Goal: Task Accomplishment & Management: Use online tool/utility

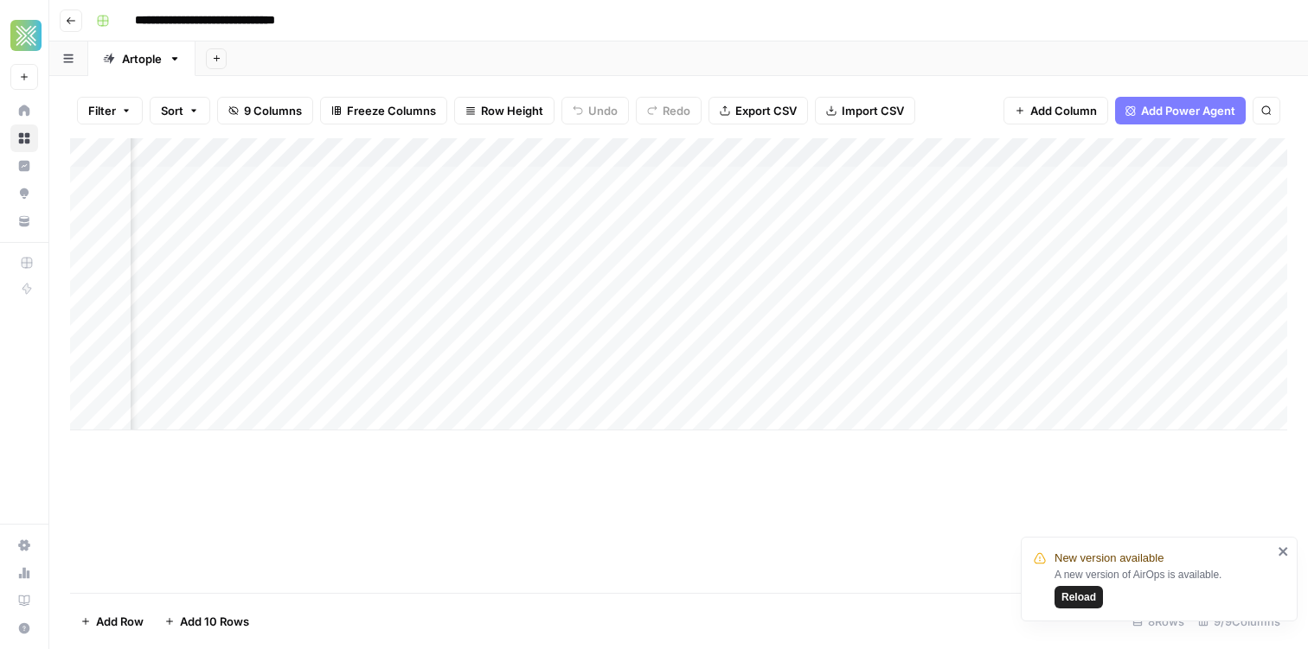
scroll to position [0, 623]
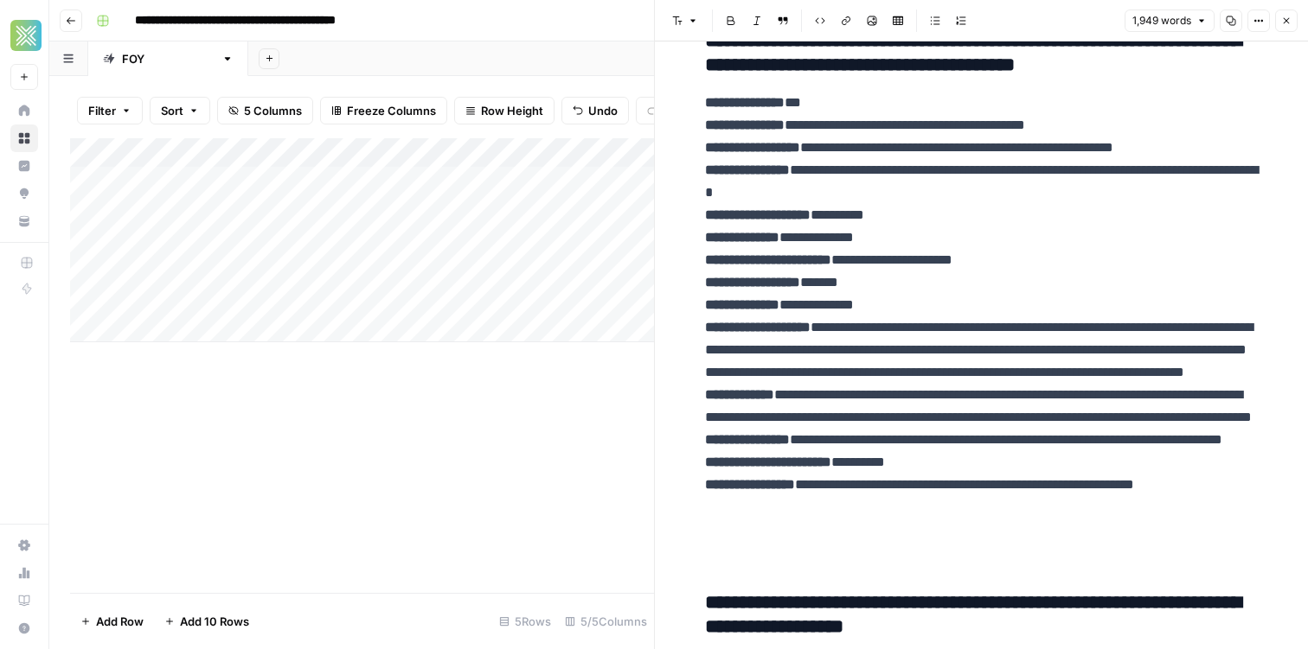
click at [499, 150] on div "Add Column" at bounding box center [362, 240] width 584 height 204
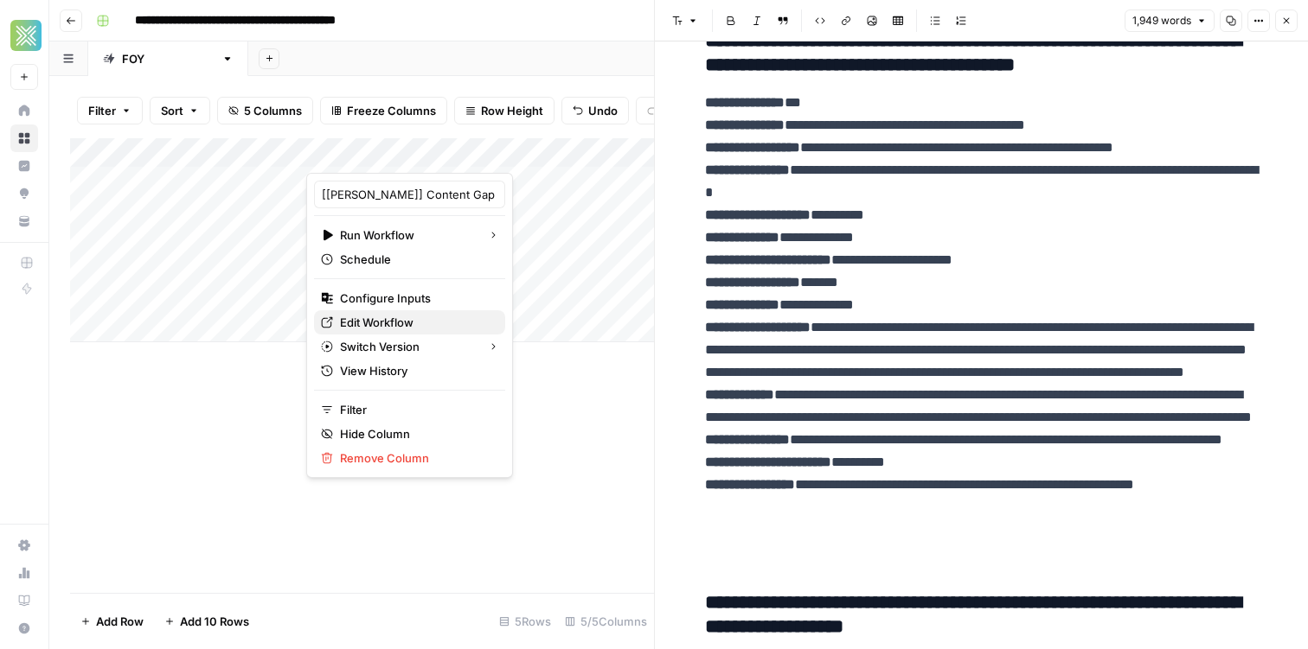
click at [372, 312] on link "Edit Workflow" at bounding box center [409, 322] width 191 height 24
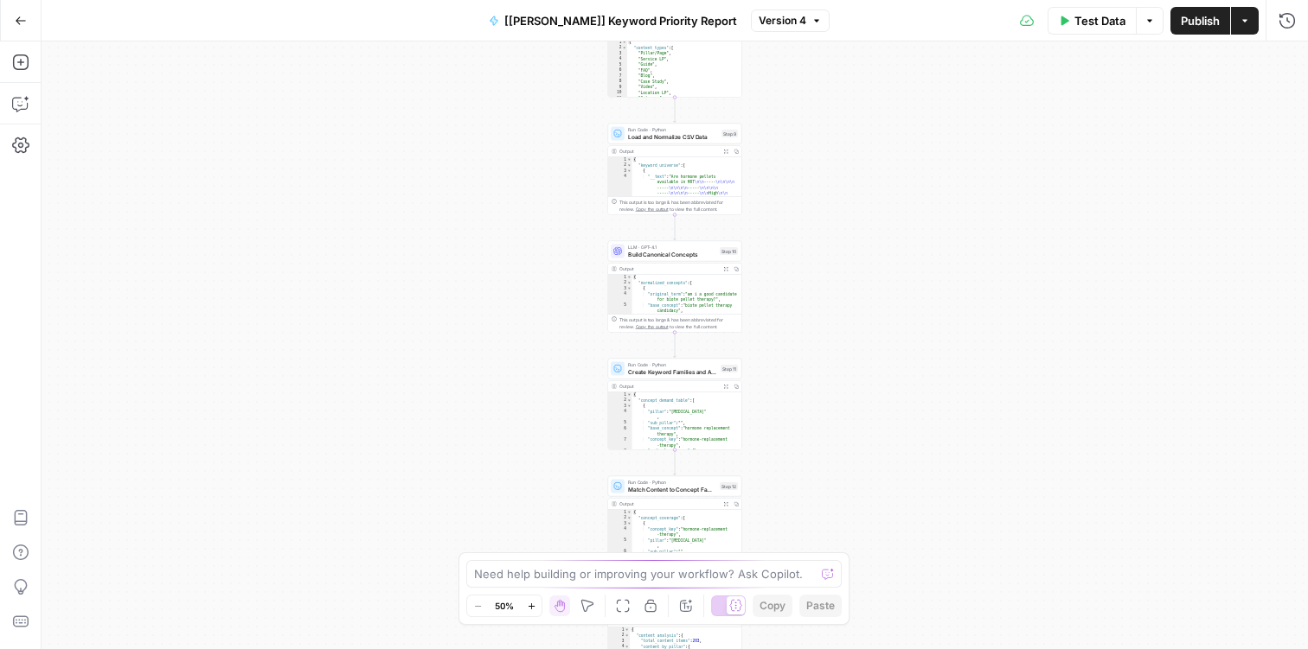
click at [529, 602] on icon "button" at bounding box center [532, 607] width 10 height 10
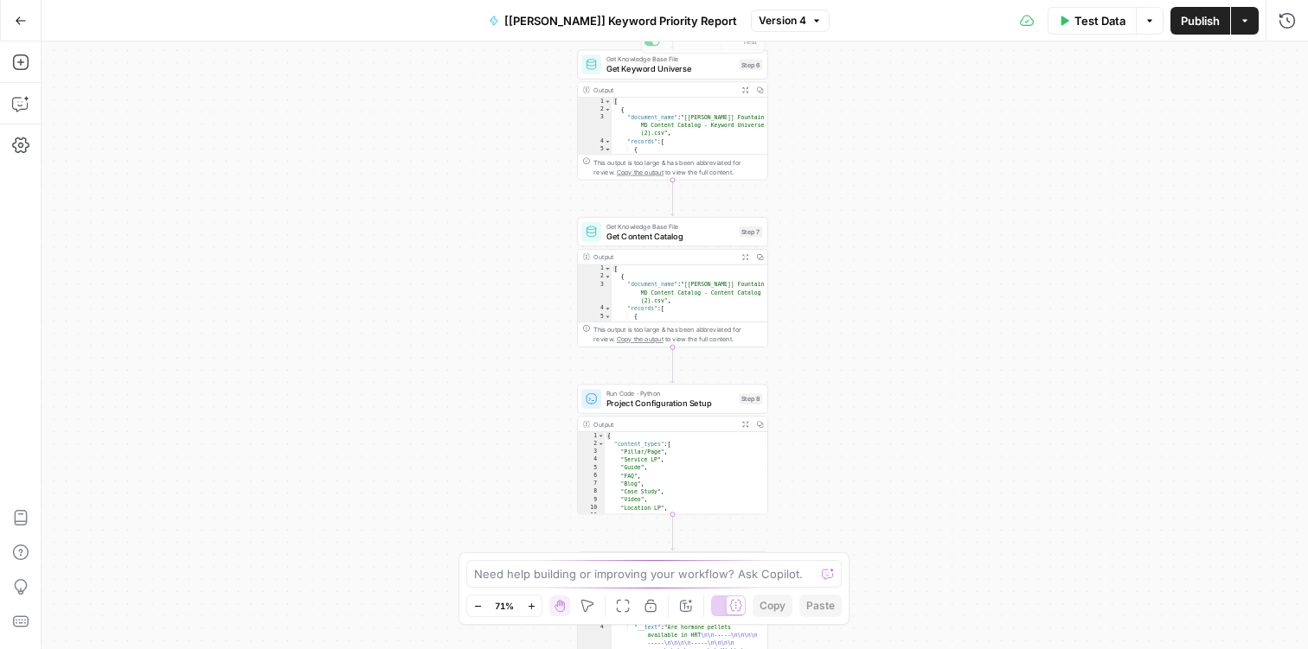
click at [648, 63] on span "Get Keyword Universe" at bounding box center [670, 69] width 128 height 12
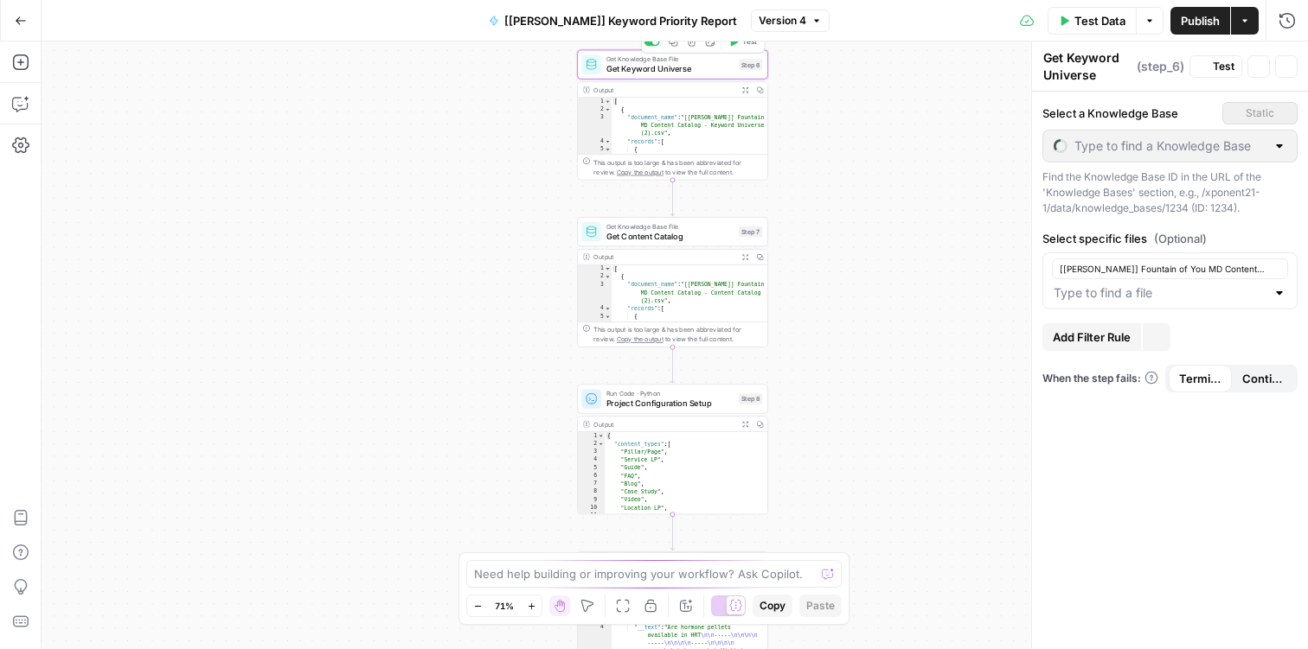
type input "Fountain of You MD Content Catalog"
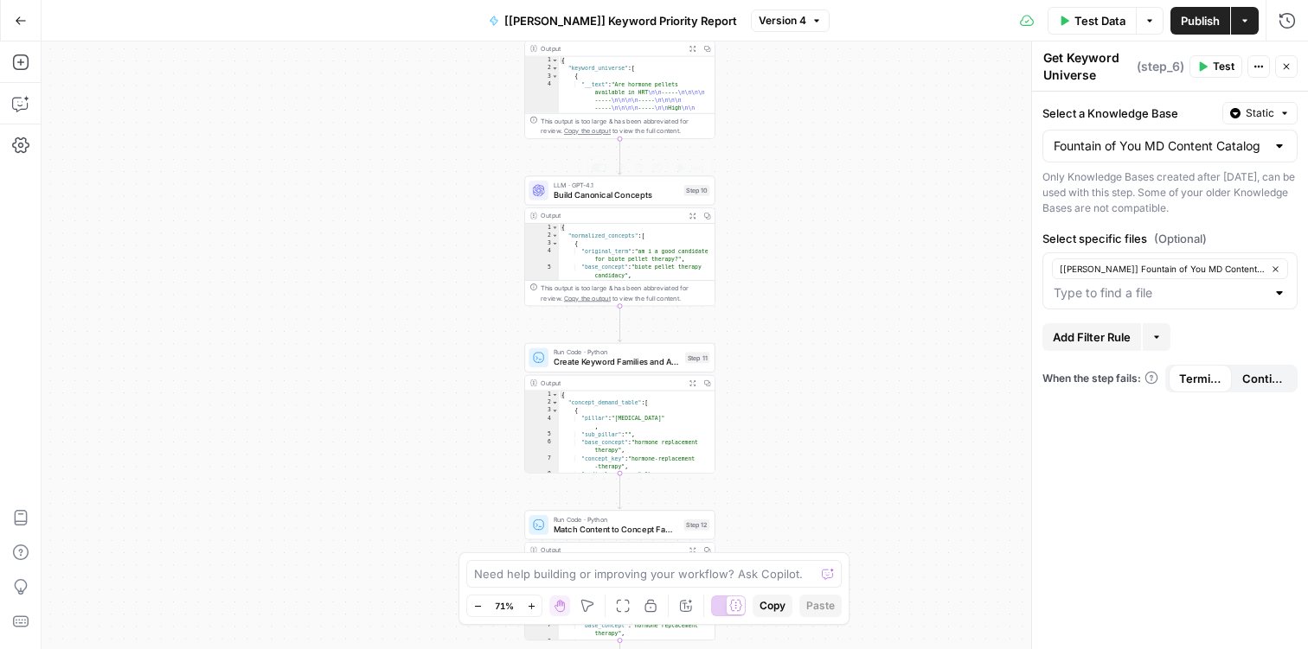
click at [633, 203] on div "LLM · GPT-4.1 Build Canonical Concepts Step 10 Copy step Delete step Add Note T…" at bounding box center [619, 190] width 190 height 29
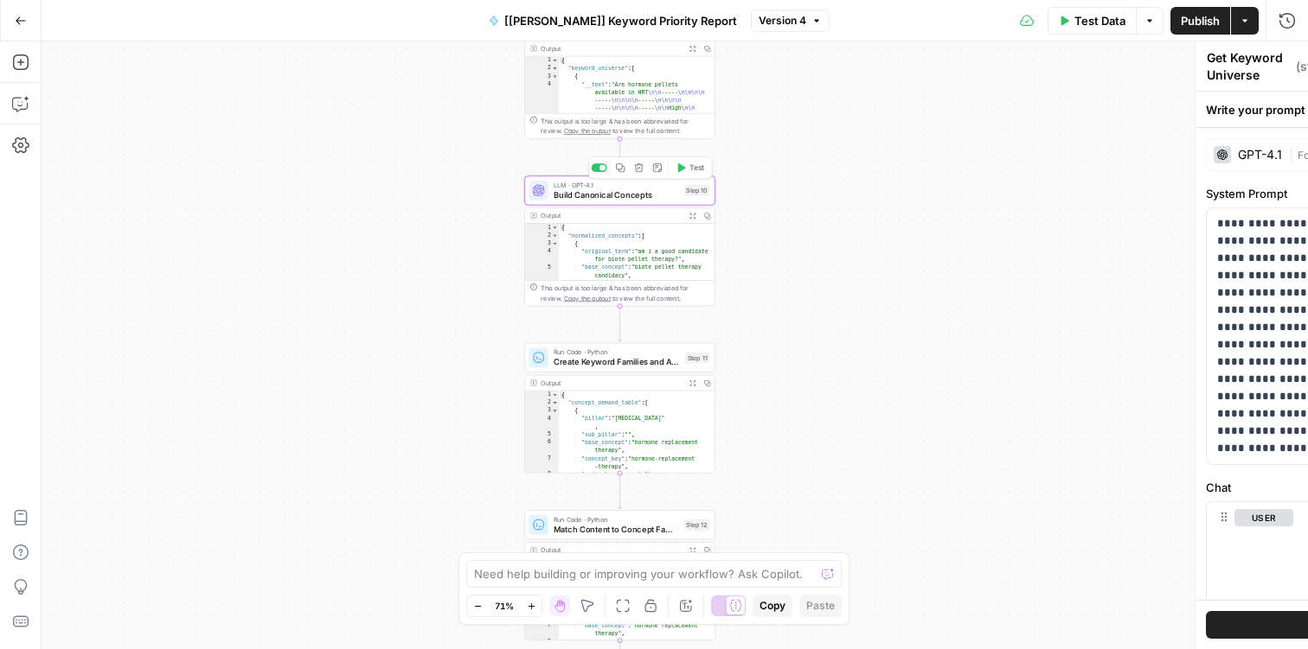
type textarea "Build Canonical Concepts"
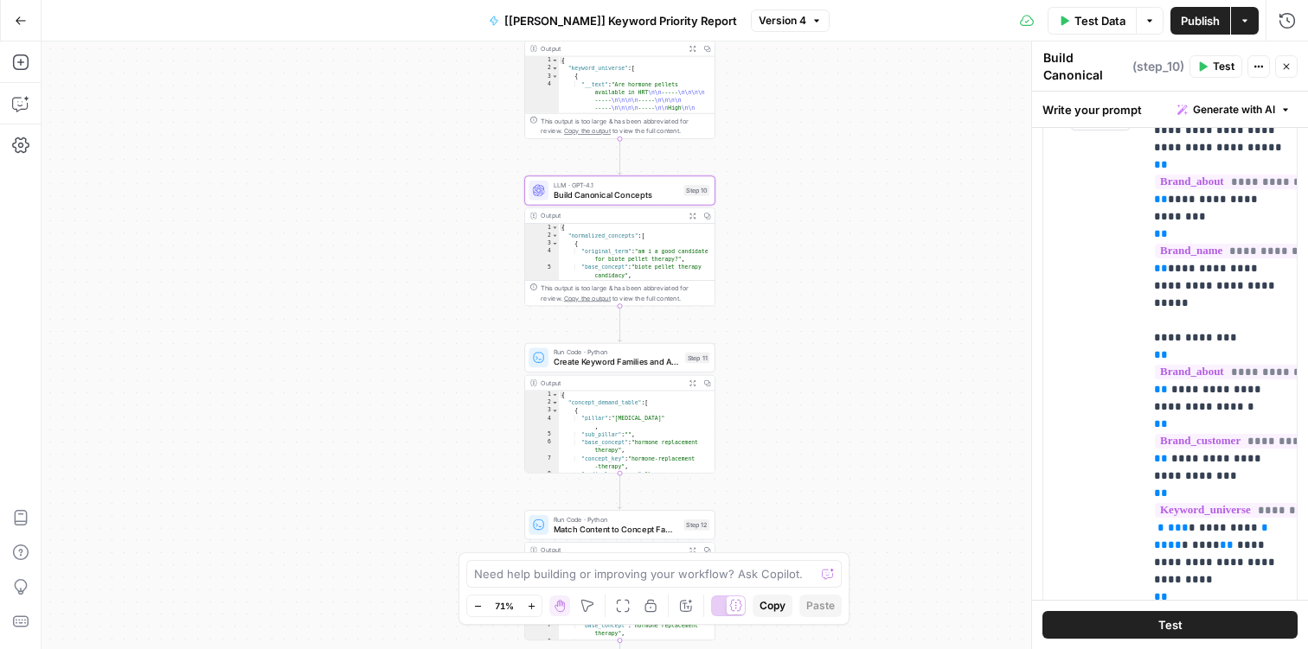
scroll to position [681, 0]
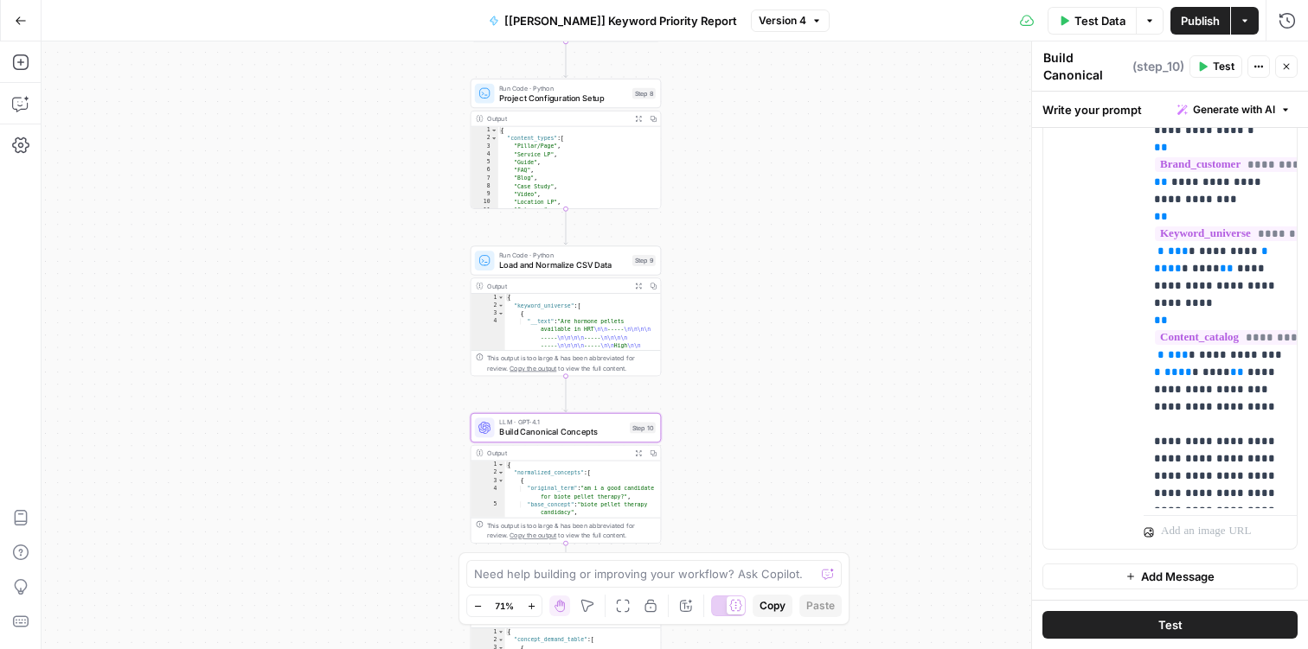
click at [525, 93] on span "Project Configuration Setup" at bounding box center [563, 98] width 128 height 12
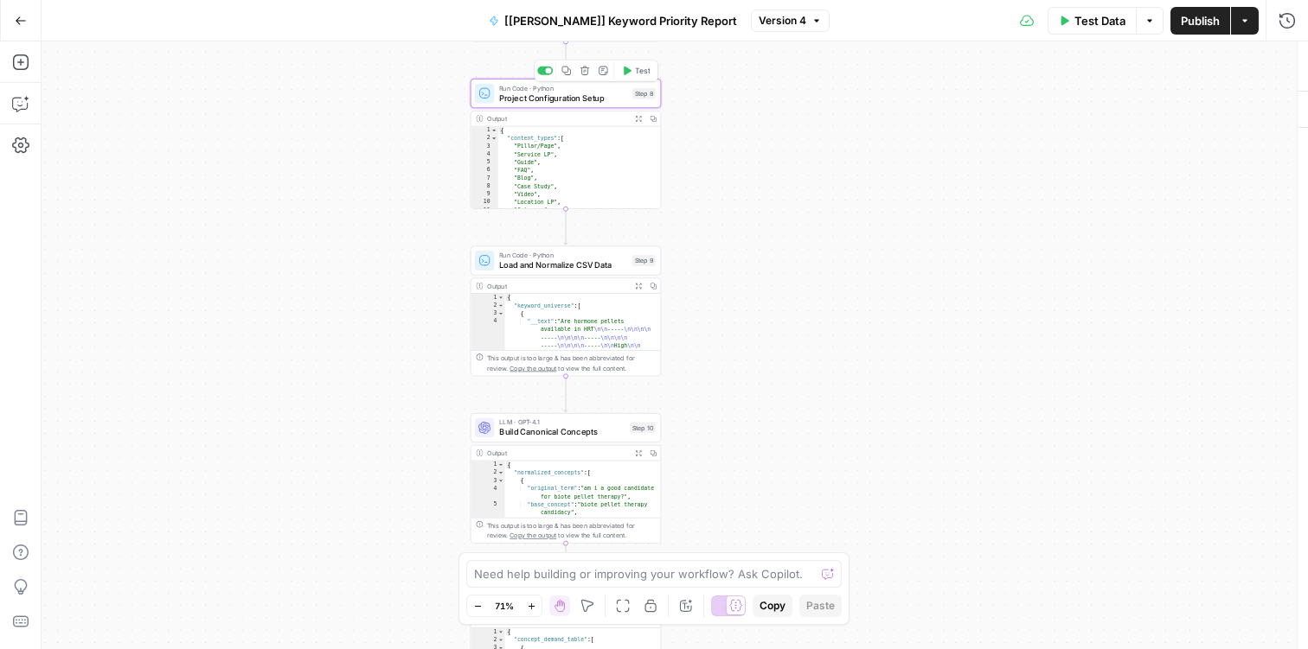
type textarea "Project Configuration Setup"
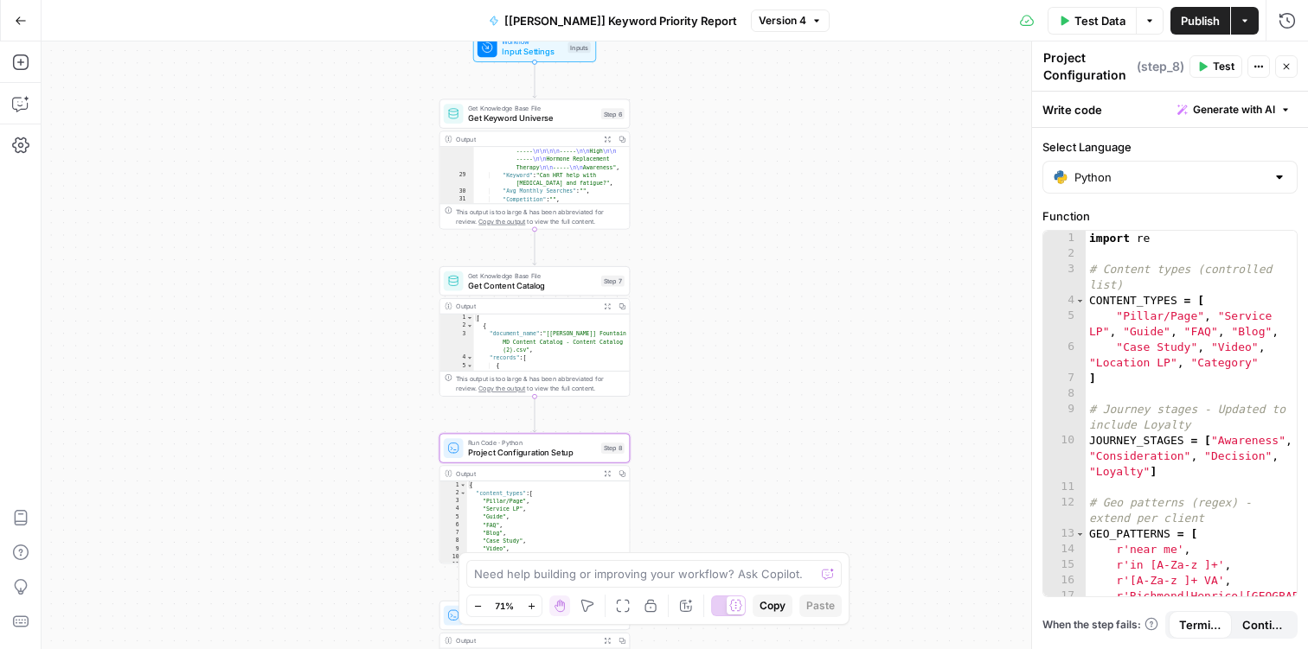
click at [527, 117] on span "Get Keyword Universe" at bounding box center [532, 118] width 128 height 12
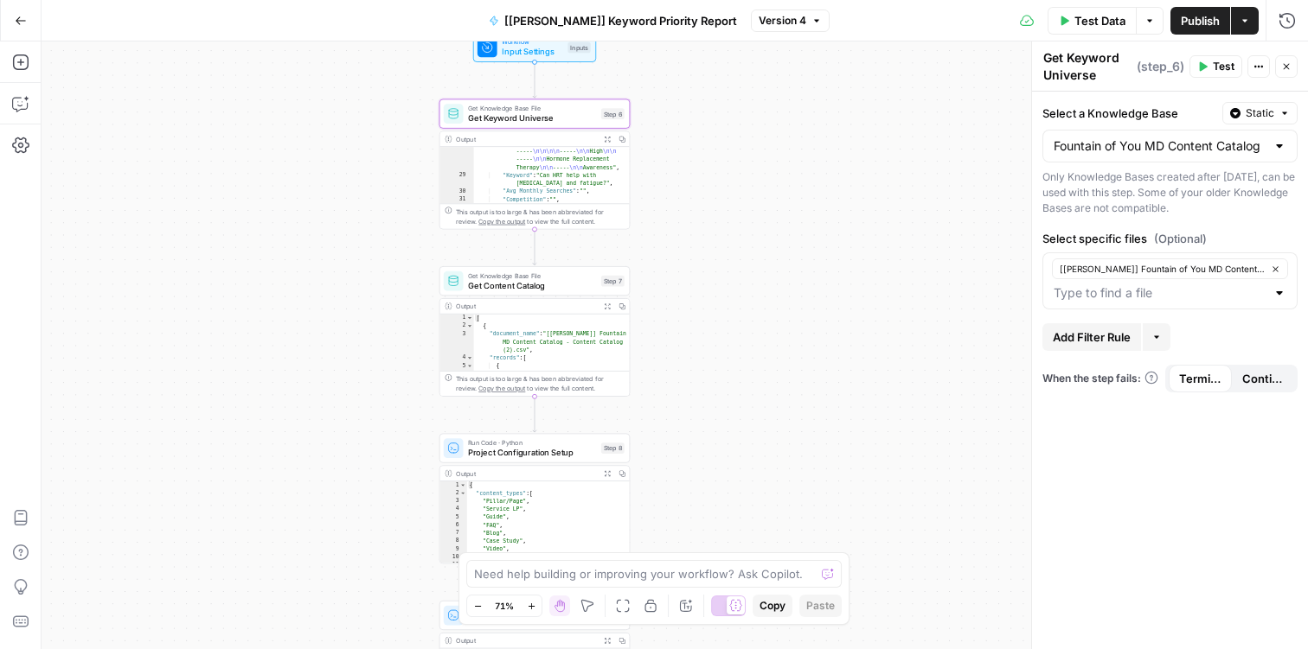
click at [35, 116] on div "Add Steps Copilot Settings AirOps Academy Help Give Feedback Shortcuts" at bounding box center [21, 346] width 42 height 608
click at [19, 107] on icon "button" at bounding box center [20, 103] width 17 height 17
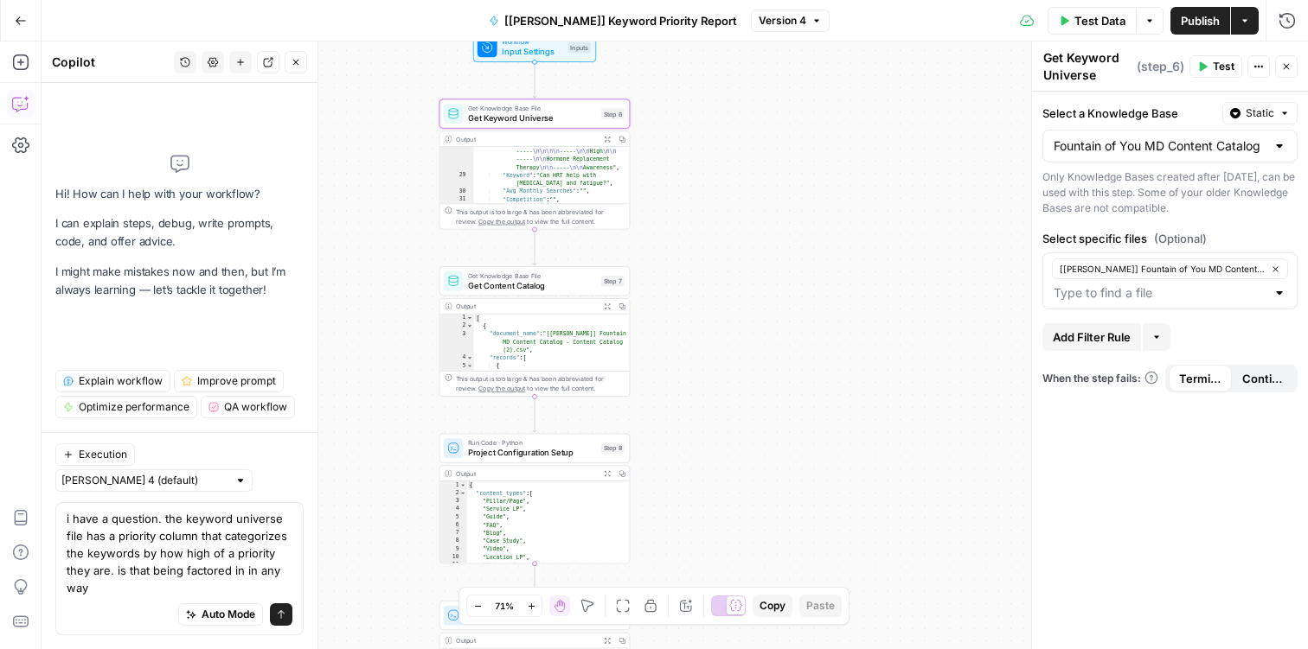
type textarea "i have a question. the keyword universe file has a priority column that categor…"
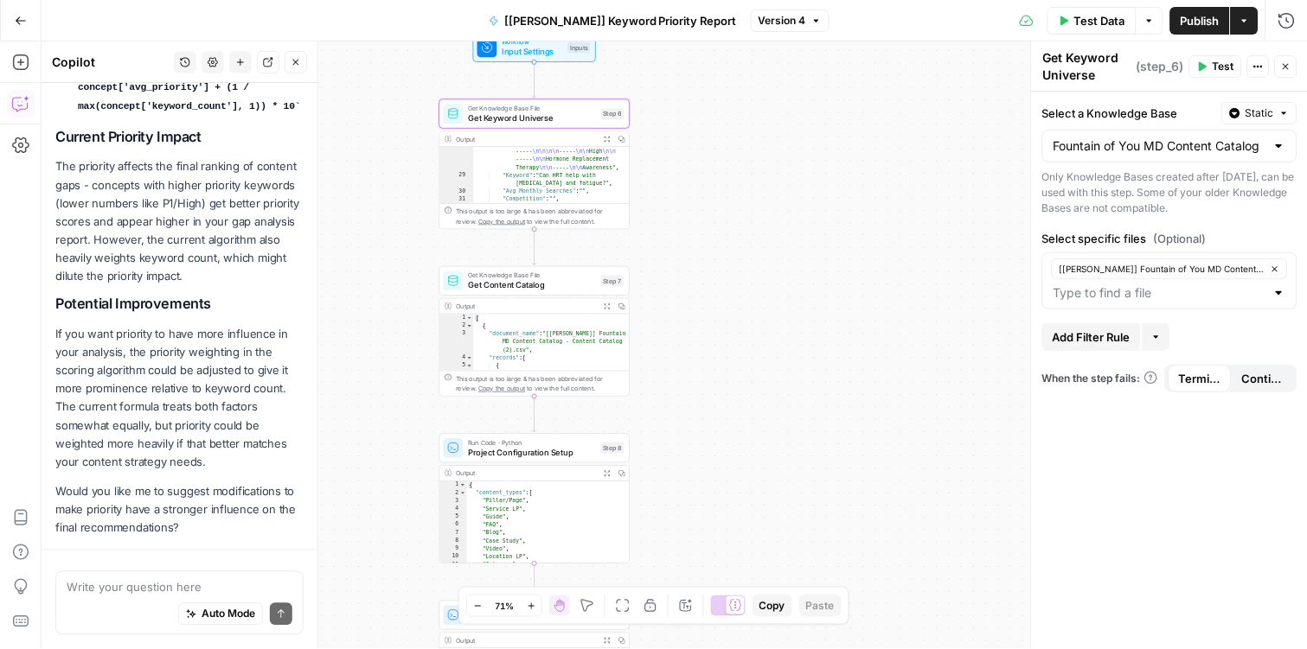
scroll to position [672, 0]
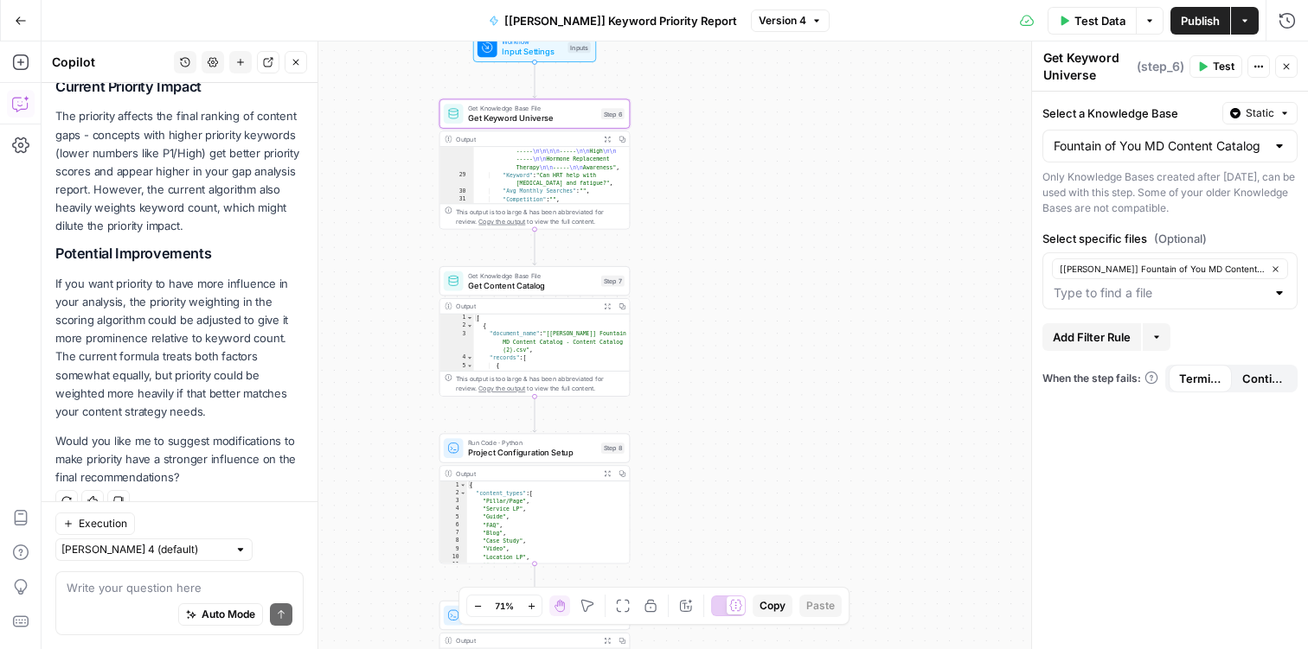
drag, startPoint x: 6, startPoint y: 481, endPoint x: 0, endPoint y: 401, distance: 79.8
click at [0, 401] on div "Add Steps Copilot Settings AirOps Academy Help Give Feedback Shortcuts" at bounding box center [21, 346] width 42 height 608
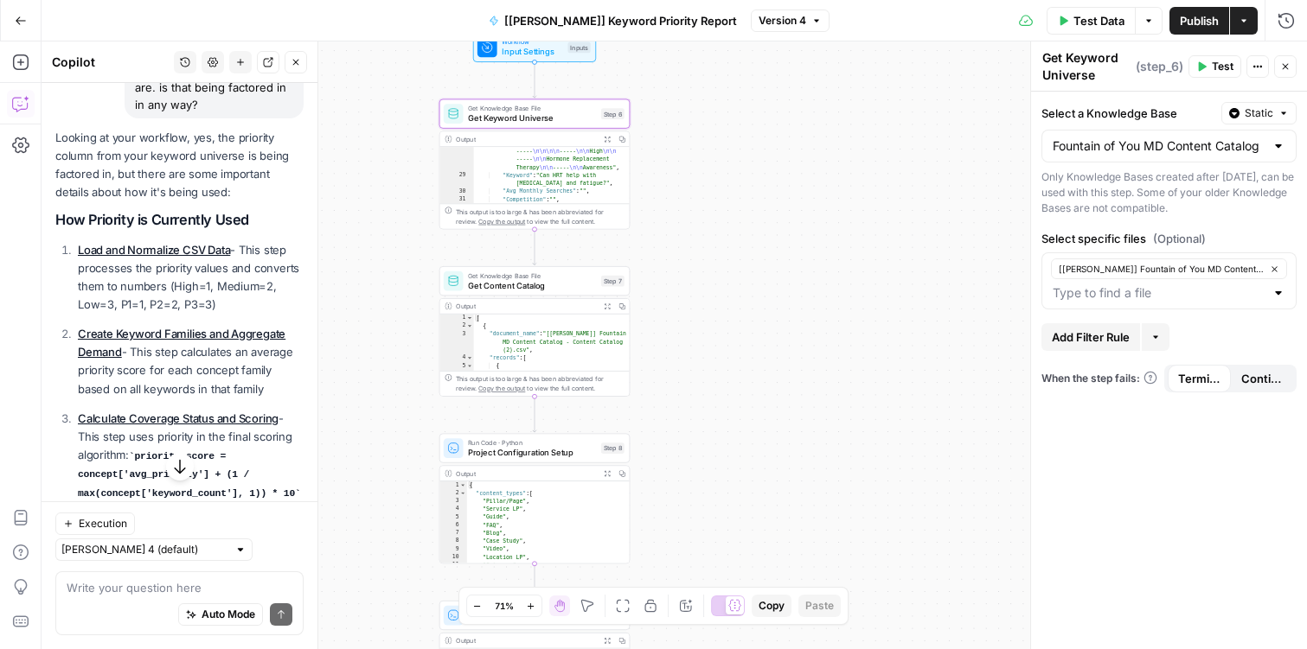
scroll to position [229, 0]
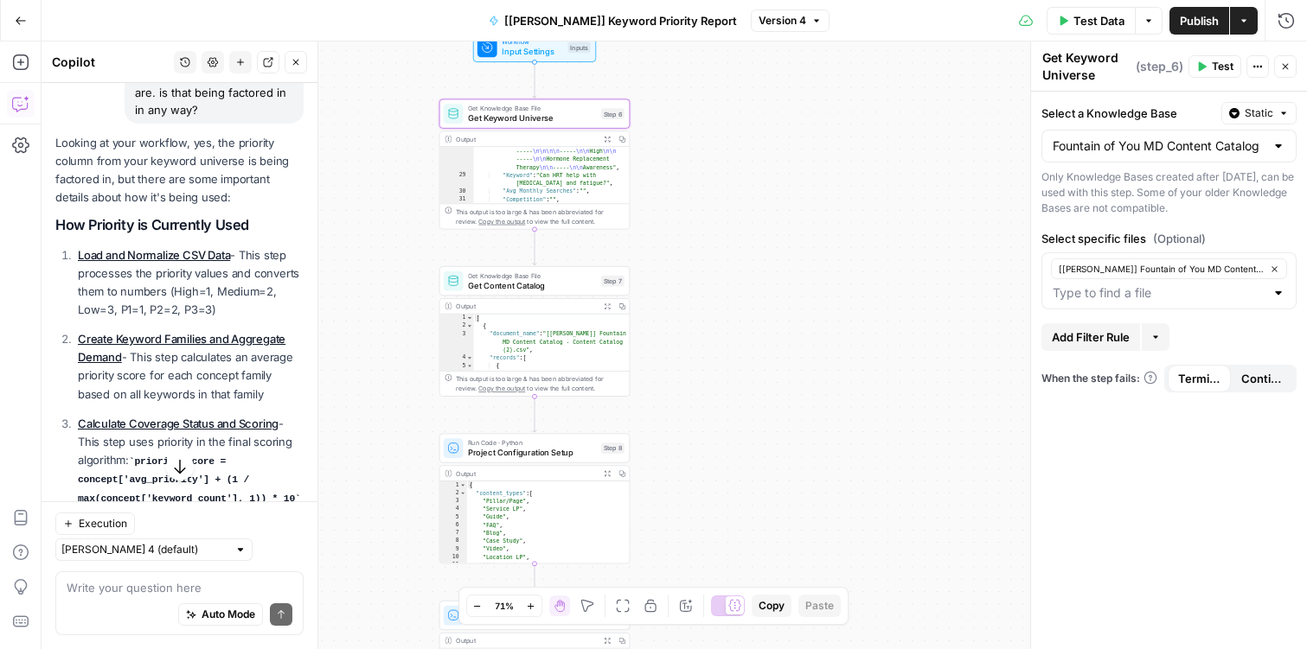
click at [175, 191] on p "Looking at your workflow, yes, the priority column from your keyword universe i…" at bounding box center [179, 171] width 248 height 74
click at [162, 178] on p "Looking at your workflow, yes, the priority column from your keyword universe i…" at bounding box center [179, 171] width 248 height 74
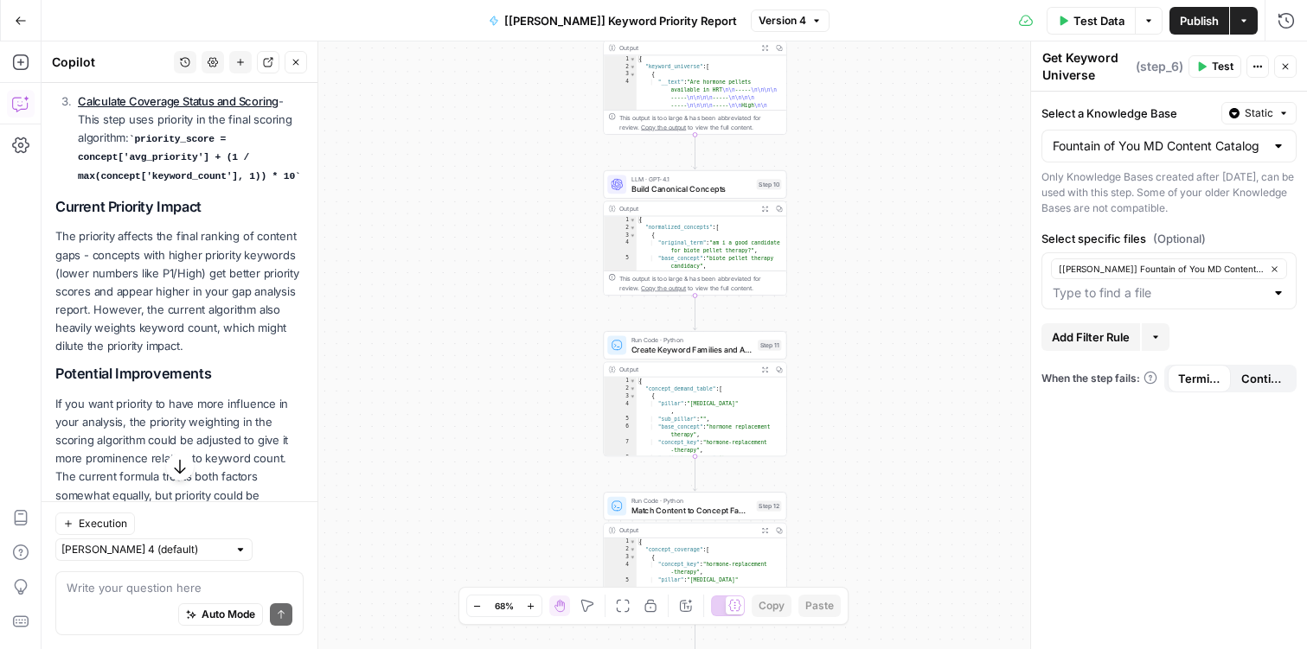
scroll to position [559, 0]
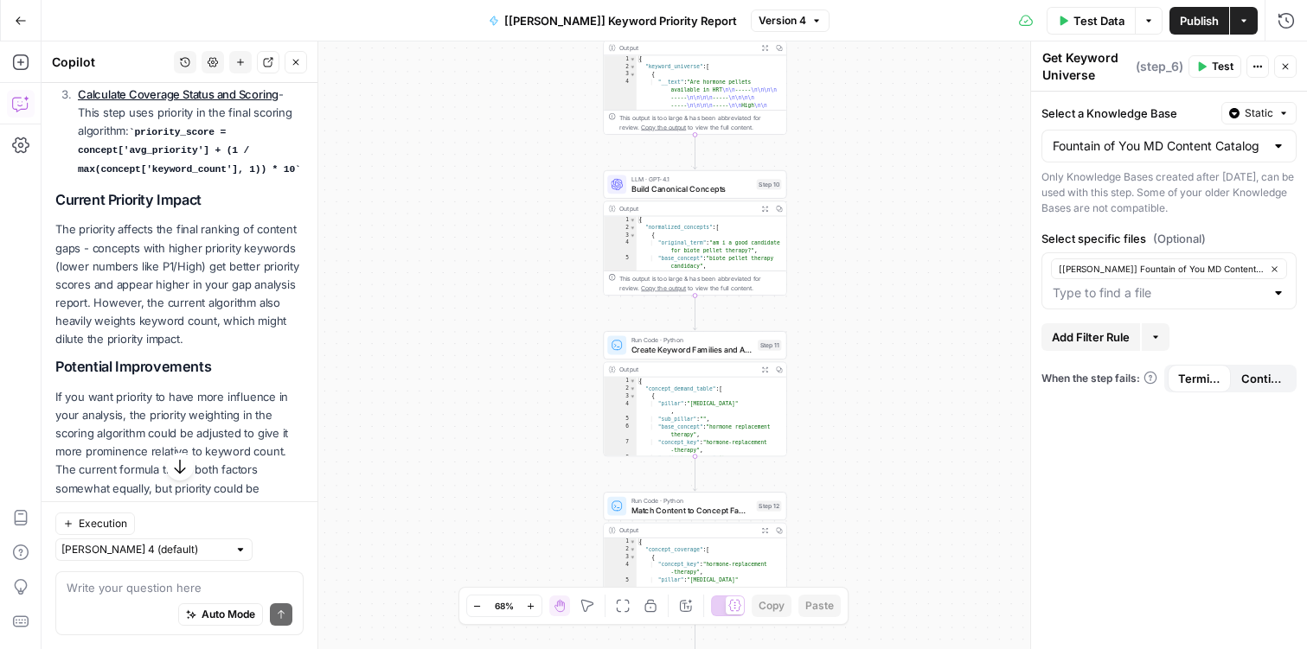
drag, startPoint x: 195, startPoint y: 327, endPoint x: 91, endPoint y: 184, distance: 176.9
click at [187, 320] on p "The priority affects the final ranking of content gaps - concepts with higher p…" at bounding box center [179, 285] width 248 height 128
click at [156, 265] on p "The priority affects the final ranking of content gaps - concepts with higher p…" at bounding box center [179, 285] width 248 height 128
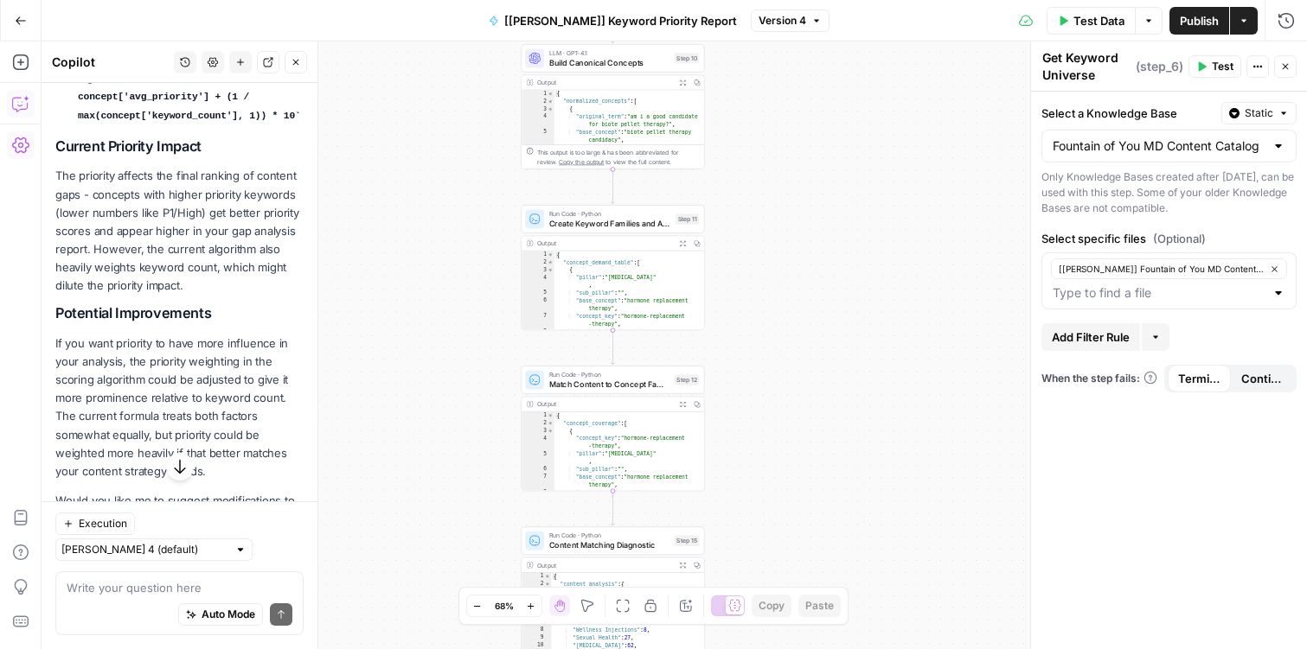
scroll to position [607, 0]
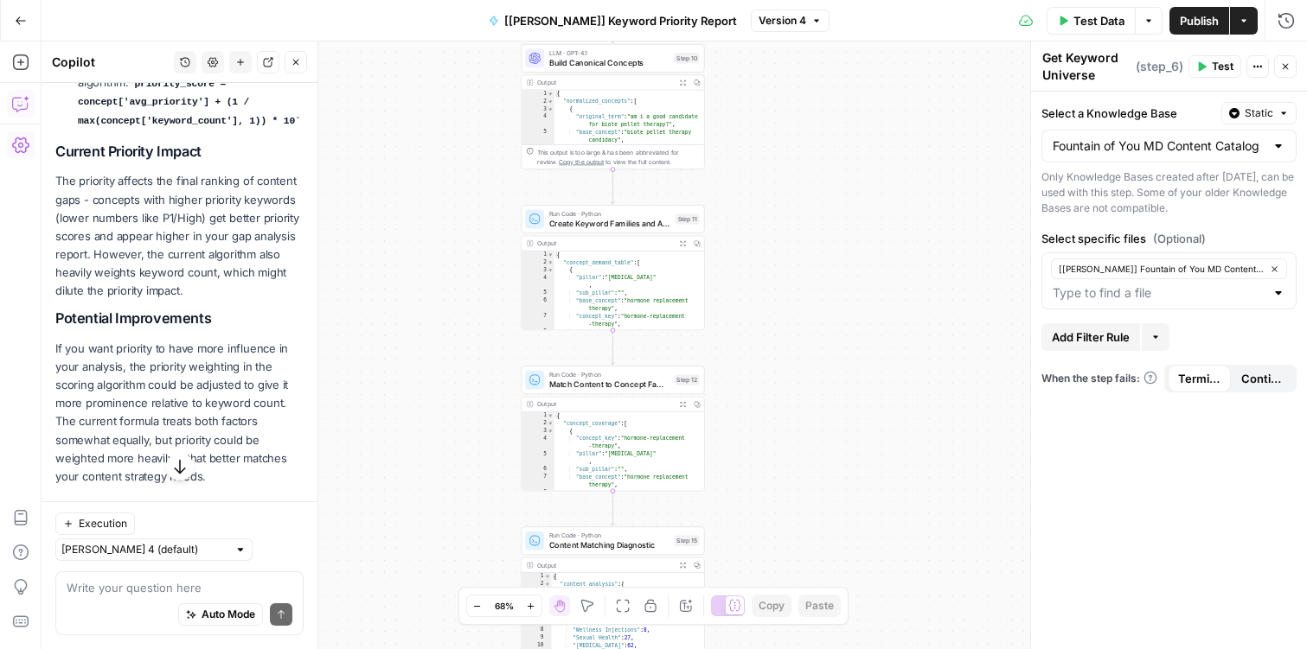
drag, startPoint x: 108, startPoint y: 203, endPoint x: 139, endPoint y: 214, distance: 32.8
click at [130, 212] on p "The priority affects the final ranking of content gaps - concepts with higher p…" at bounding box center [179, 236] width 248 height 128
click at [170, 226] on p "The priority affects the final ranking of content gaps - concepts with higher p…" at bounding box center [179, 236] width 248 height 128
click at [163, 218] on p "The priority affects the final ranking of content gaps - concepts with higher p…" at bounding box center [179, 236] width 248 height 128
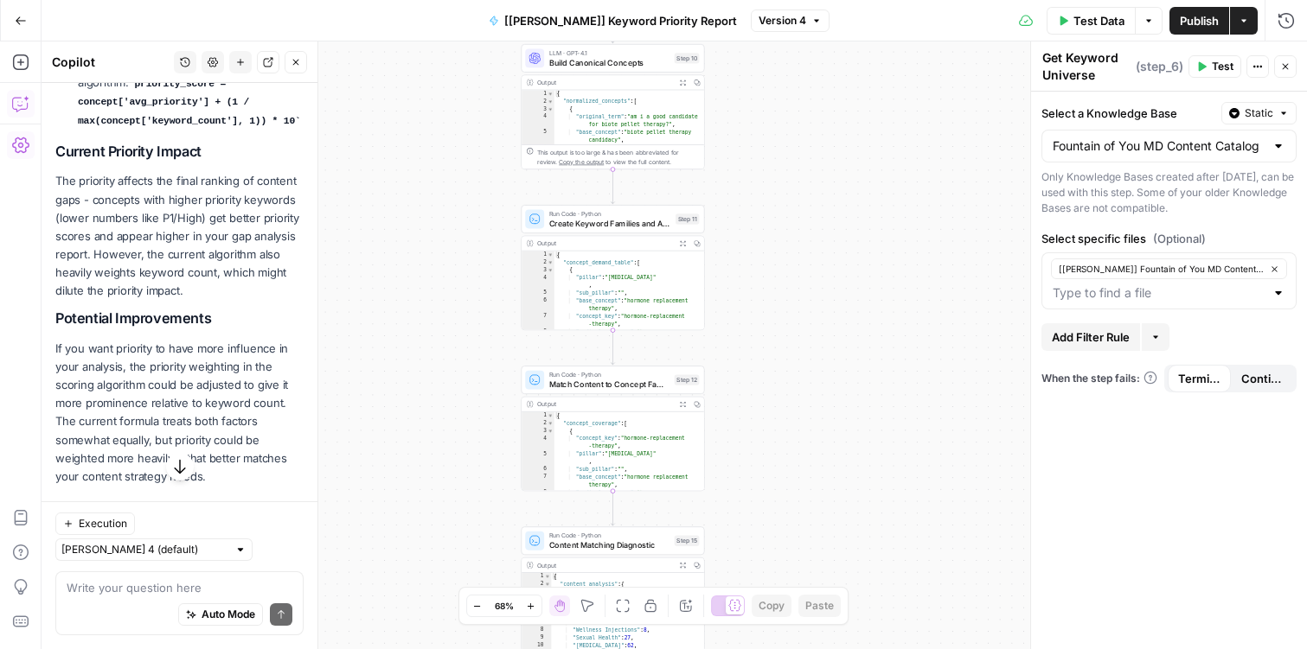
click at [163, 218] on p "The priority affects the final ranking of content gaps - concepts with higher p…" at bounding box center [179, 236] width 248 height 128
click at [191, 220] on p "The priority affects the final ranking of content gaps - concepts with higher p…" at bounding box center [179, 236] width 248 height 128
drag, startPoint x: 223, startPoint y: 262, endPoint x: 180, endPoint y: 239, distance: 49.1
click at [195, 250] on p "The priority affects the final ranking of content gaps - concepts with higher p…" at bounding box center [179, 236] width 248 height 128
click at [175, 240] on p "The priority affects the final ranking of content gaps - concepts with higher p…" at bounding box center [179, 236] width 248 height 128
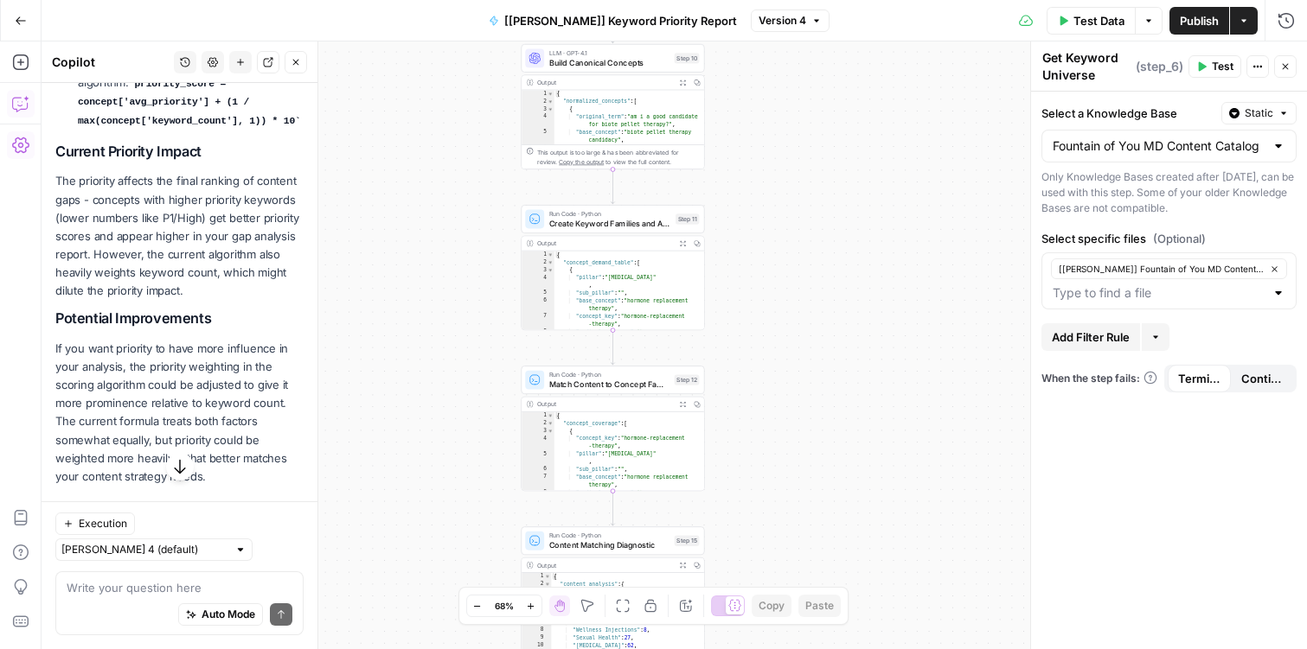
drag, startPoint x: 163, startPoint y: 256, endPoint x: 101, endPoint y: 228, distance: 68.1
click at [150, 254] on p "The priority affects the final ranking of content gaps - concepts with higher p…" at bounding box center [179, 236] width 248 height 128
click at [182, 294] on p "The priority affects the final ranking of content gaps - concepts with higher p…" at bounding box center [179, 236] width 248 height 128
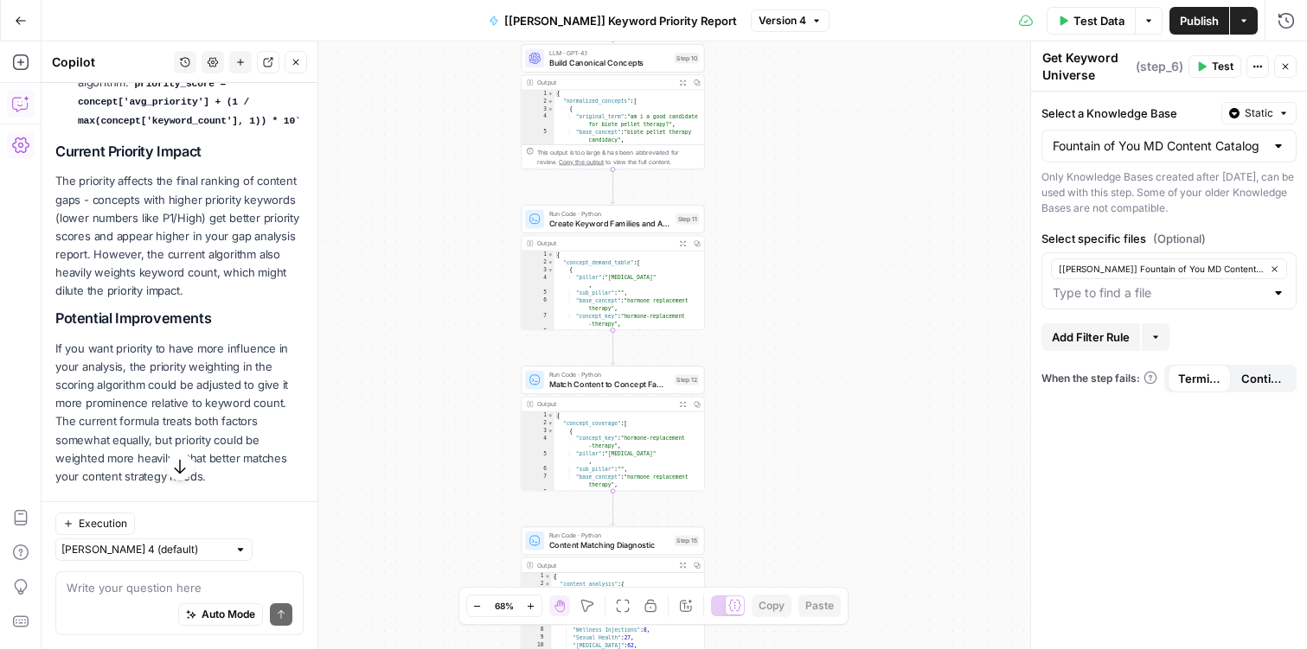
click at [87, 262] on p "The priority affects the final ranking of content gaps - concepts with higher p…" at bounding box center [179, 236] width 248 height 128
click at [90, 268] on p "The priority affects the final ranking of content gaps - concepts with higher p…" at bounding box center [179, 236] width 248 height 128
click at [105, 278] on p "The priority affects the final ranking of content gaps - concepts with higher p…" at bounding box center [179, 236] width 248 height 128
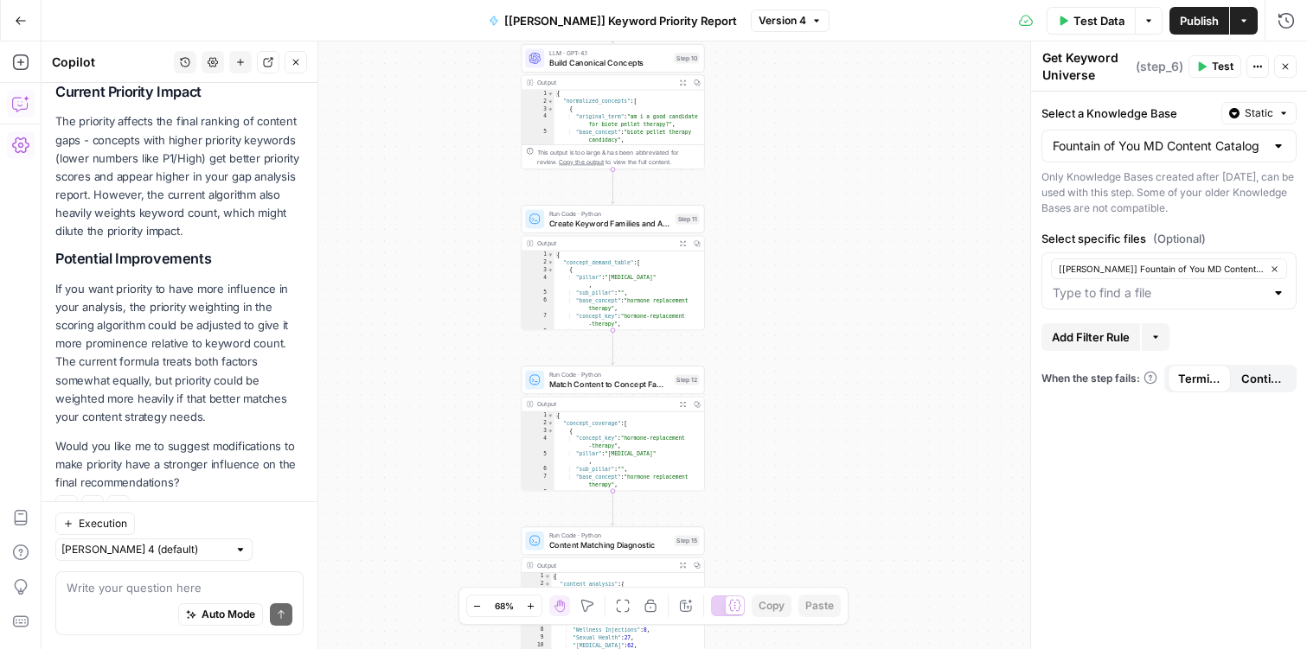
scroll to position [672, 0]
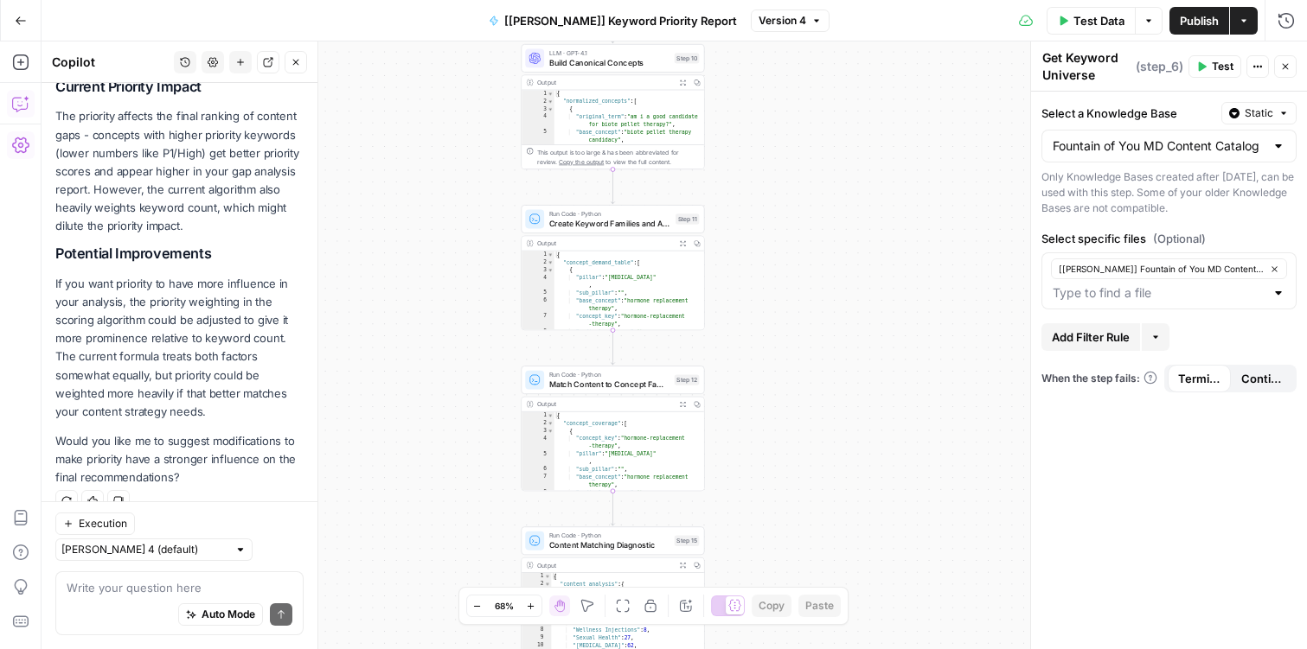
click at [104, 329] on p "If you want priority to have more influence in your analysis, the priority weig…" at bounding box center [179, 348] width 248 height 146
click at [136, 360] on p "If you want priority to have more influence in your analysis, the priority weig…" at bounding box center [179, 348] width 248 height 146
click at [124, 358] on p "If you want priority to have more influence in your analysis, the priority weig…" at bounding box center [179, 348] width 248 height 146
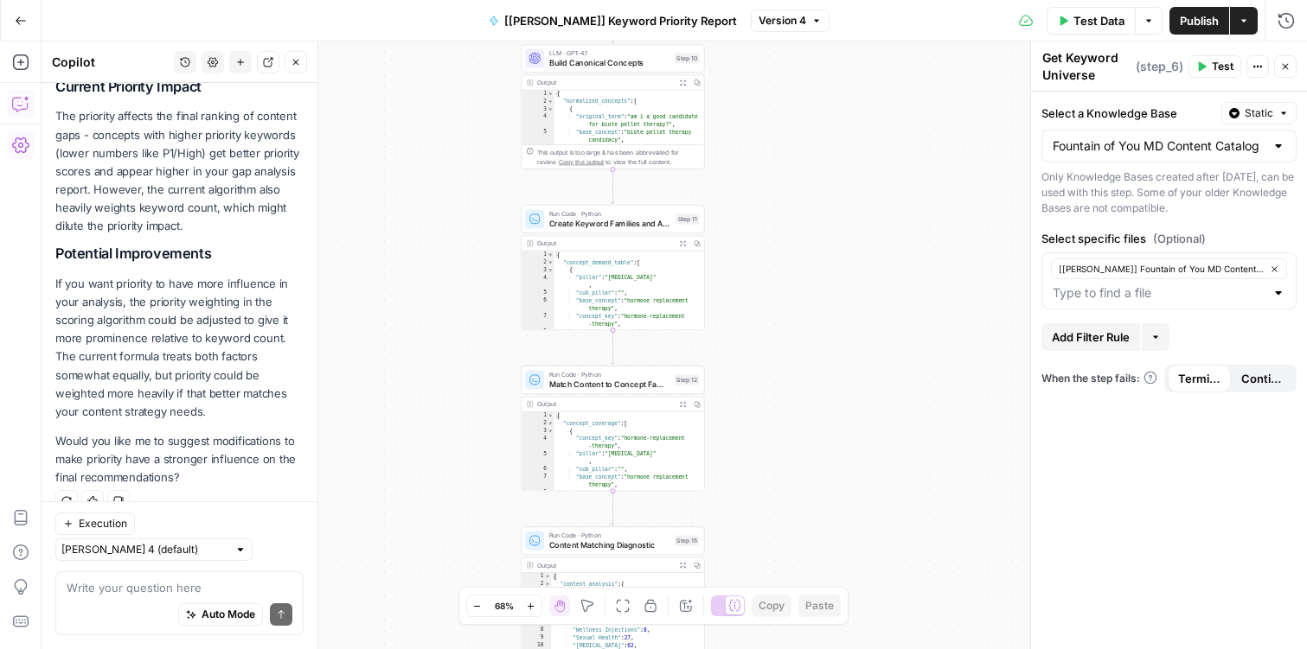
click at [124, 358] on p "If you want priority to have more influence in your analysis, the priority weig…" at bounding box center [179, 348] width 248 height 146
click at [137, 377] on p "If you want priority to have more influence in your analysis, the priority weig…" at bounding box center [179, 348] width 248 height 146
click at [114, 598] on div "Auto Mode Send" at bounding box center [180, 616] width 226 height 38
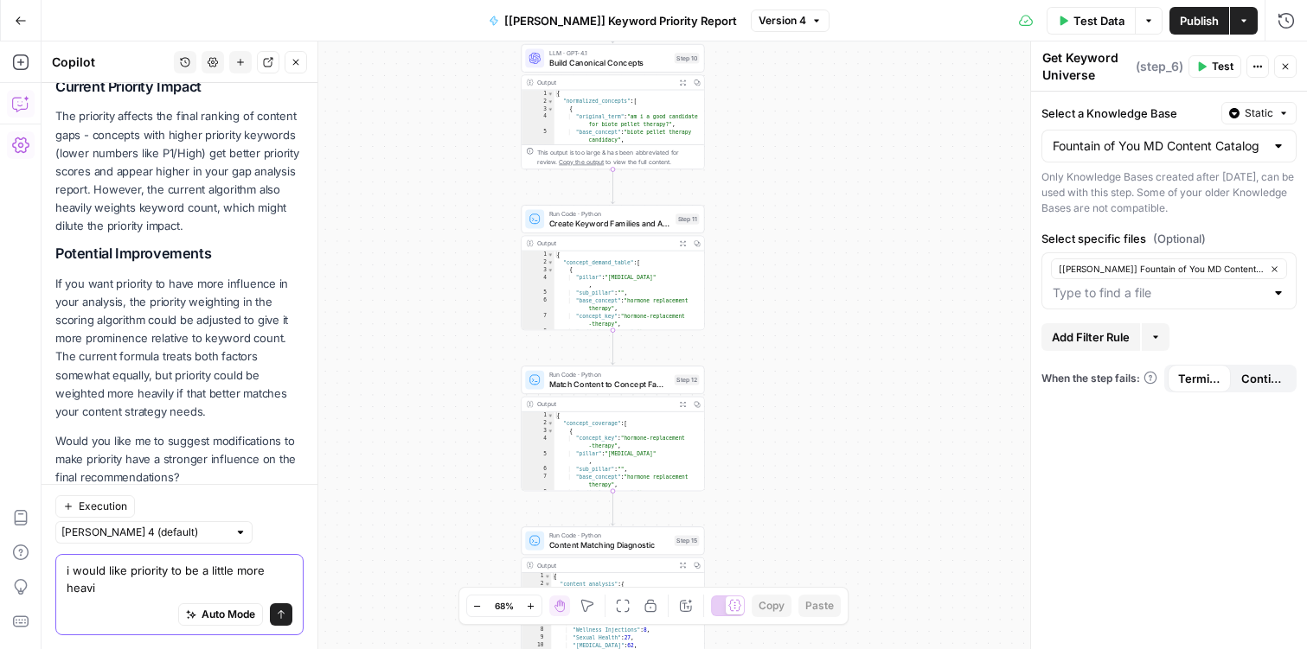
scroll to position [689, 0]
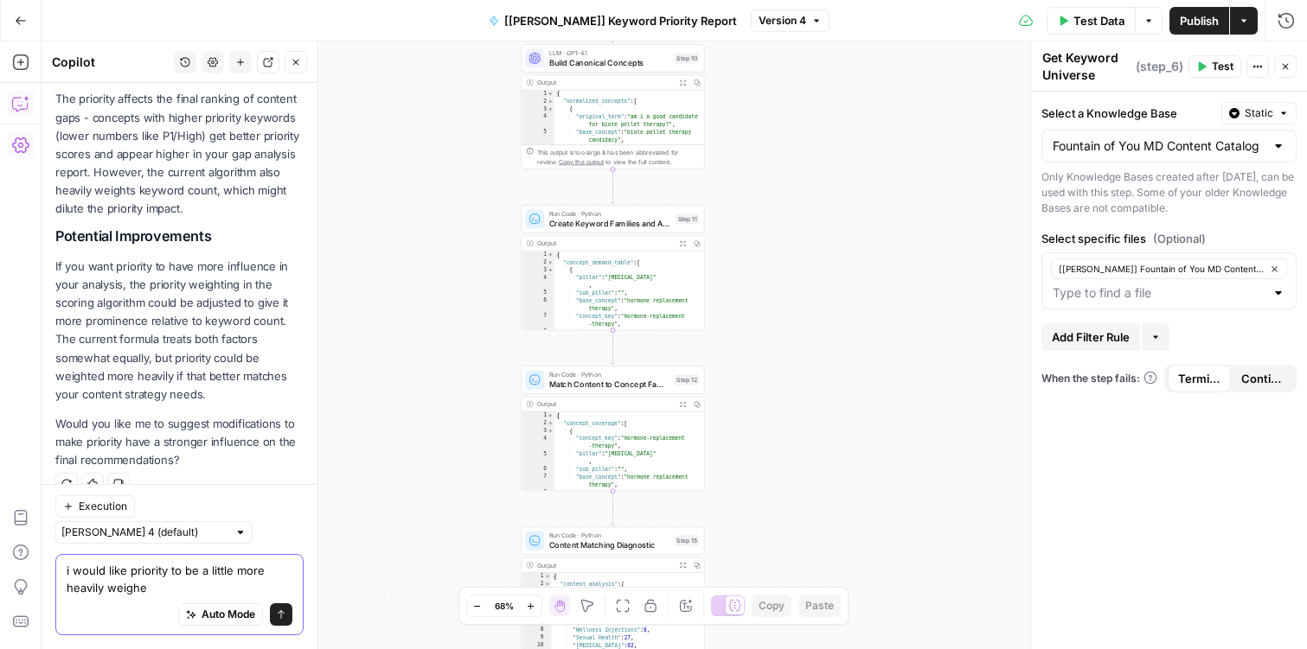
type textarea "i would like priority to be a little more heavily weighed"
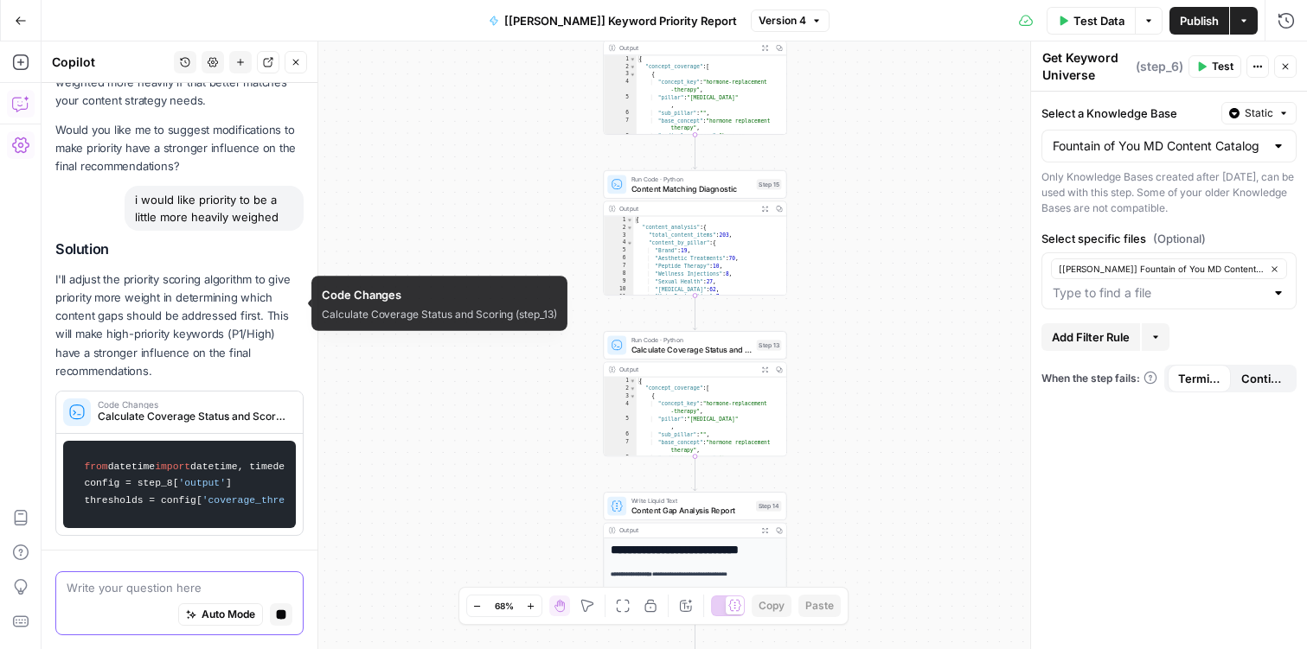
scroll to position [1086, 0]
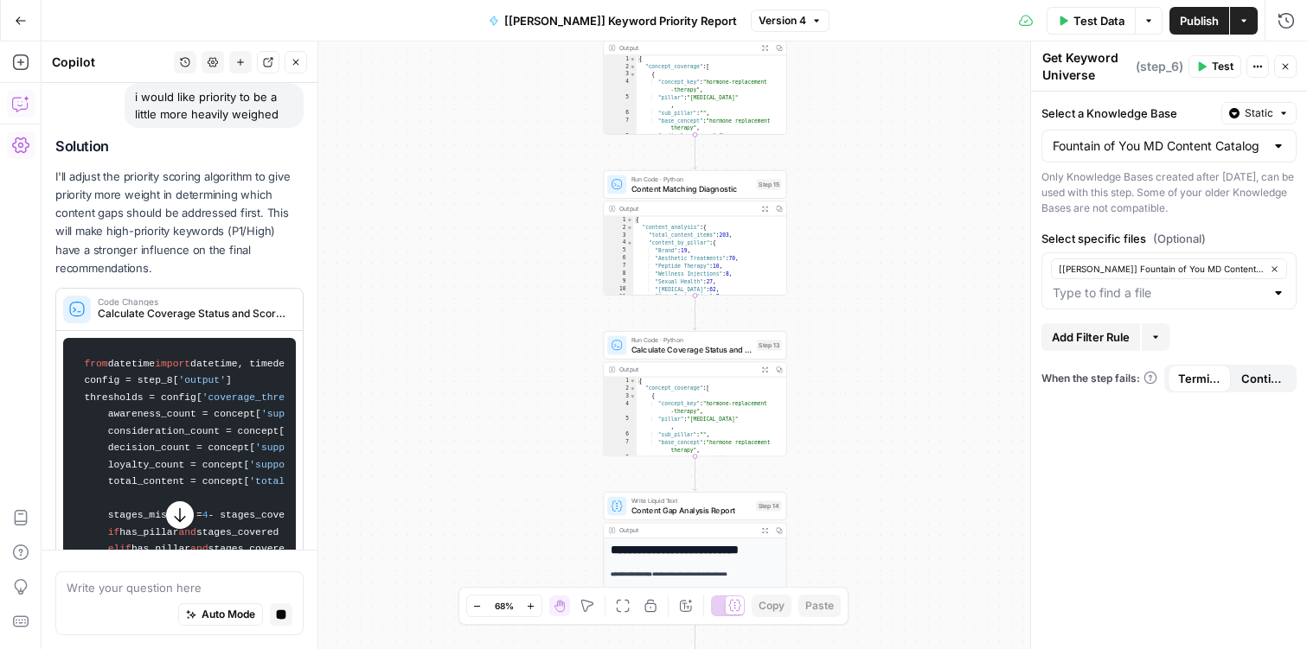
click at [137, 223] on p "I'll adjust the priority scoring algorithm to give priority more weight in dete…" at bounding box center [179, 223] width 248 height 110
click at [109, 208] on p "I'll adjust the priority scoring algorithm to give priority more weight in dete…" at bounding box center [179, 223] width 248 height 110
click at [91, 182] on p "I'll adjust the priority scoring algorithm to give priority more weight in dete…" at bounding box center [179, 223] width 248 height 110
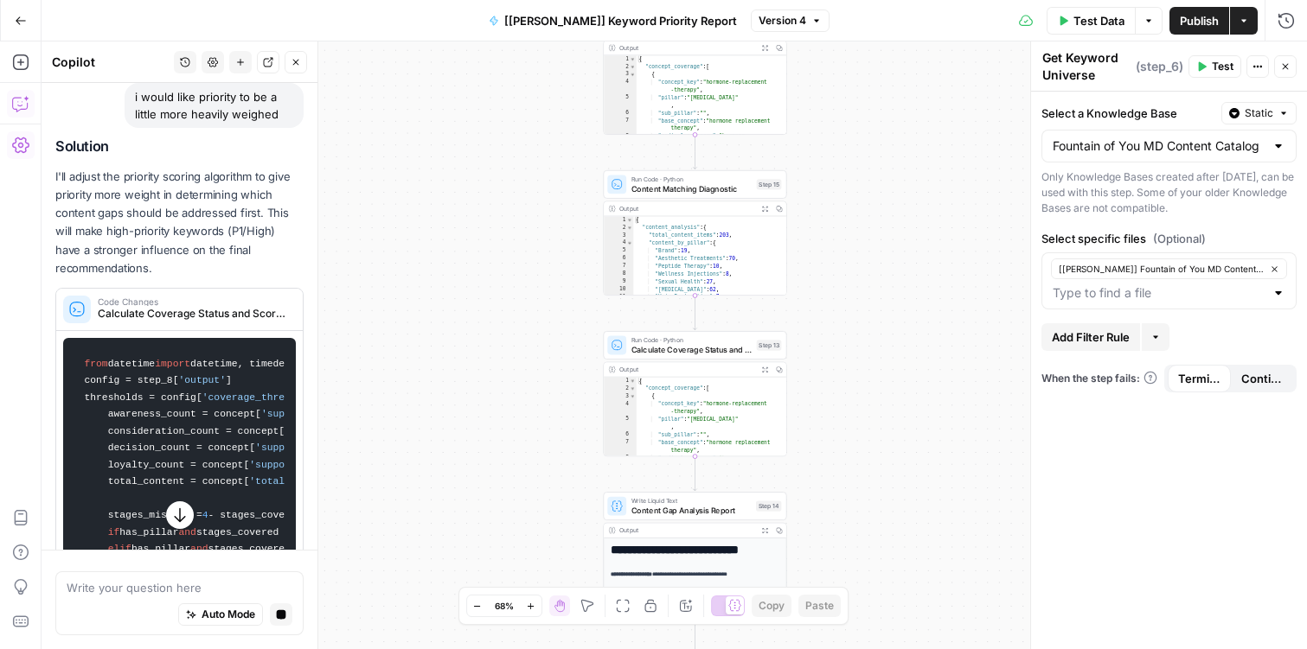
click at [91, 182] on p "I'll adjust the priority scoring algorithm to give priority more weight in dete…" at bounding box center [179, 223] width 248 height 110
click at [106, 202] on p "I'll adjust the priority scoring algorithm to give priority more weight in dete…" at bounding box center [179, 223] width 248 height 110
click at [178, 247] on p "I'll adjust the priority scoring algorithm to give priority more weight in dete…" at bounding box center [179, 223] width 248 height 110
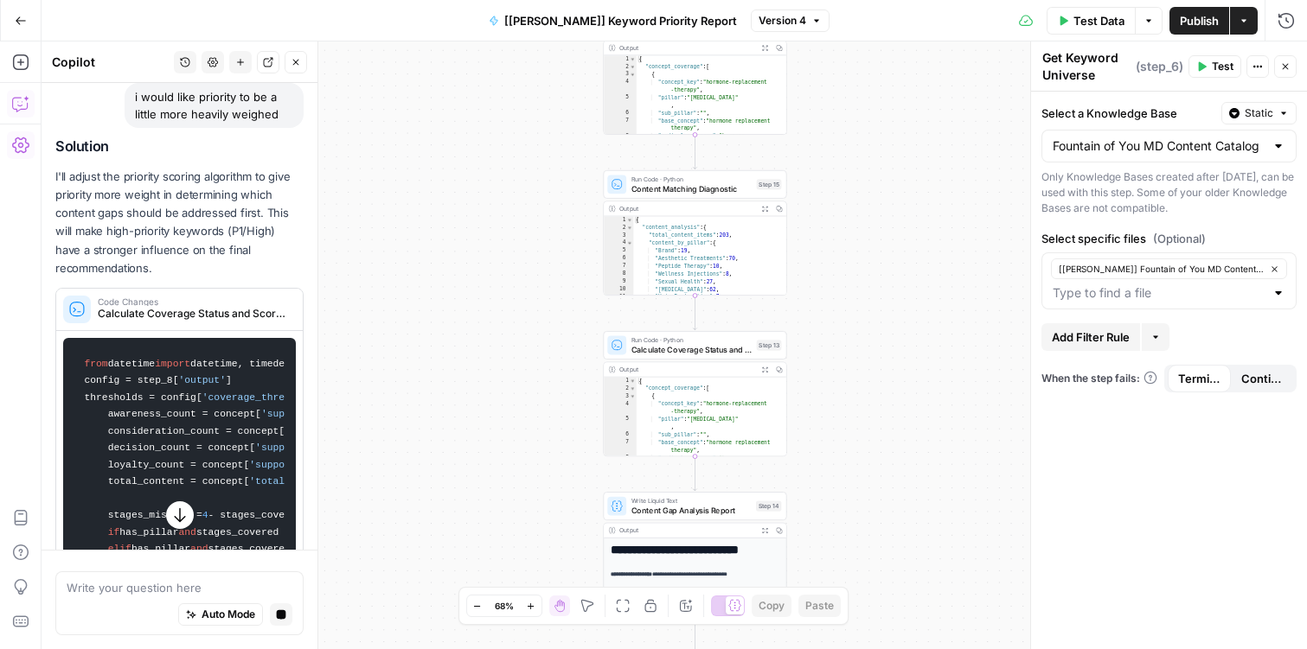
click at [129, 199] on p "I'll adjust the priority scoring algorithm to give priority more weight in dete…" at bounding box center [179, 223] width 248 height 110
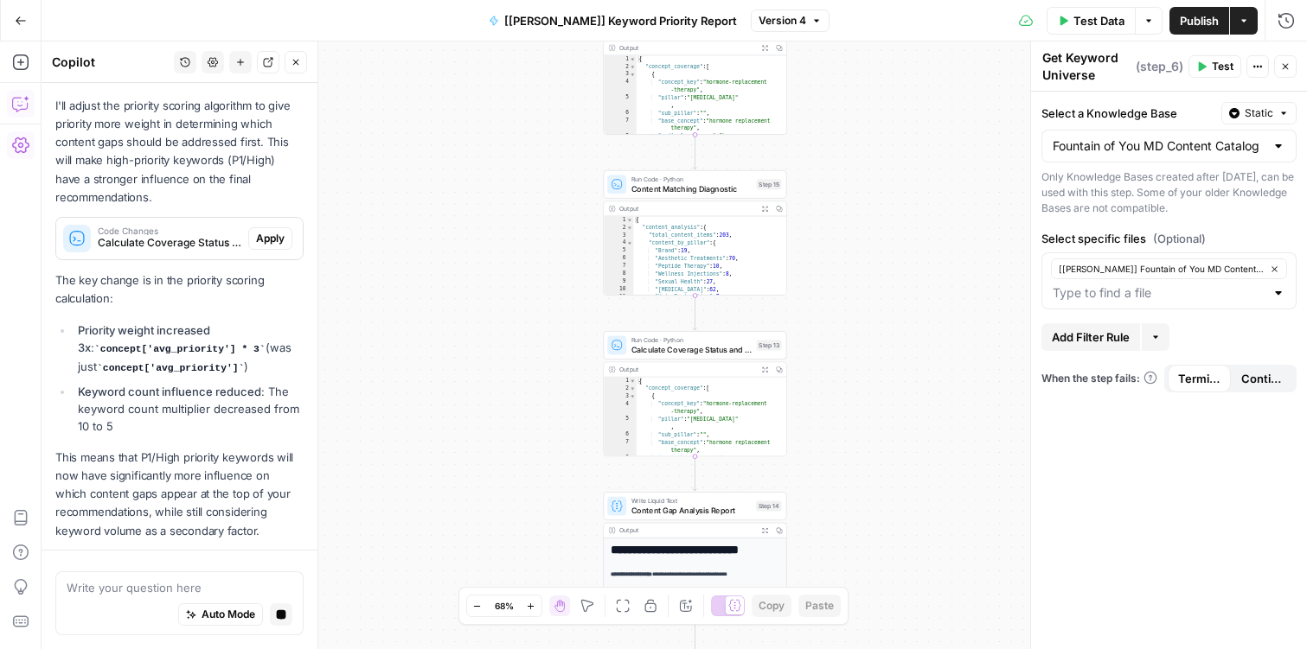
scroll to position [1207, 0]
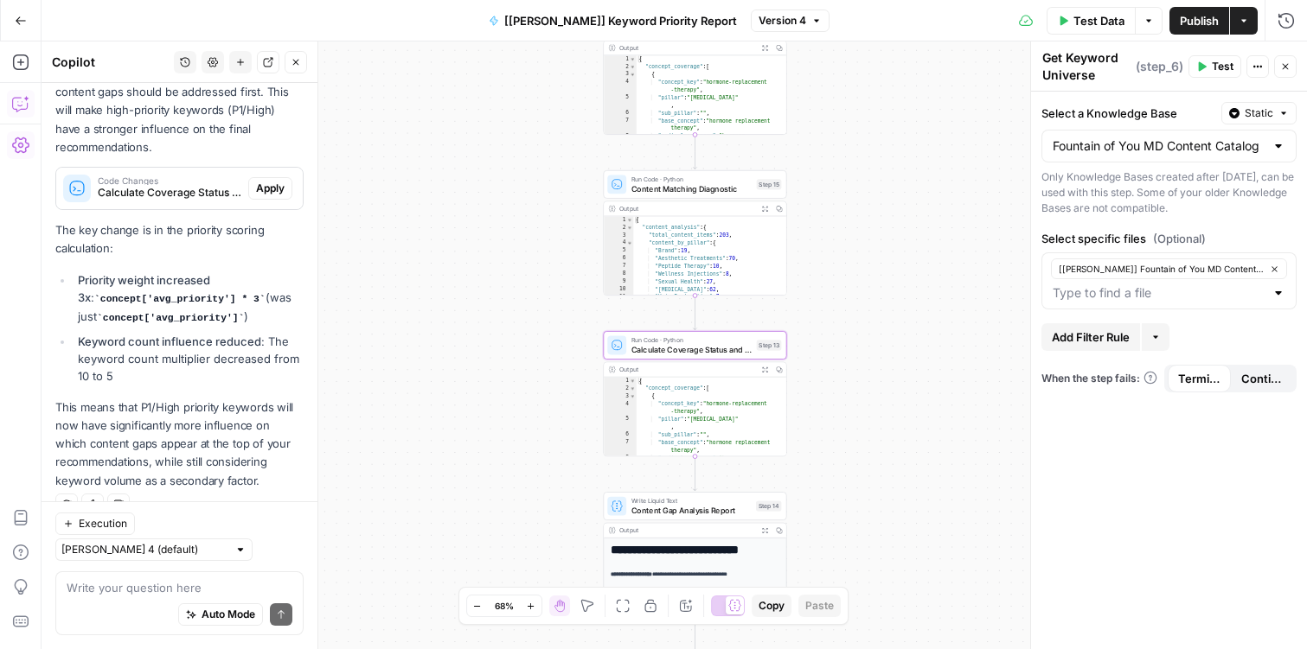
click at [265, 189] on span "Apply" at bounding box center [270, 189] width 29 height 16
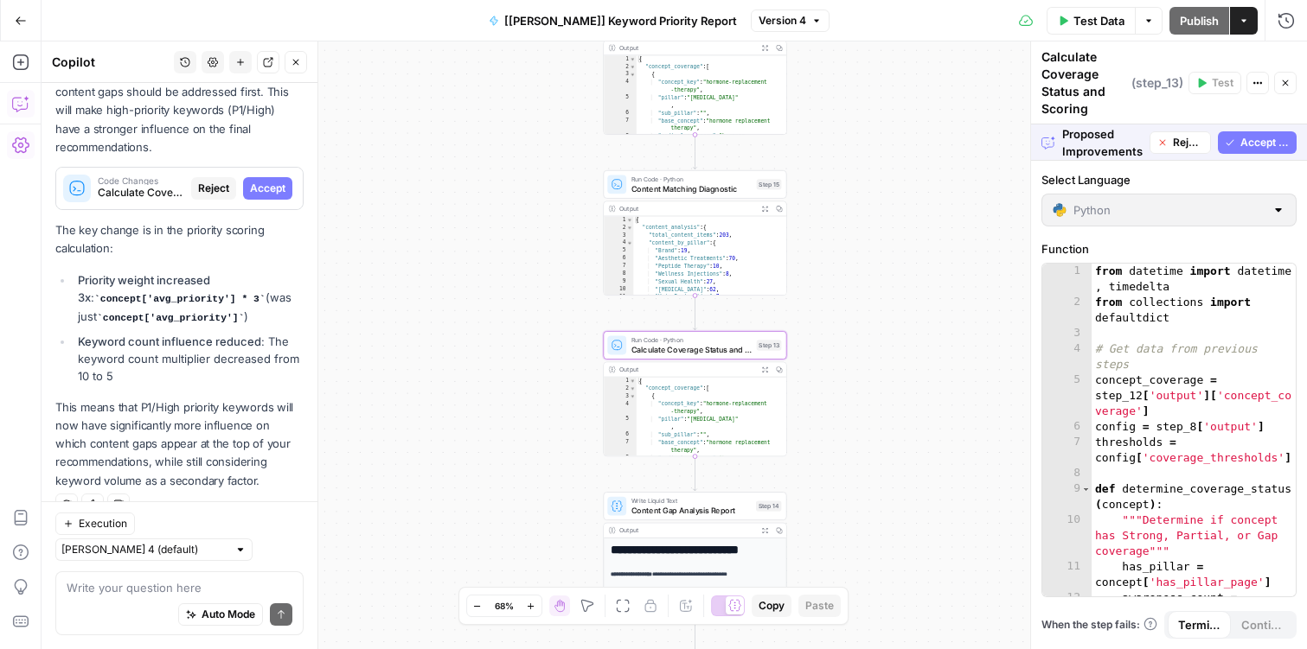
click at [274, 186] on span "Accept" at bounding box center [267, 189] width 35 height 16
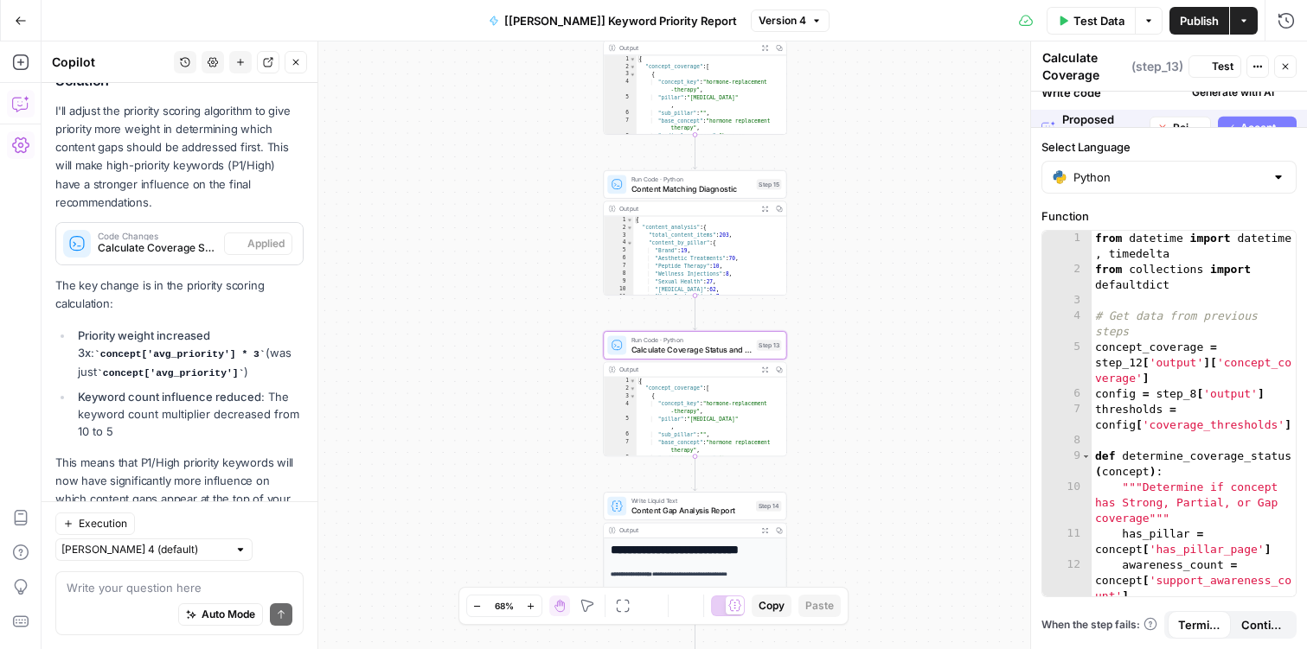
scroll to position [1263, 0]
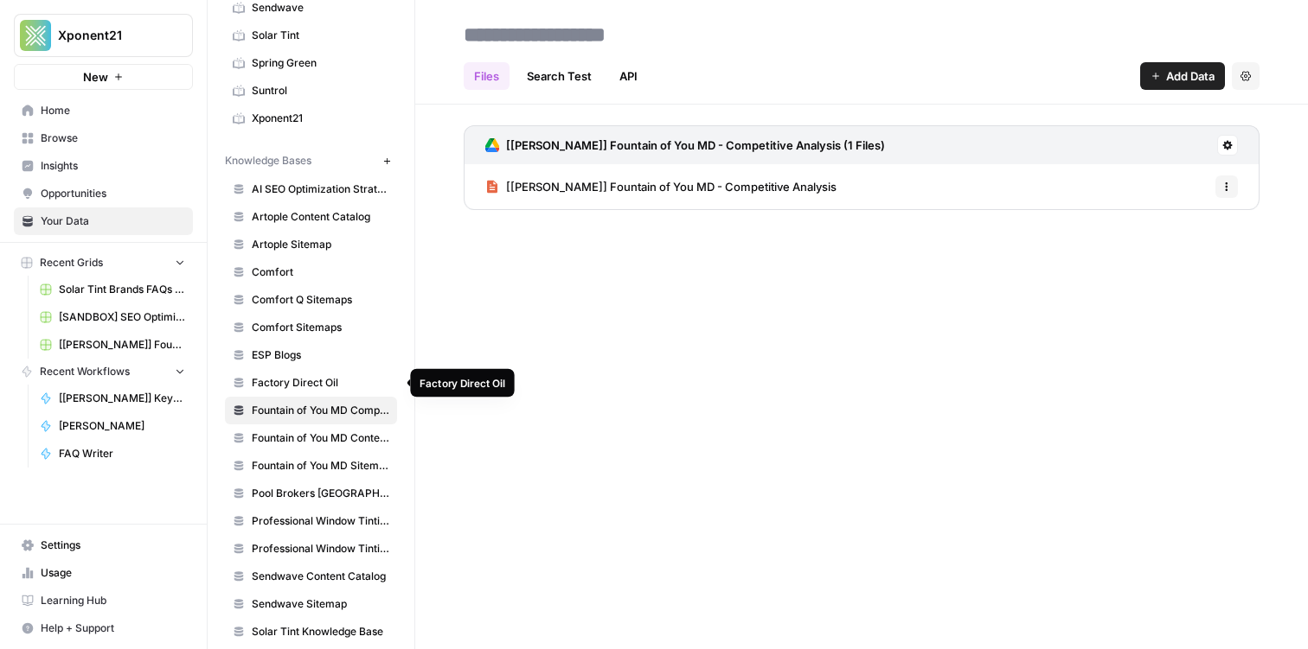
scroll to position [437, 0]
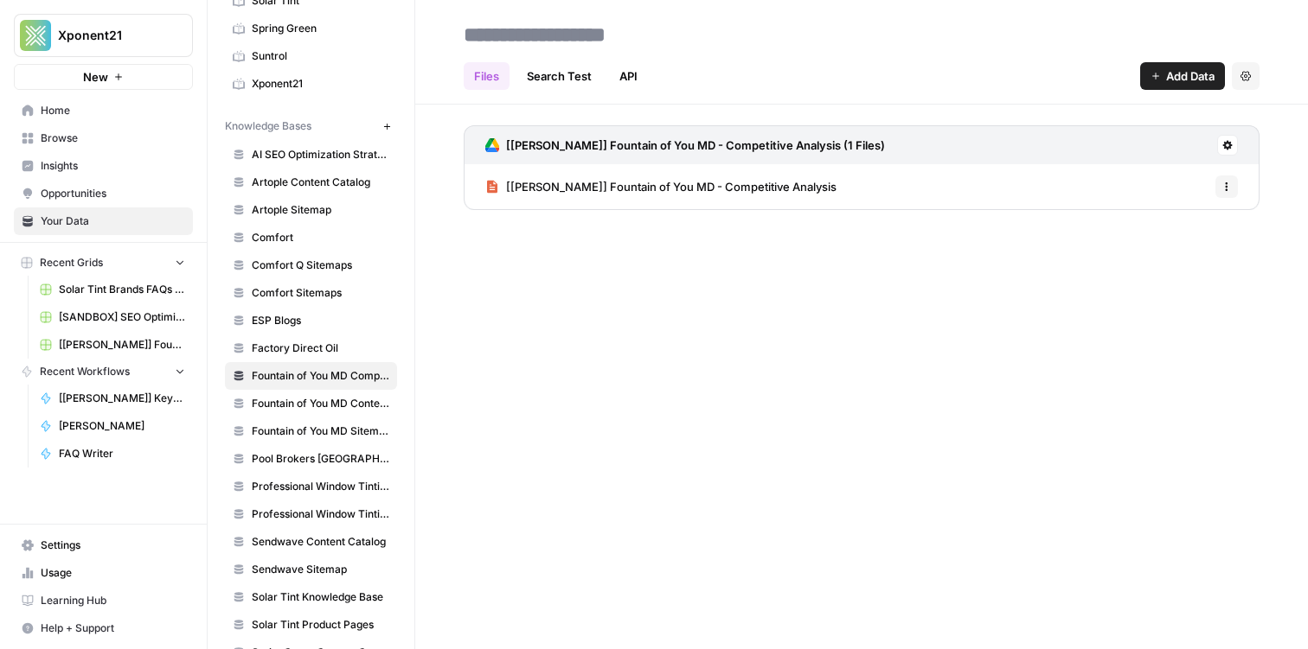
click at [336, 426] on span "Fountain of You MD Sitemap" at bounding box center [320, 432] width 137 height 16
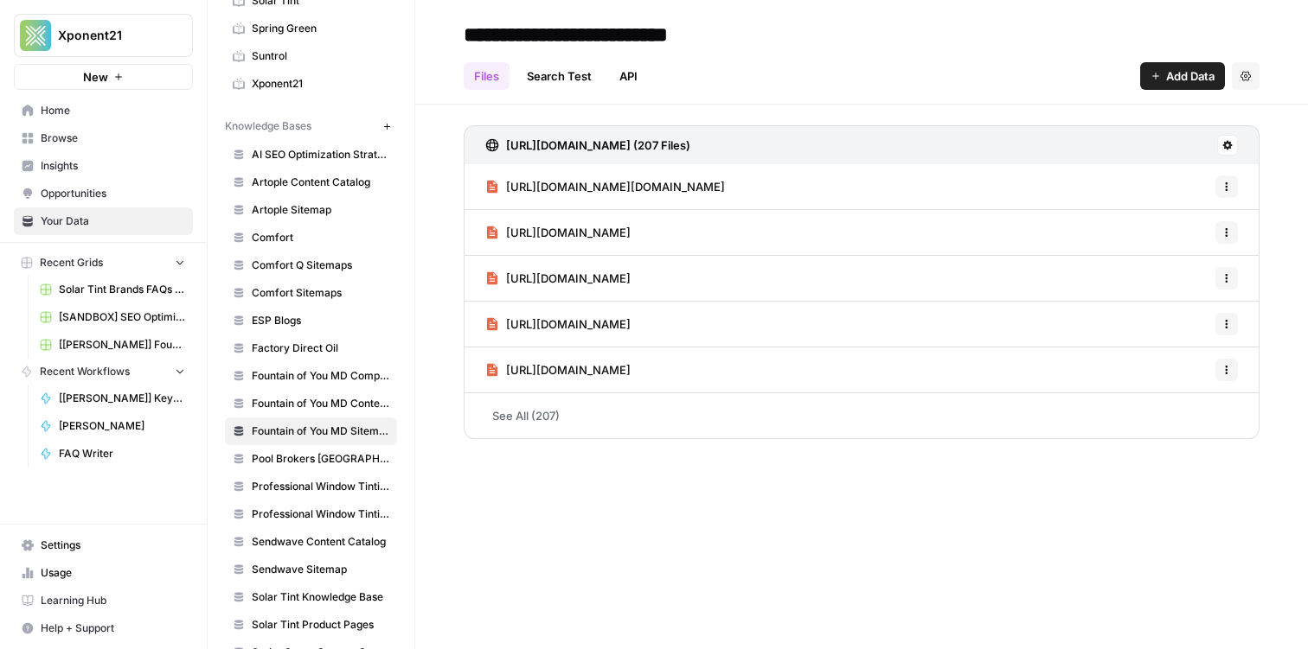
click at [316, 410] on span "Fountain of You MD Content Catalog" at bounding box center [320, 404] width 137 height 16
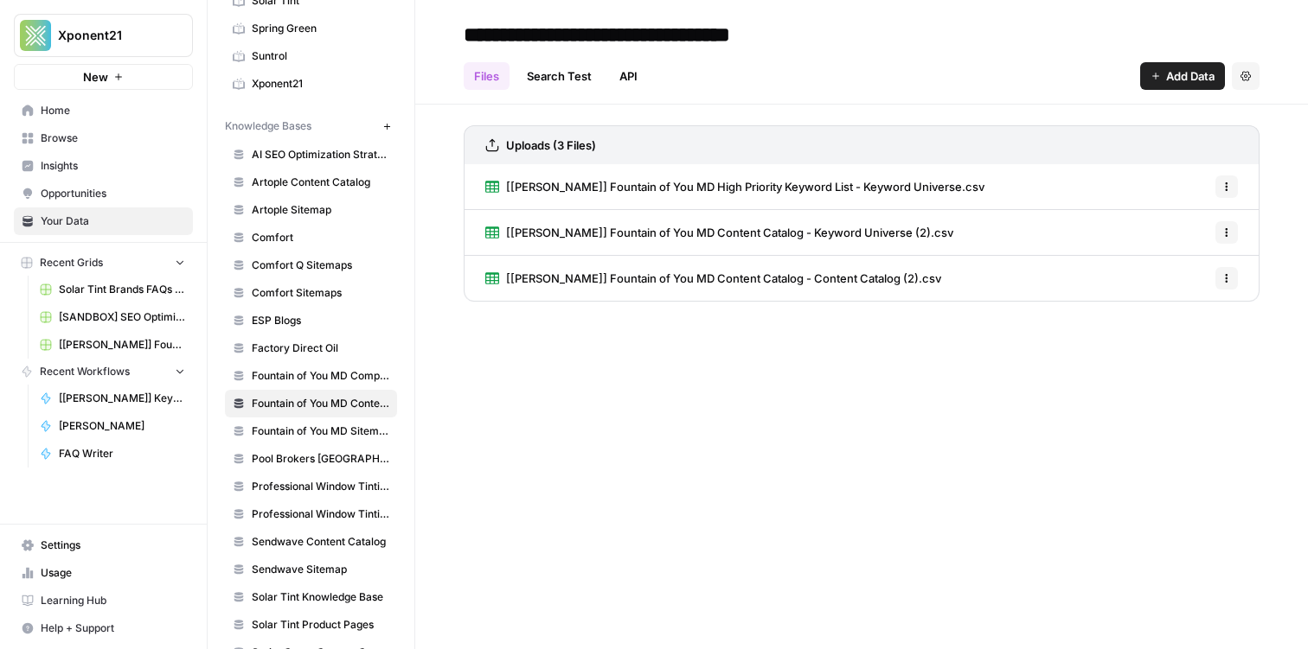
click at [671, 234] on span "[[PERSON_NAME]] Fountain of You MD Content Catalog - Keyword Universe (2).csv" at bounding box center [729, 232] width 447 height 17
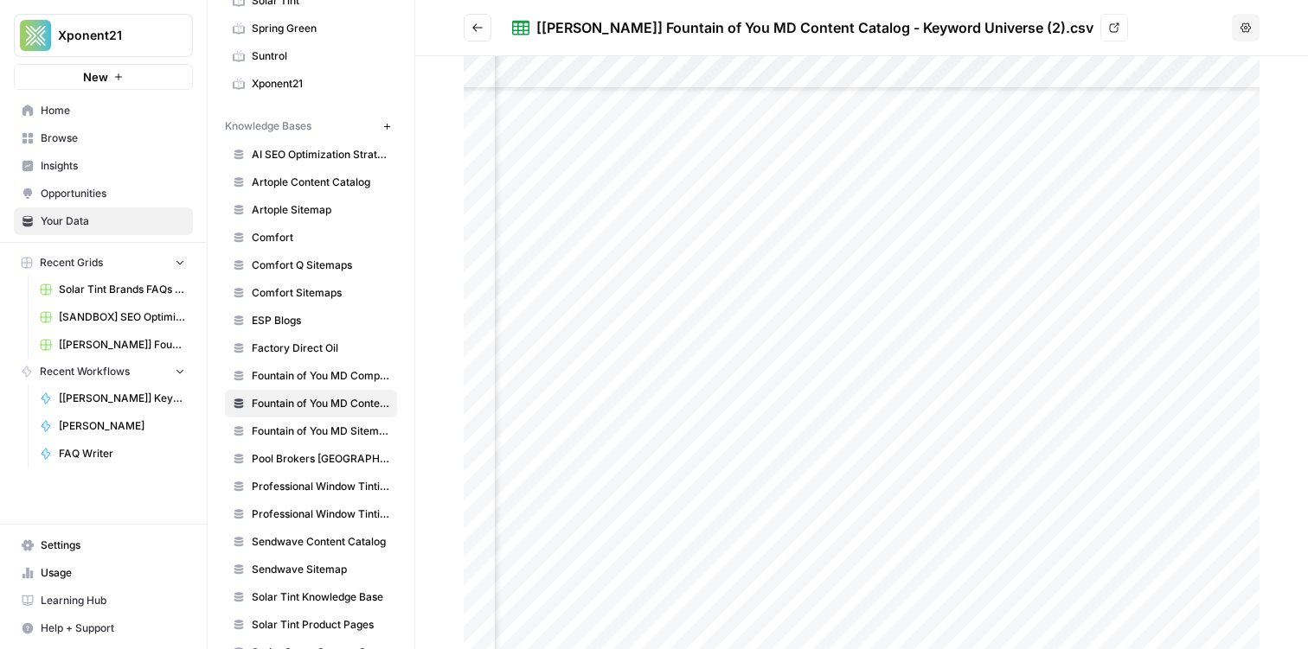
scroll to position [2503, 414]
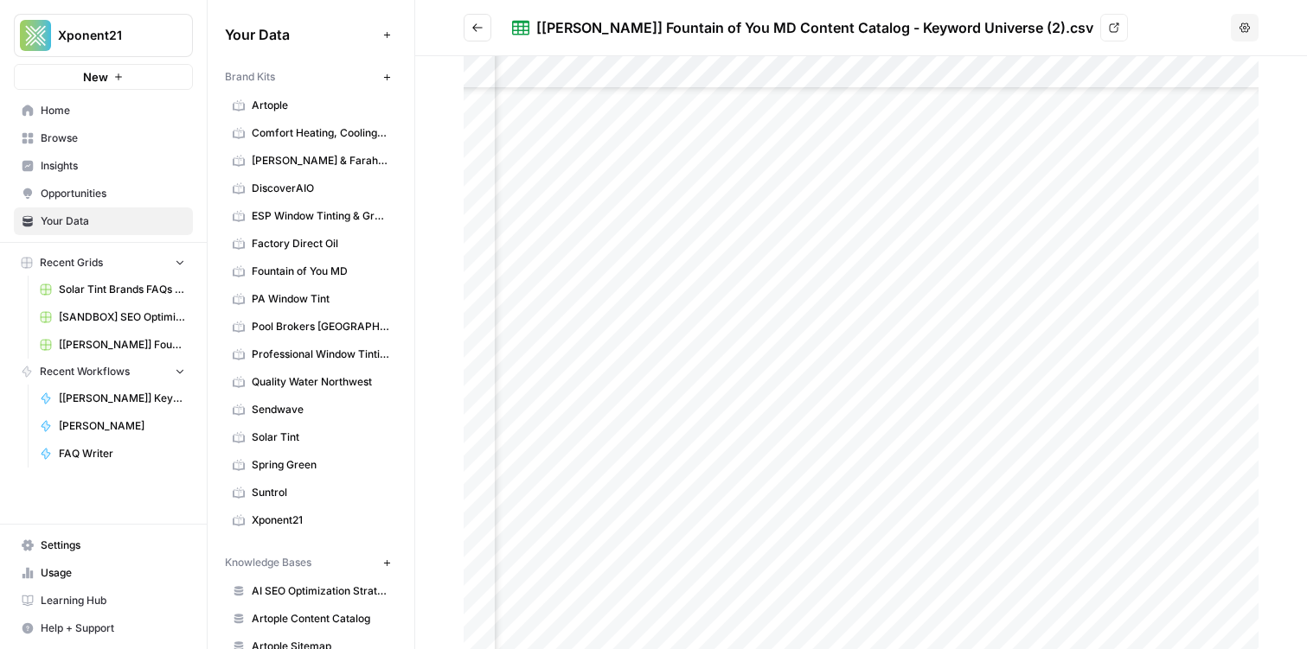
scroll to position [2503, 414]
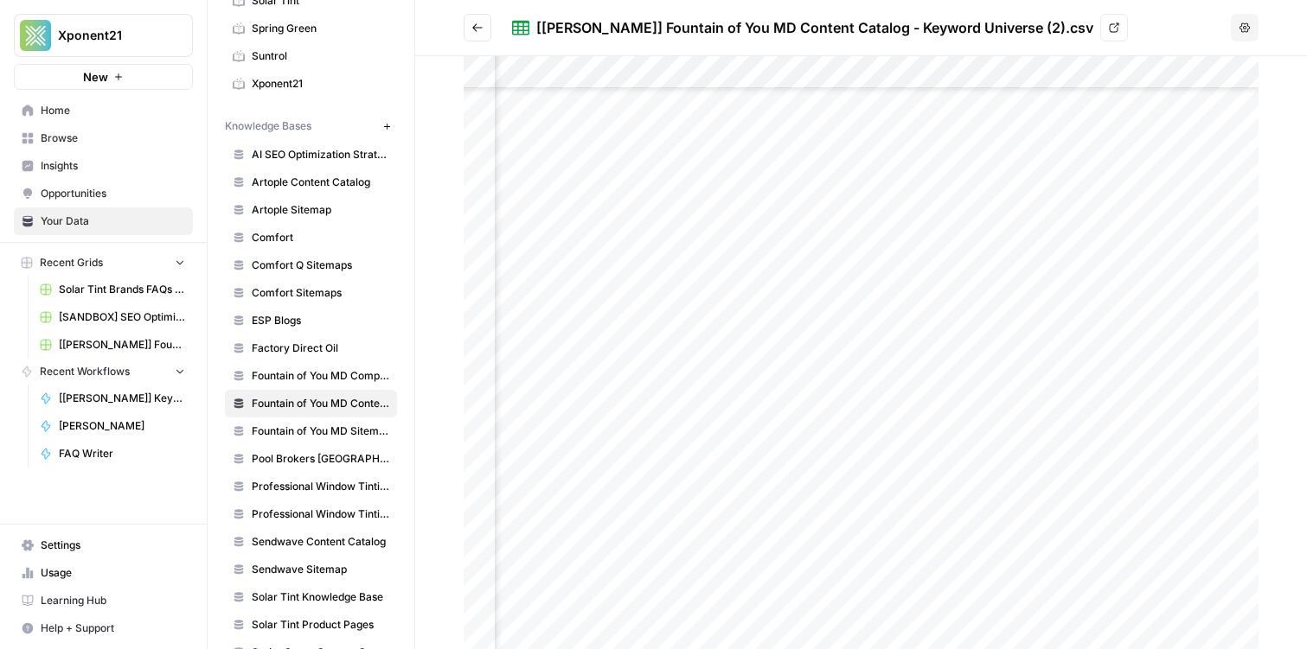
click at [476, 31] on icon "Go back" at bounding box center [477, 28] width 12 height 12
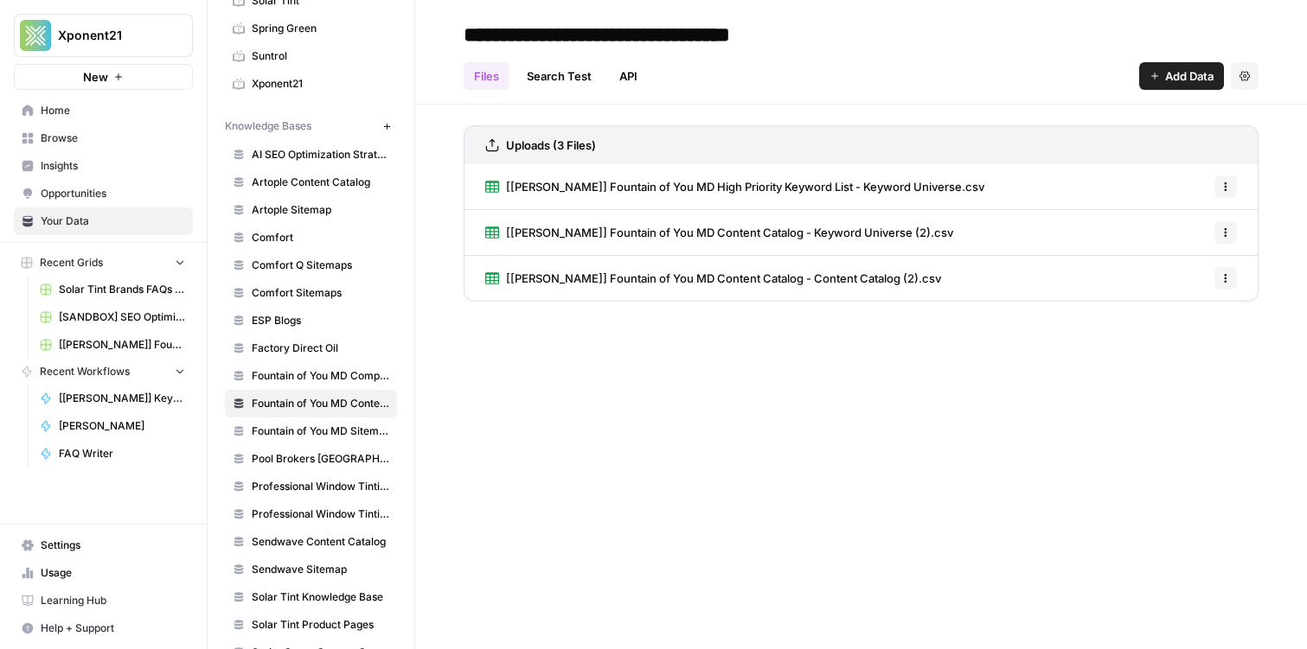
click at [85, 137] on span "Browse" at bounding box center [113, 139] width 144 height 16
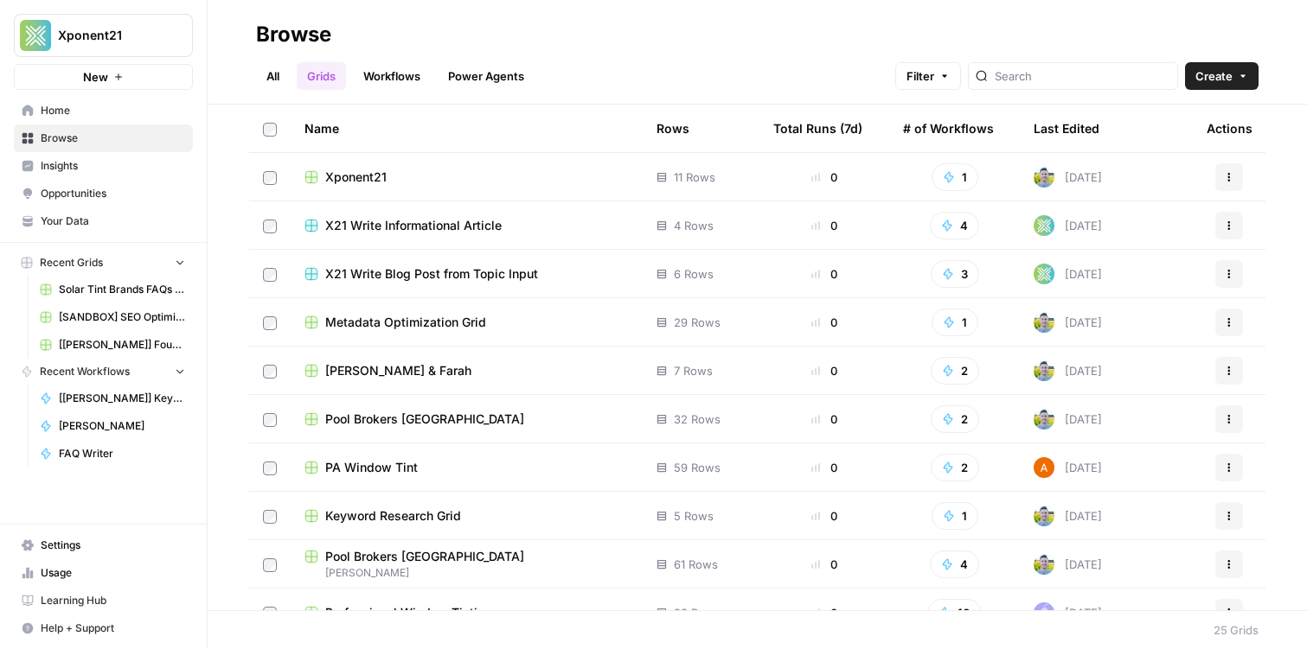
click at [374, 69] on link "Workflows" at bounding box center [392, 76] width 78 height 28
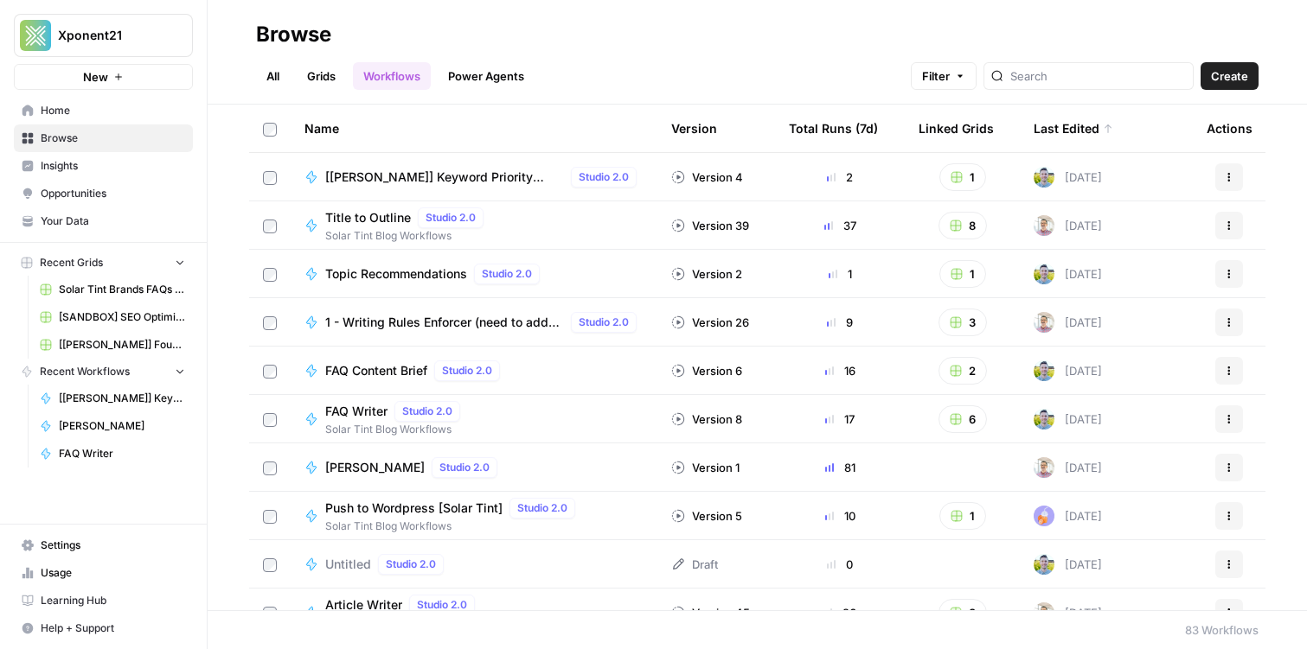
click at [439, 317] on span "1 - Writing Rules Enforcer (need to add internal links)" at bounding box center [444, 322] width 239 height 17
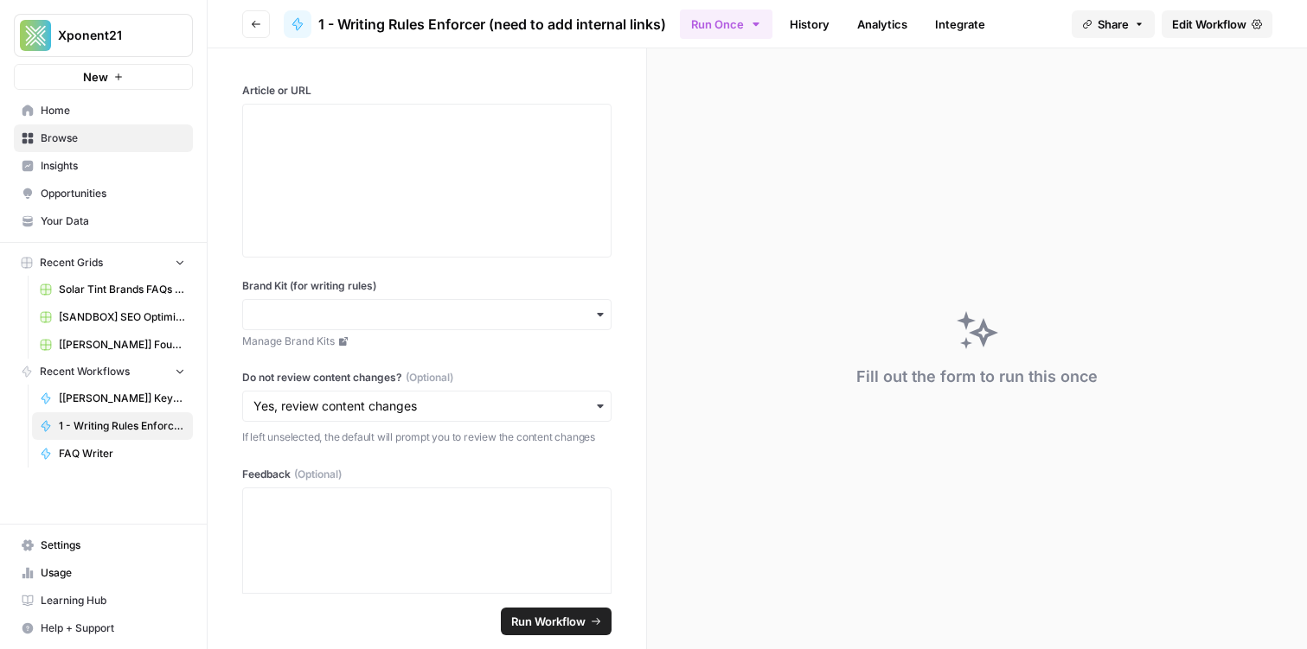
click at [258, 20] on icon "button" at bounding box center [256, 24] width 10 height 10
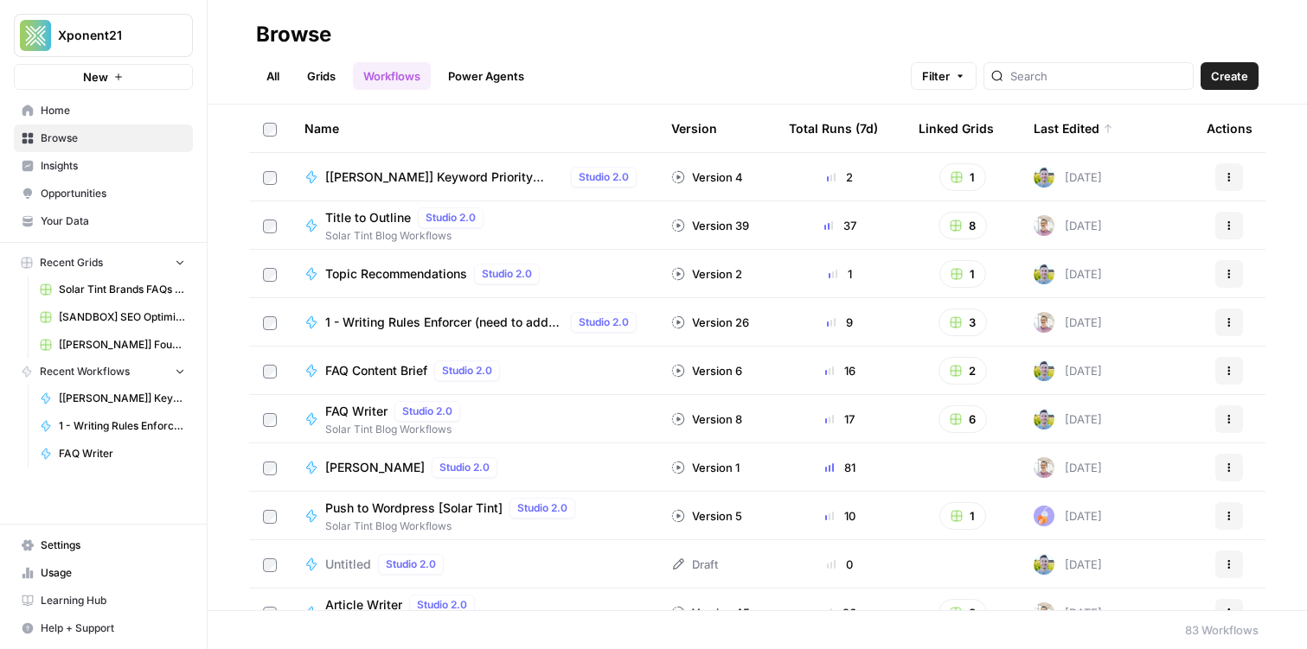
click at [380, 319] on span "1 - Writing Rules Enforcer (need to add internal links)" at bounding box center [444, 322] width 239 height 17
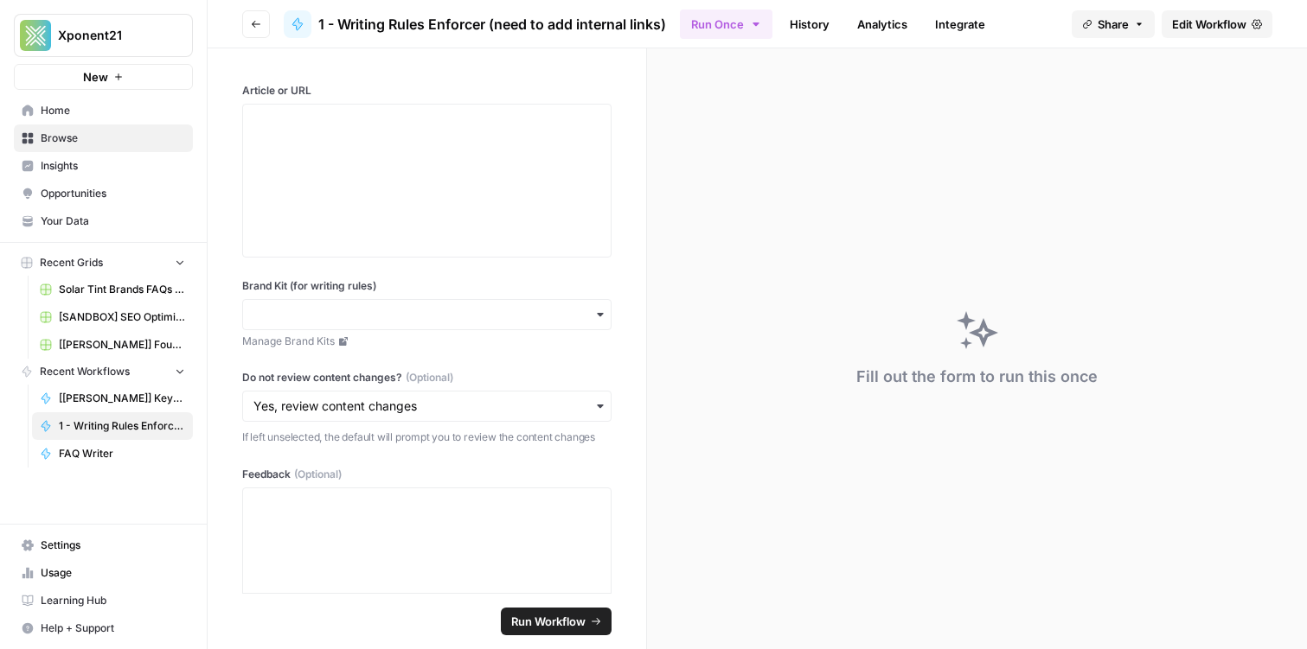
click at [1185, 10] on link "Edit Workflow" at bounding box center [1216, 24] width 111 height 28
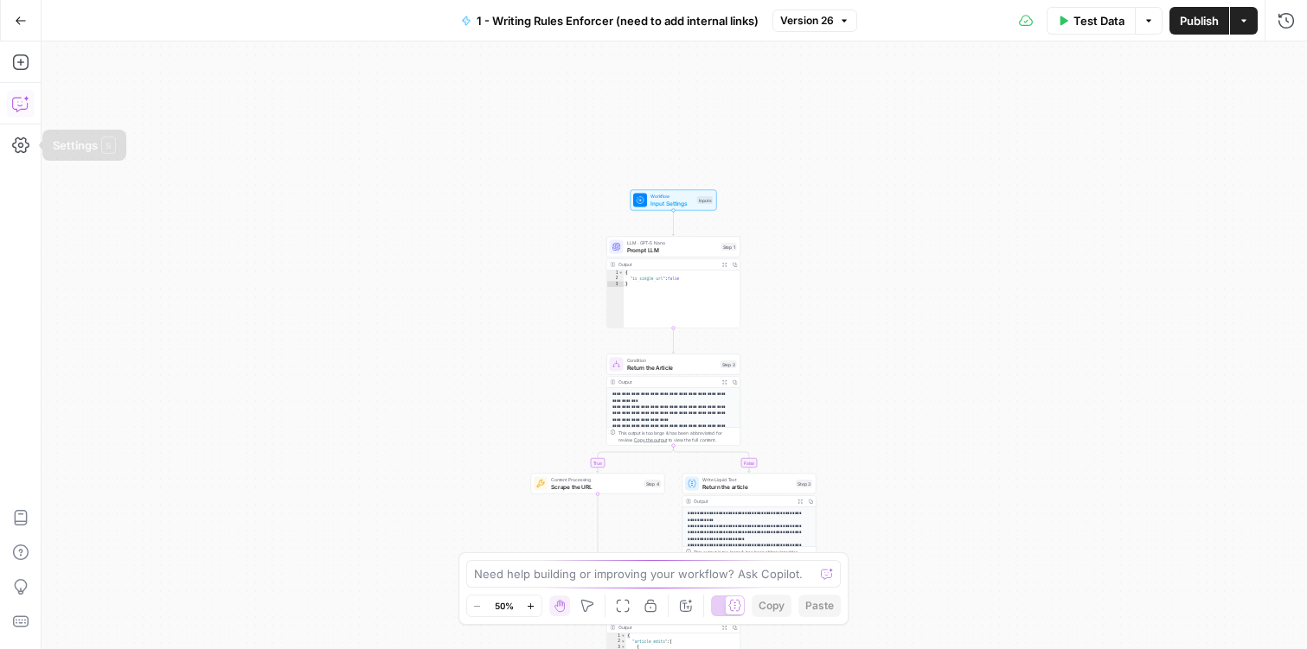
click at [10, 105] on button "Copilot" at bounding box center [21, 104] width 28 height 28
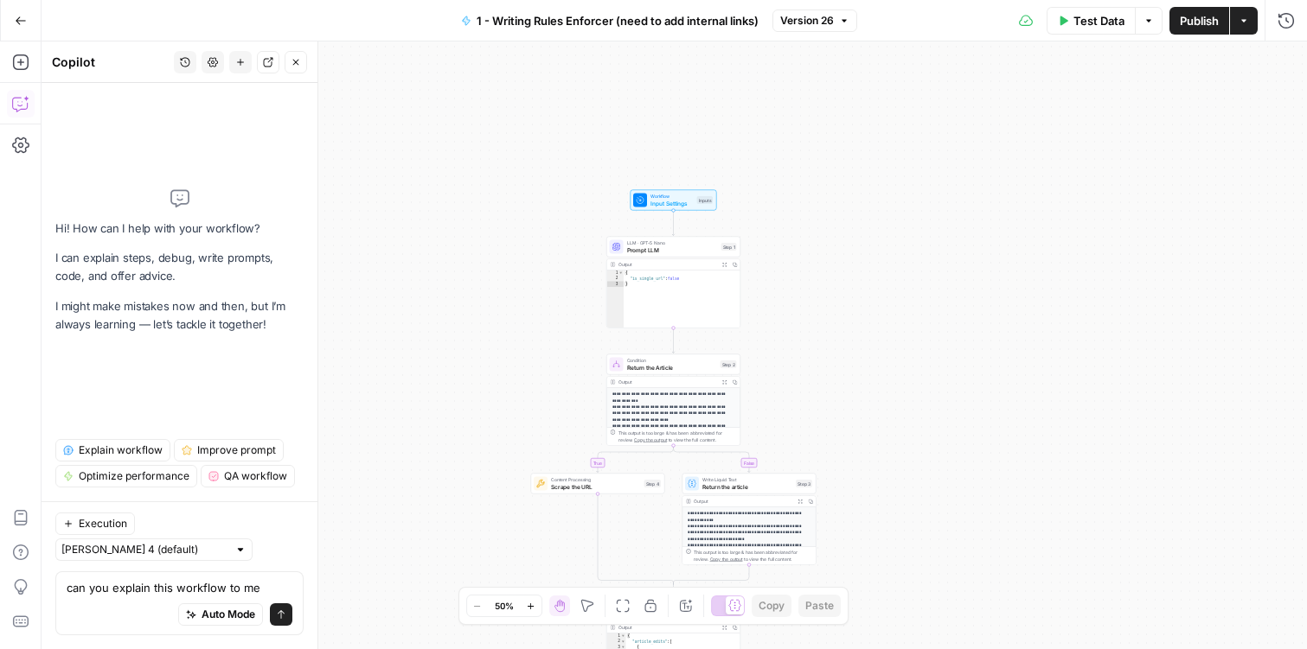
type textarea "can you explain this workflow to me?"
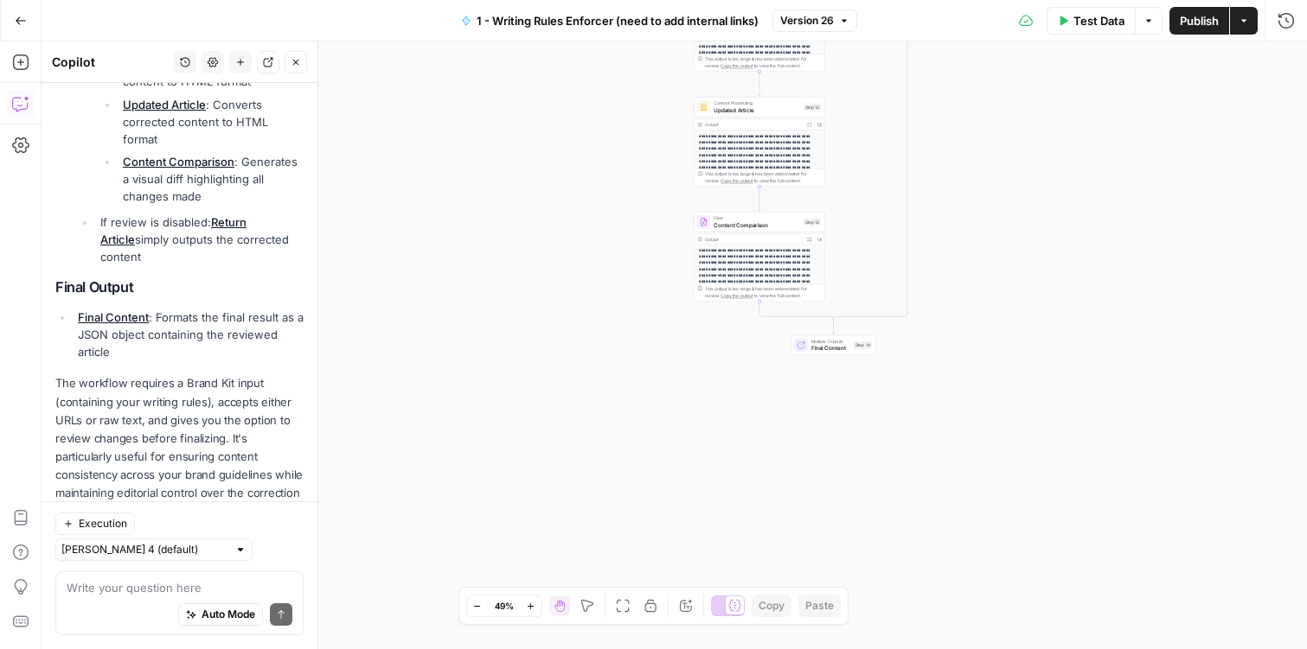
scroll to position [815, 0]
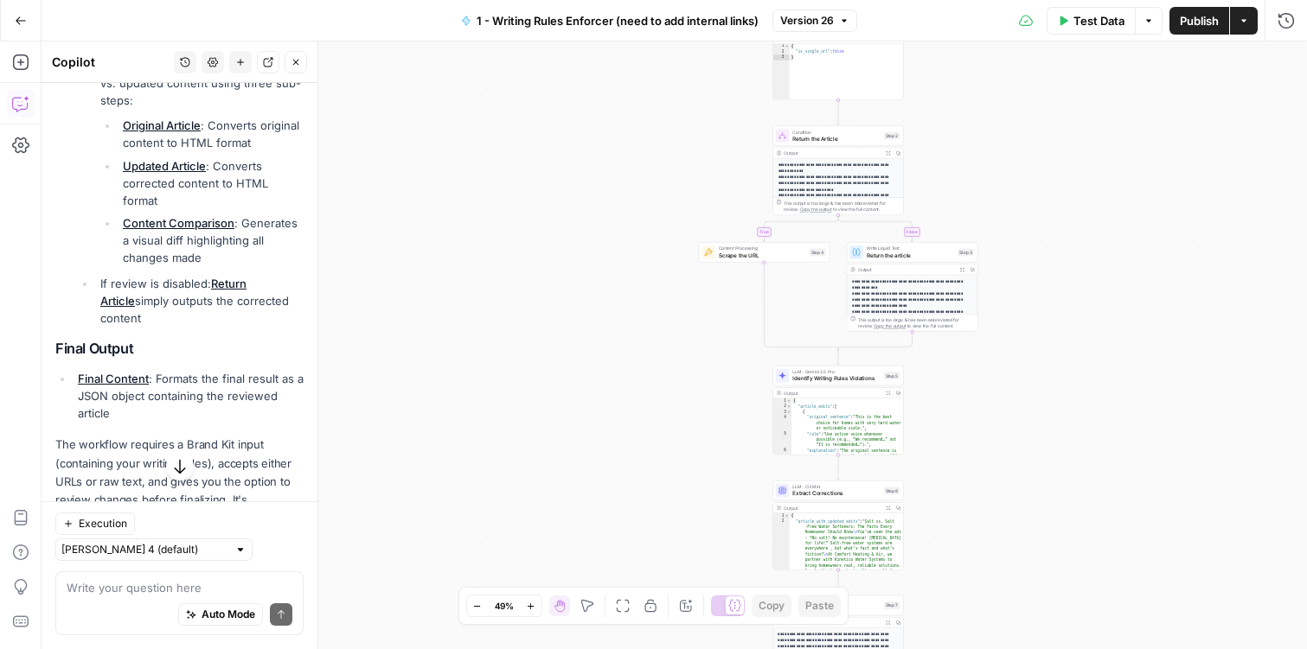
click at [18, 23] on icon "button" at bounding box center [21, 21] width 12 height 12
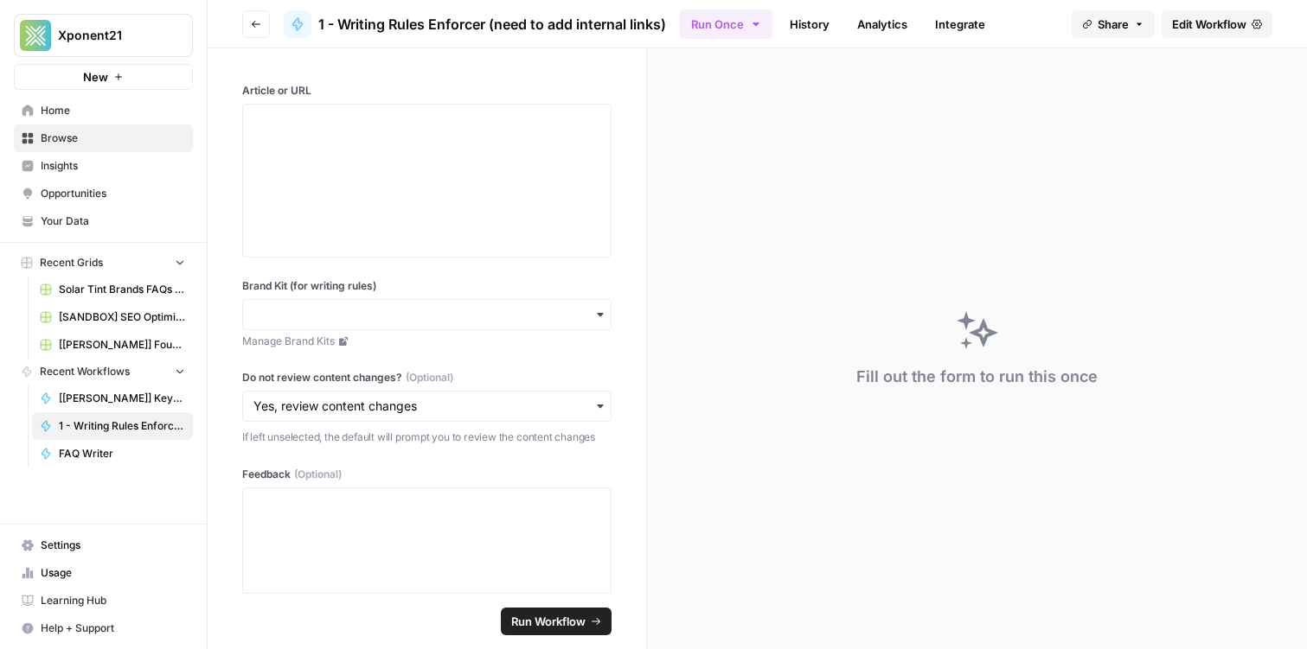
click at [240, 21] on header "Go back 1 - Writing Rules Enforcer (need to add internal links) Run Once Histor…" at bounding box center [757, 24] width 1099 height 48
click at [251, 22] on icon "button" at bounding box center [256, 24] width 10 height 10
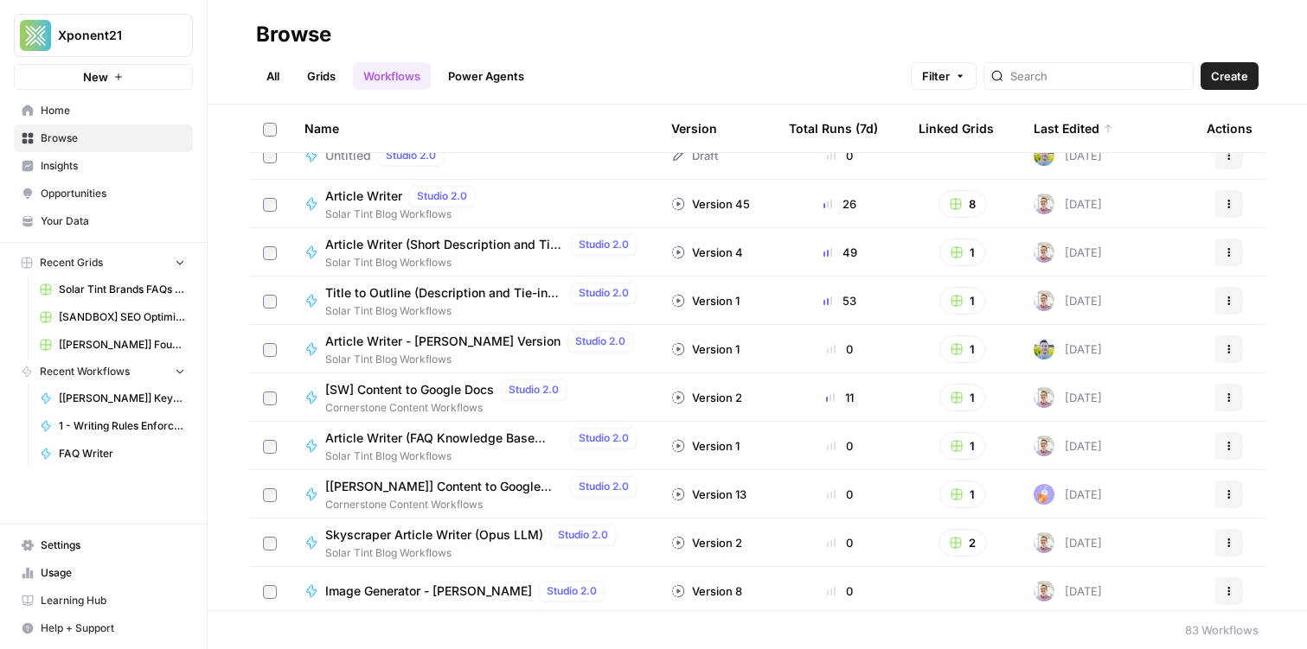
scroll to position [425, 0]
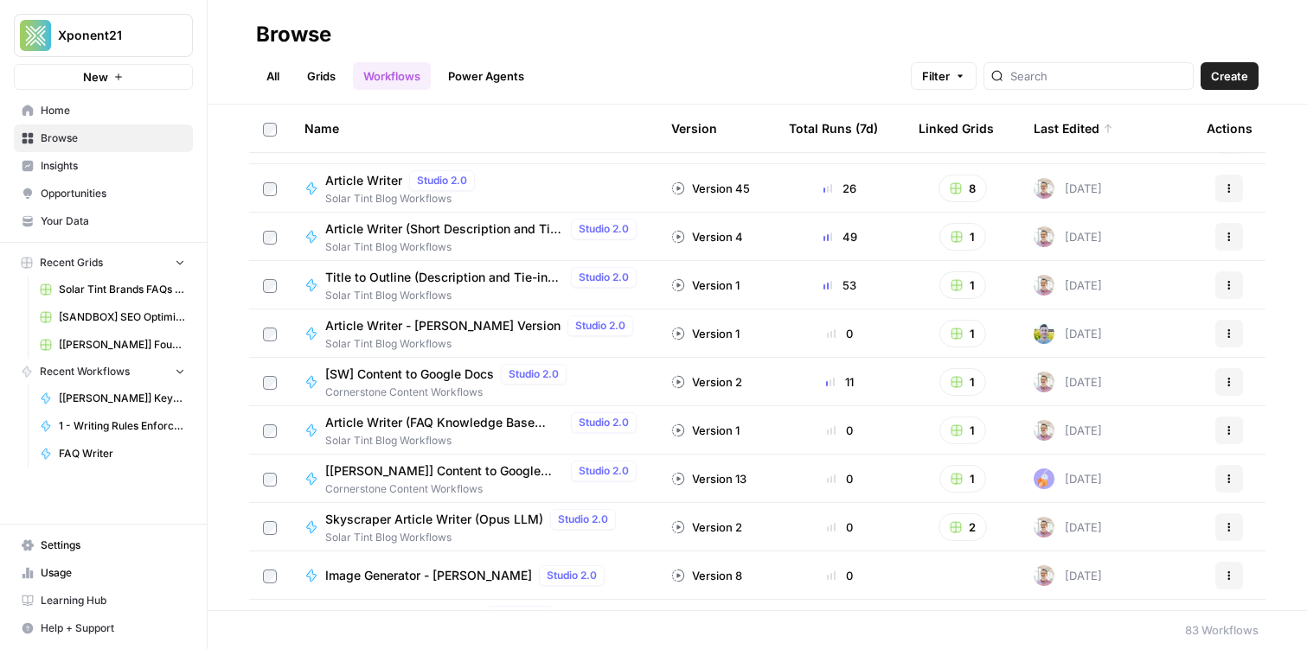
click at [443, 425] on span "Article Writer (FAQ Knowledge Base Test)" at bounding box center [444, 422] width 239 height 17
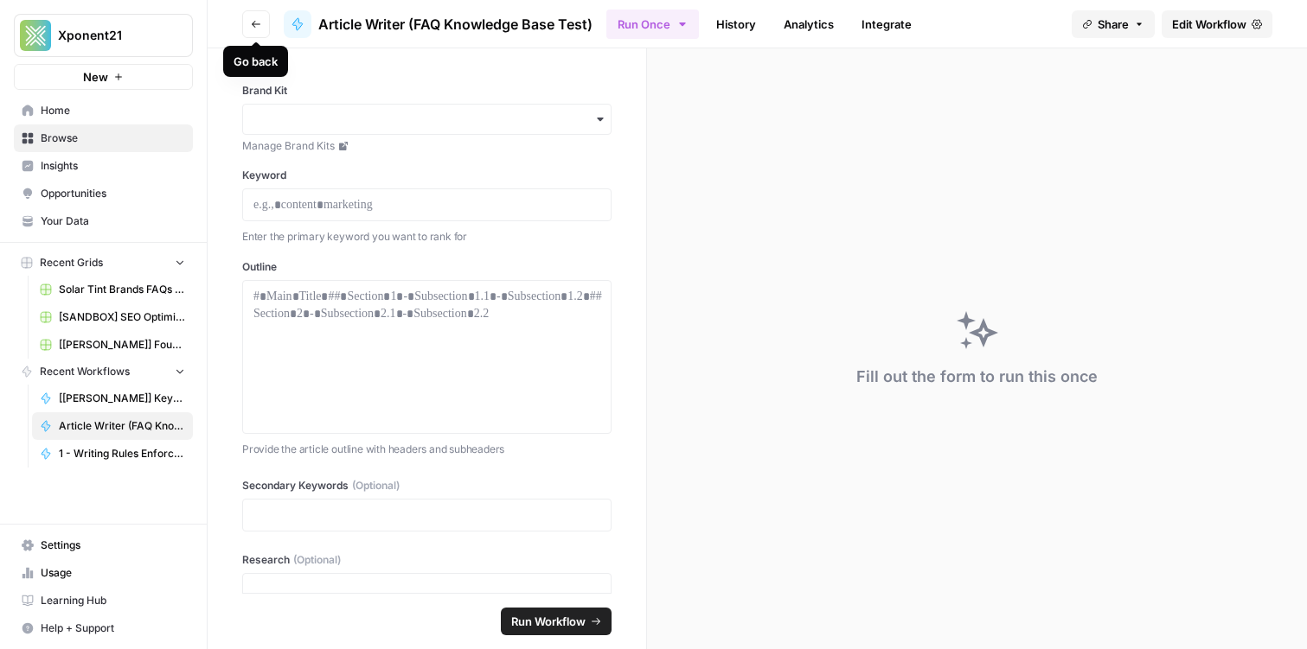
click at [257, 28] on icon "button" at bounding box center [256, 24] width 10 height 10
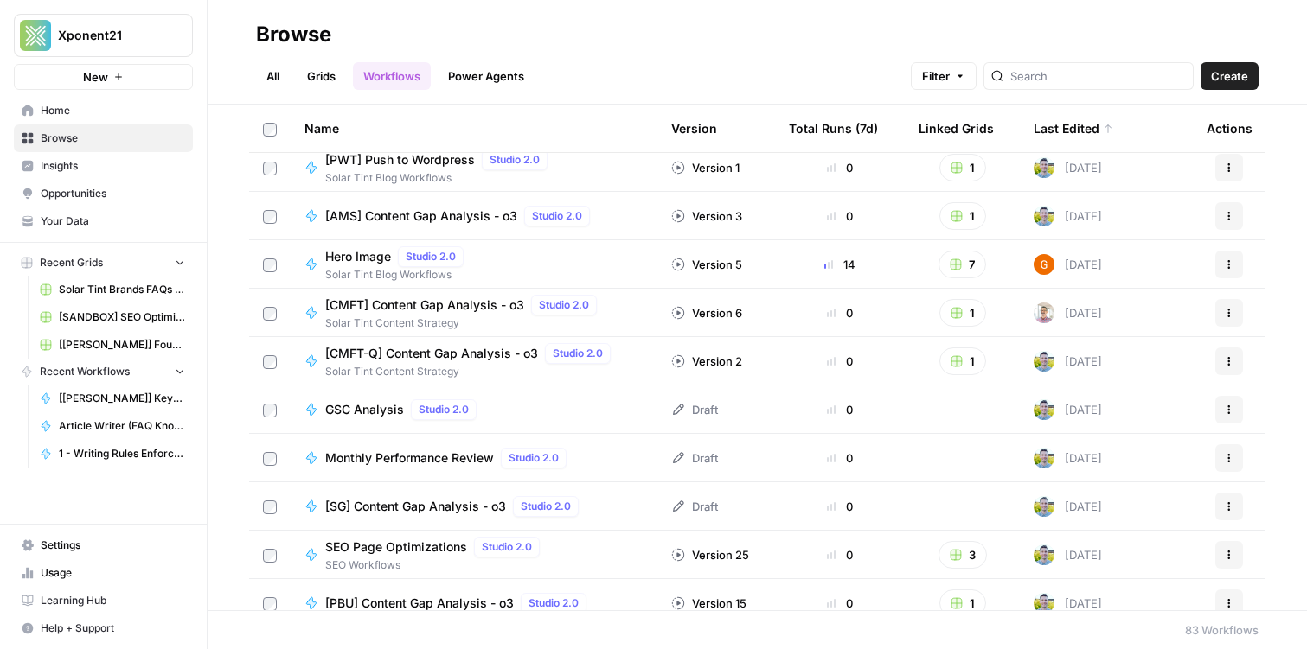
scroll to position [1945, 0]
click at [502, 39] on div "Browse" at bounding box center [757, 35] width 1002 height 28
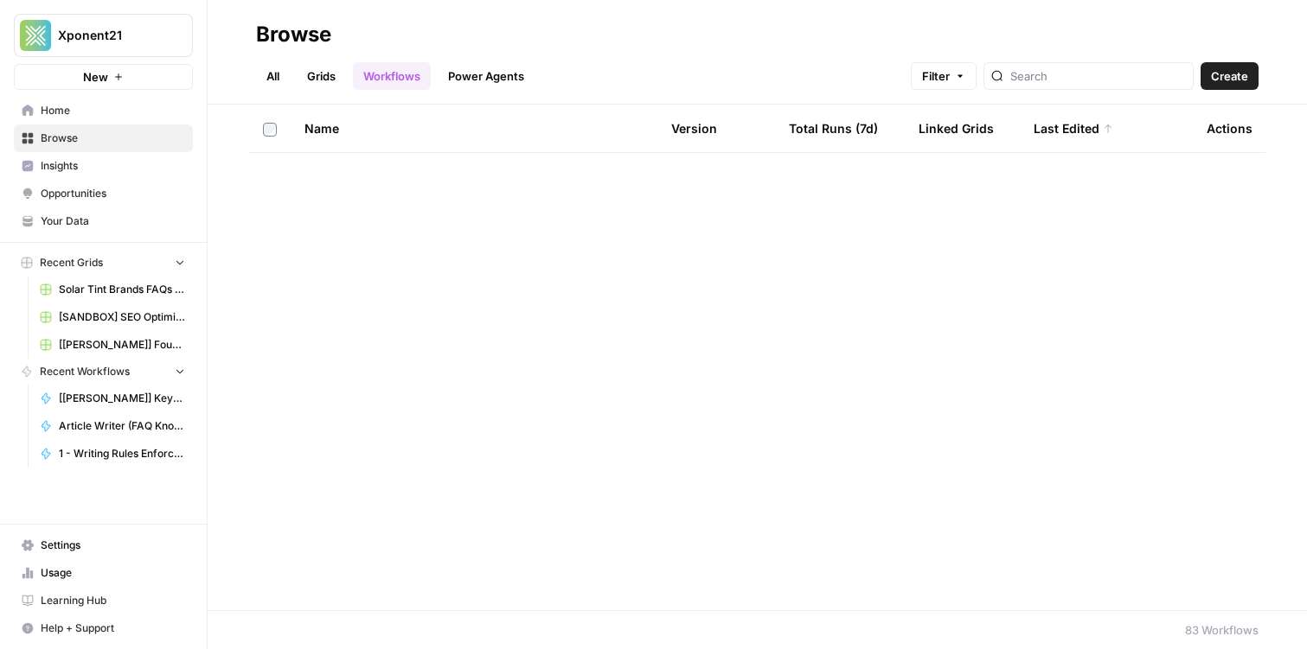
scroll to position [0, 0]
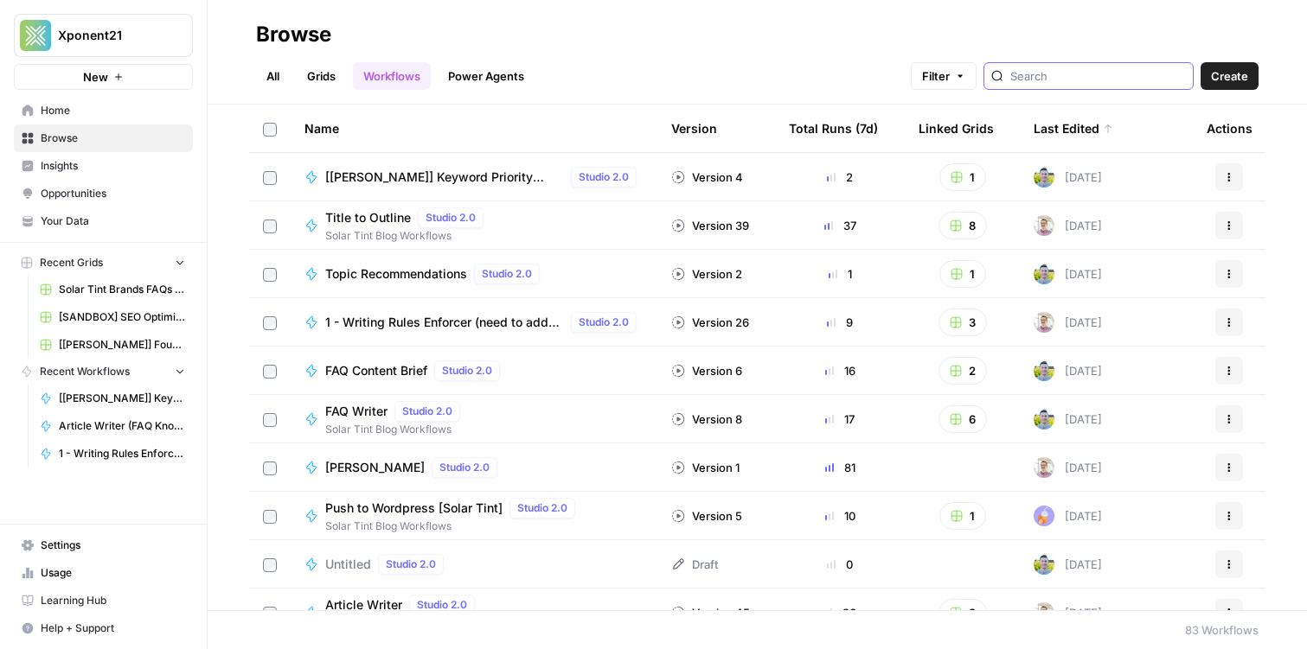
click at [1077, 70] on input "search" at bounding box center [1098, 75] width 176 height 17
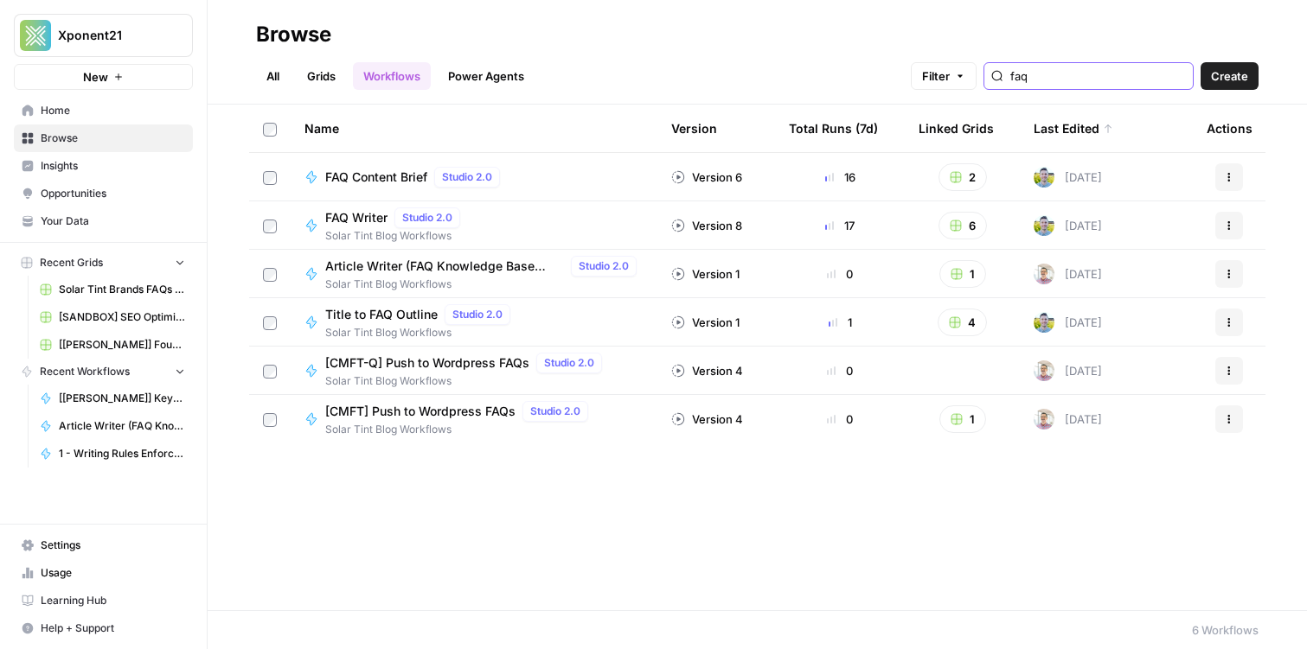
type input "faq"
click at [309, 86] on link "Grids" at bounding box center [321, 76] width 49 height 28
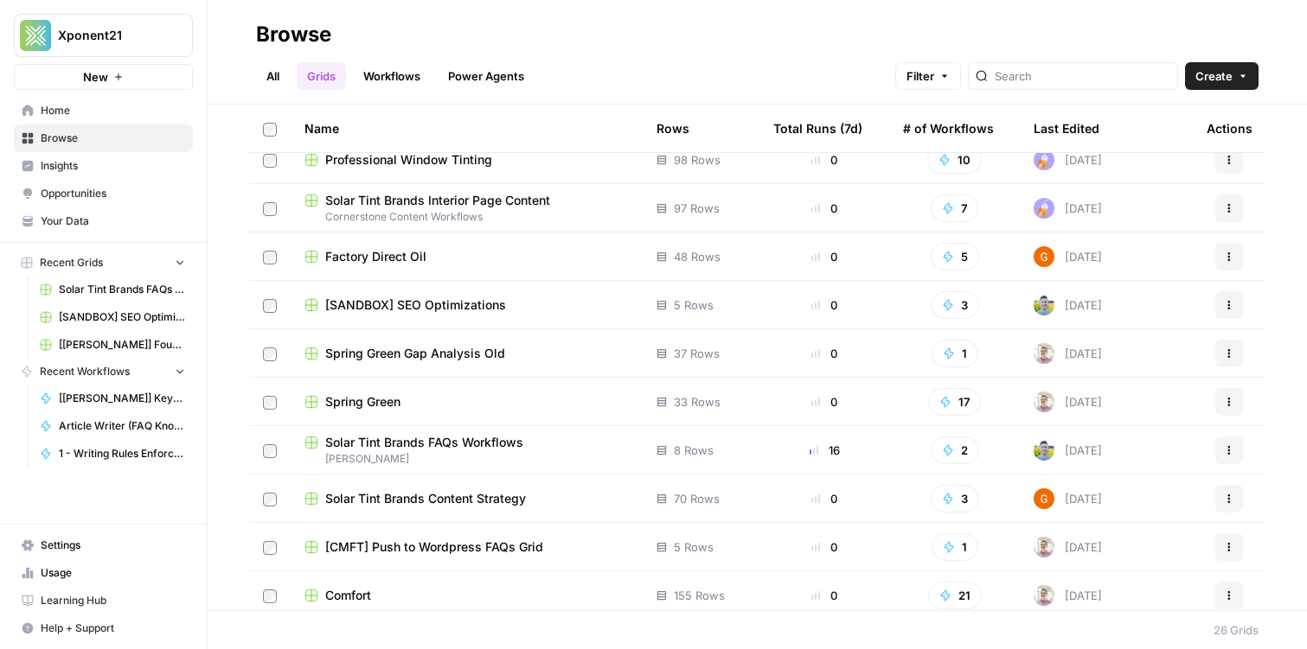
scroll to position [617, 0]
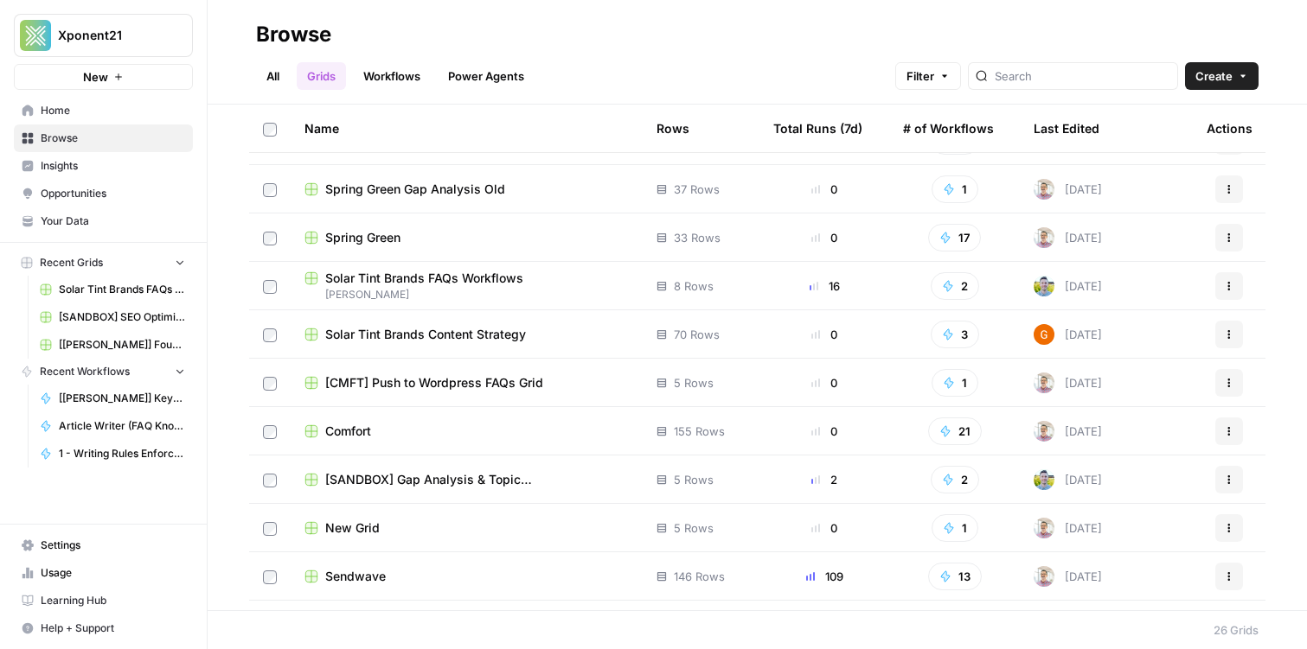
click at [480, 273] on span "Solar Tint Brands FAQs Workflows" at bounding box center [424, 278] width 198 height 17
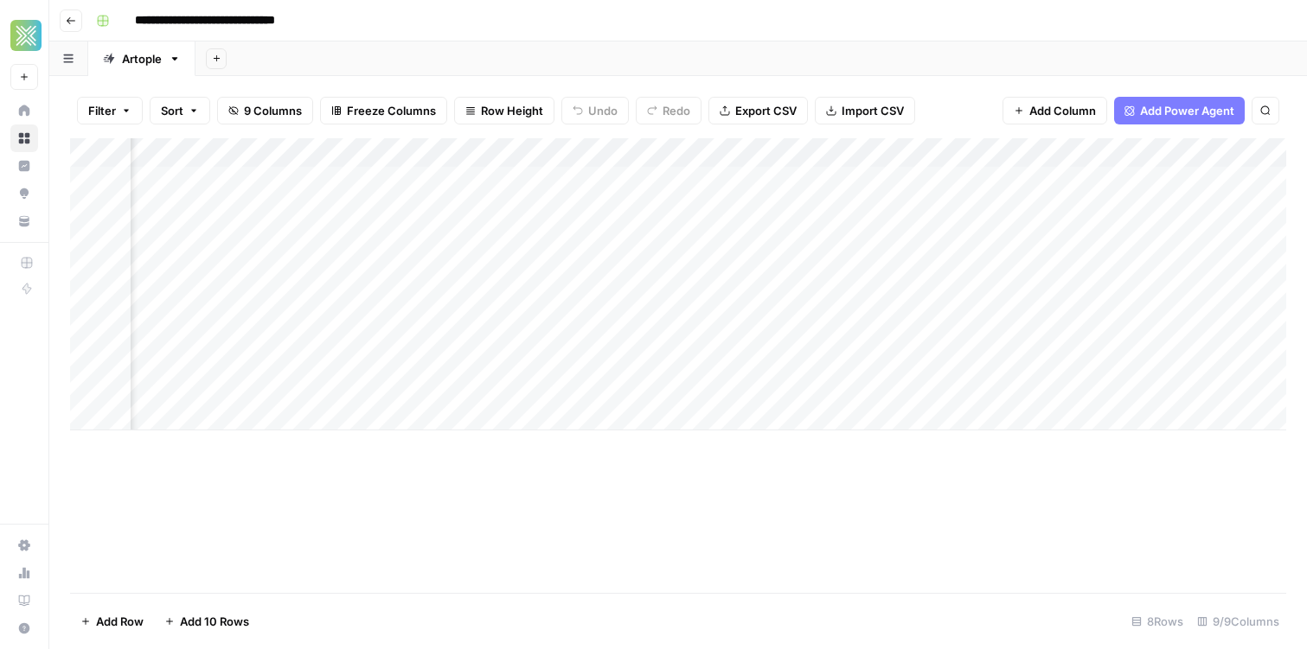
scroll to position [0, 355]
drag, startPoint x: 623, startPoint y: 147, endPoint x: 682, endPoint y: 166, distance: 62.6
click at [682, 166] on div "Add Column" at bounding box center [678, 284] width 1216 height 292
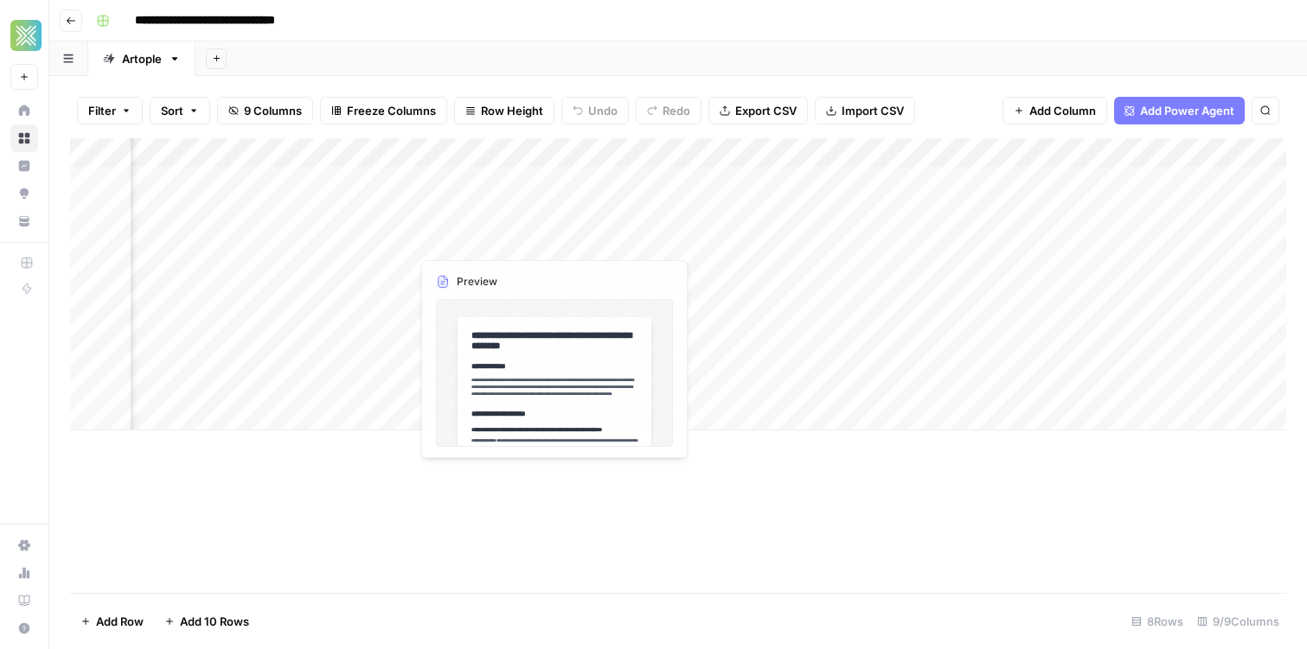
scroll to position [0, 0]
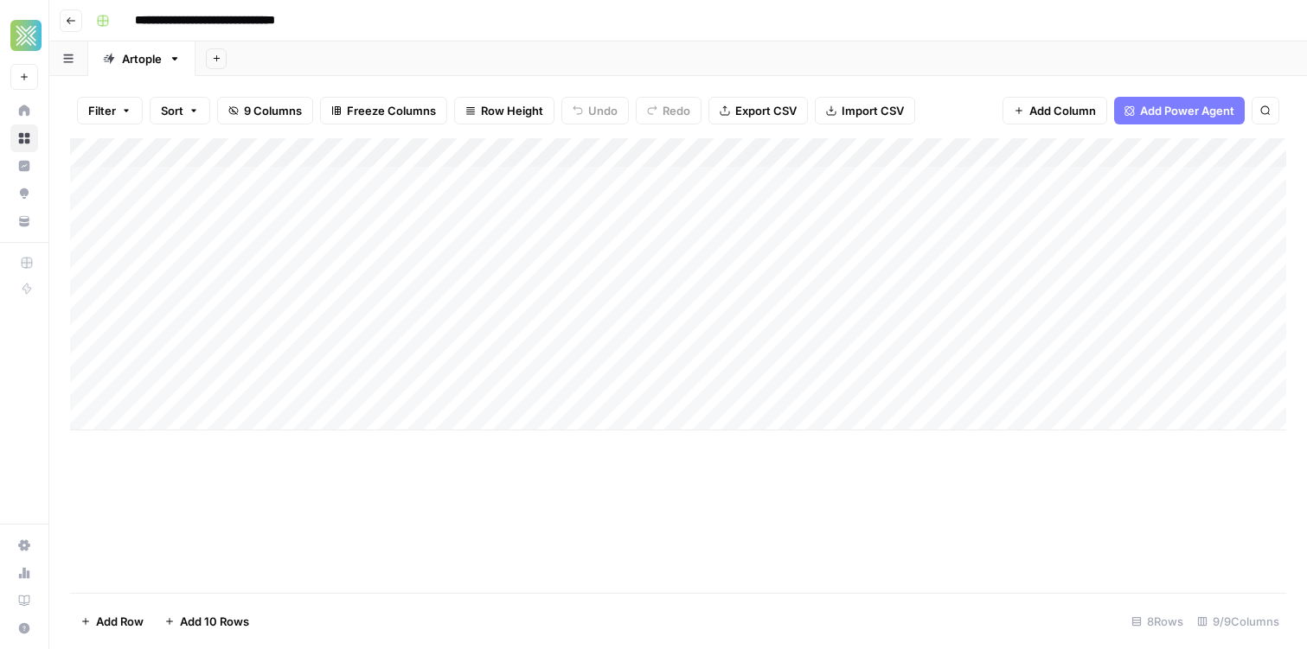
click at [413, 258] on div "Add Column" at bounding box center [678, 284] width 1216 height 292
click at [398, 236] on div "Add Column" at bounding box center [678, 284] width 1216 height 292
click at [412, 267] on div "Add Column" at bounding box center [678, 284] width 1216 height 292
click at [802, 273] on div "Add Column" at bounding box center [678, 284] width 1216 height 292
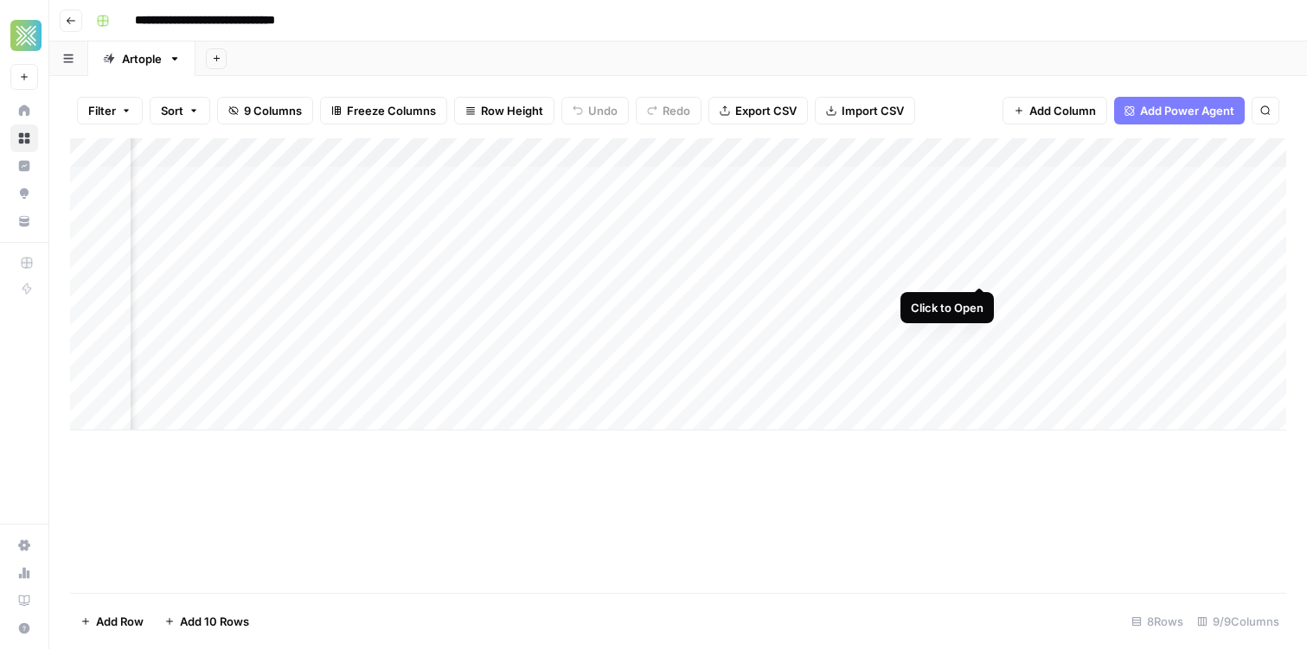
click at [984, 271] on div "Add Column" at bounding box center [678, 284] width 1216 height 292
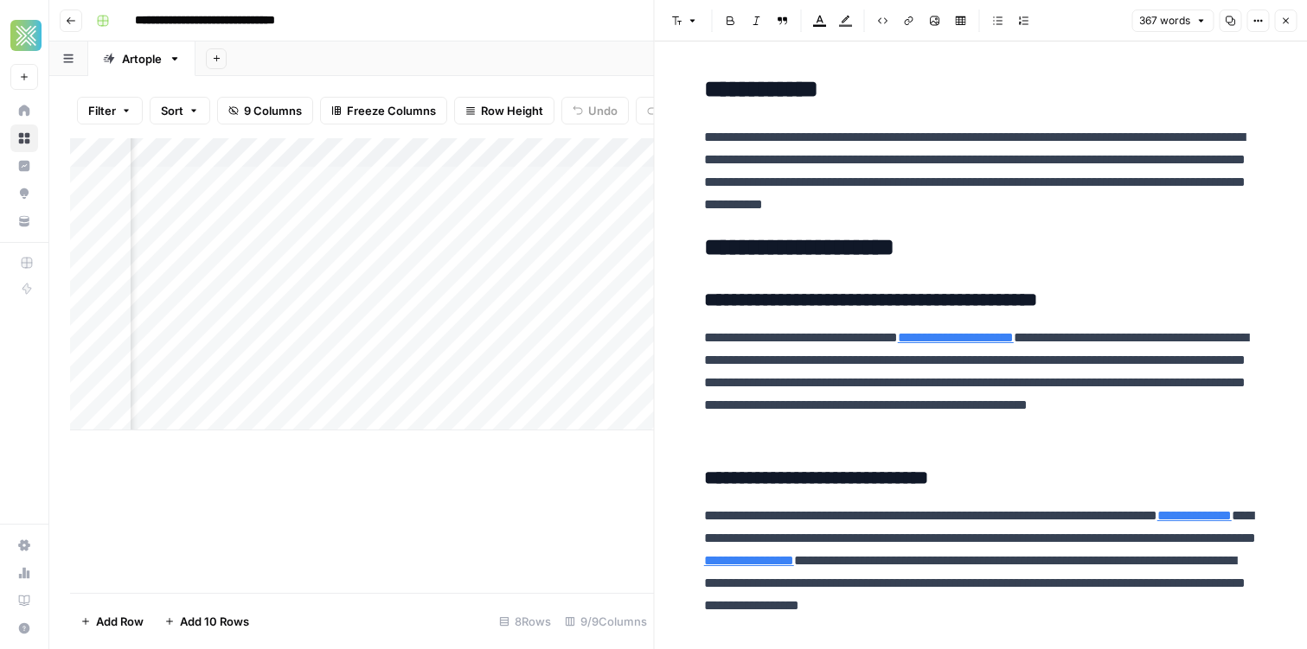
drag, startPoint x: 1109, startPoint y: 208, endPoint x: 981, endPoint y: 93, distance: 173.3
click at [981, 93] on div "**********" at bounding box center [981, 613] width 574 height 1089
click at [1085, 195] on p "**********" at bounding box center [980, 171] width 553 height 90
drag, startPoint x: 1120, startPoint y: 207, endPoint x: 1116, endPoint y: 169, distance: 37.3
click at [1118, 183] on p "**********" at bounding box center [980, 171] width 553 height 90
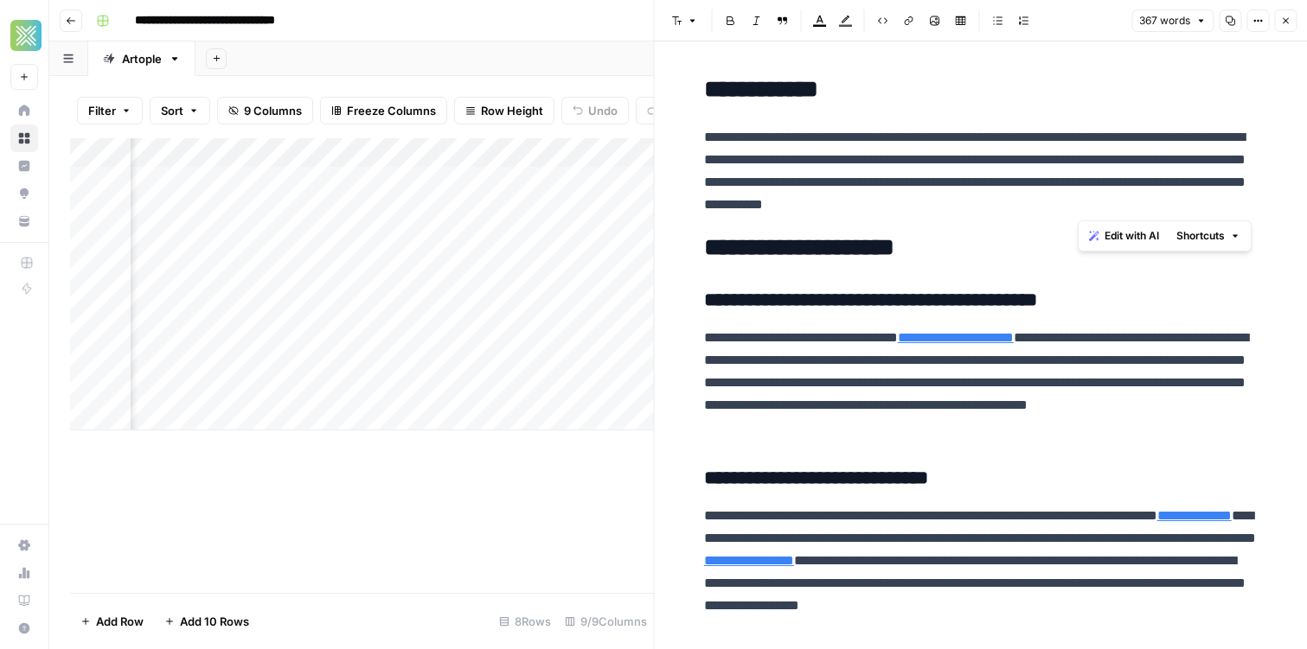
click at [1118, 176] on p "**********" at bounding box center [980, 171] width 553 height 90
drag, startPoint x: 1118, startPoint y: 176, endPoint x: 1073, endPoint y: 156, distance: 49.5
click at [1099, 173] on p "**********" at bounding box center [980, 171] width 553 height 90
click at [1081, 169] on p "**********" at bounding box center [980, 171] width 553 height 90
drag, startPoint x: 705, startPoint y: 97, endPoint x: 1002, endPoint y: 240, distance: 330.3
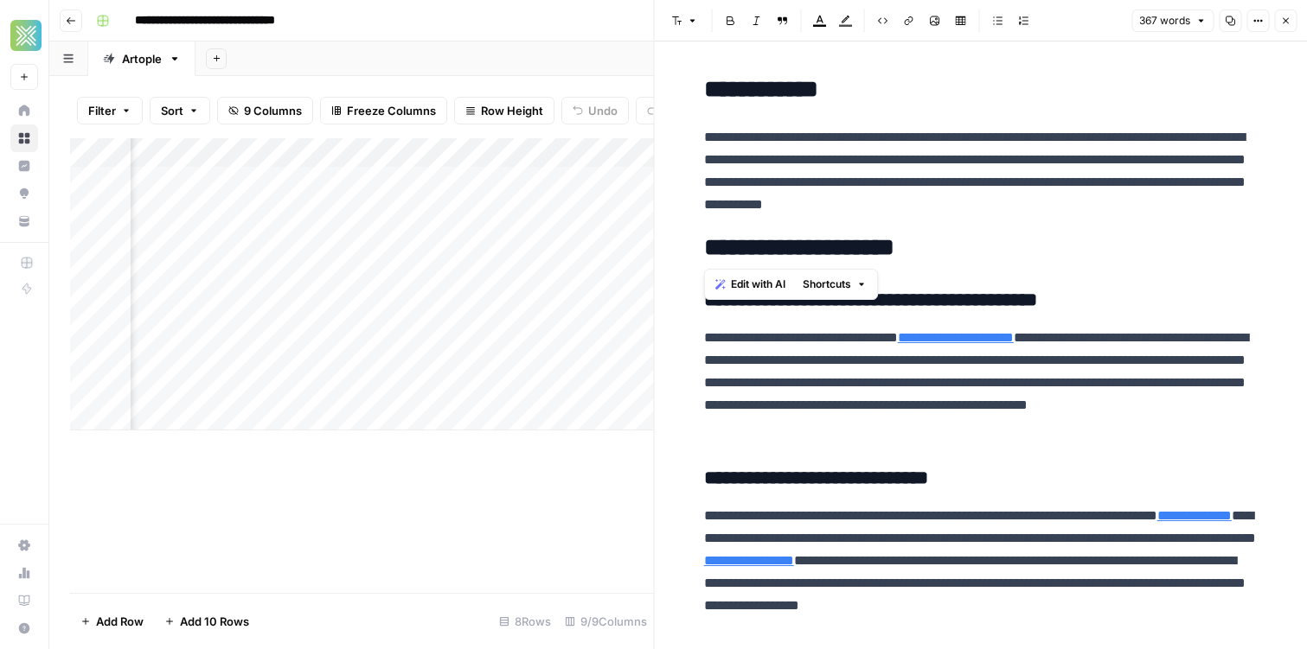
click at [1002, 240] on div "**********" at bounding box center [981, 613] width 574 height 1089
click at [1002, 240] on h2 "**********" at bounding box center [980, 248] width 553 height 28
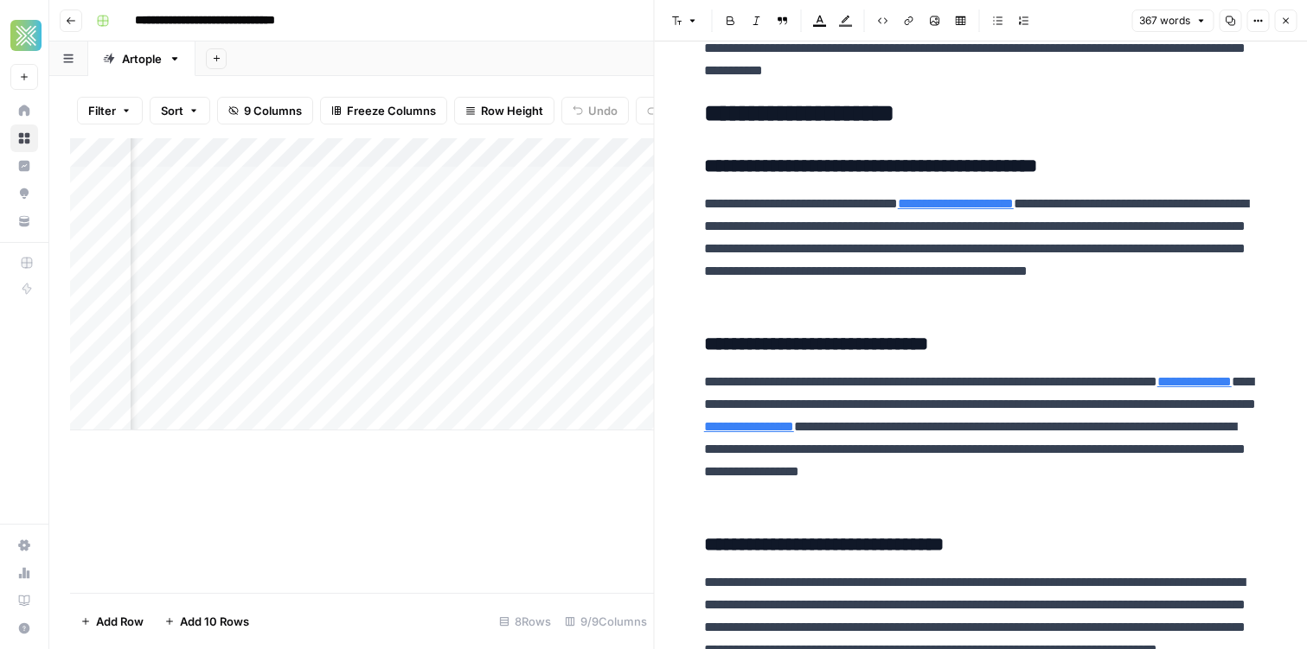
scroll to position [132, 0]
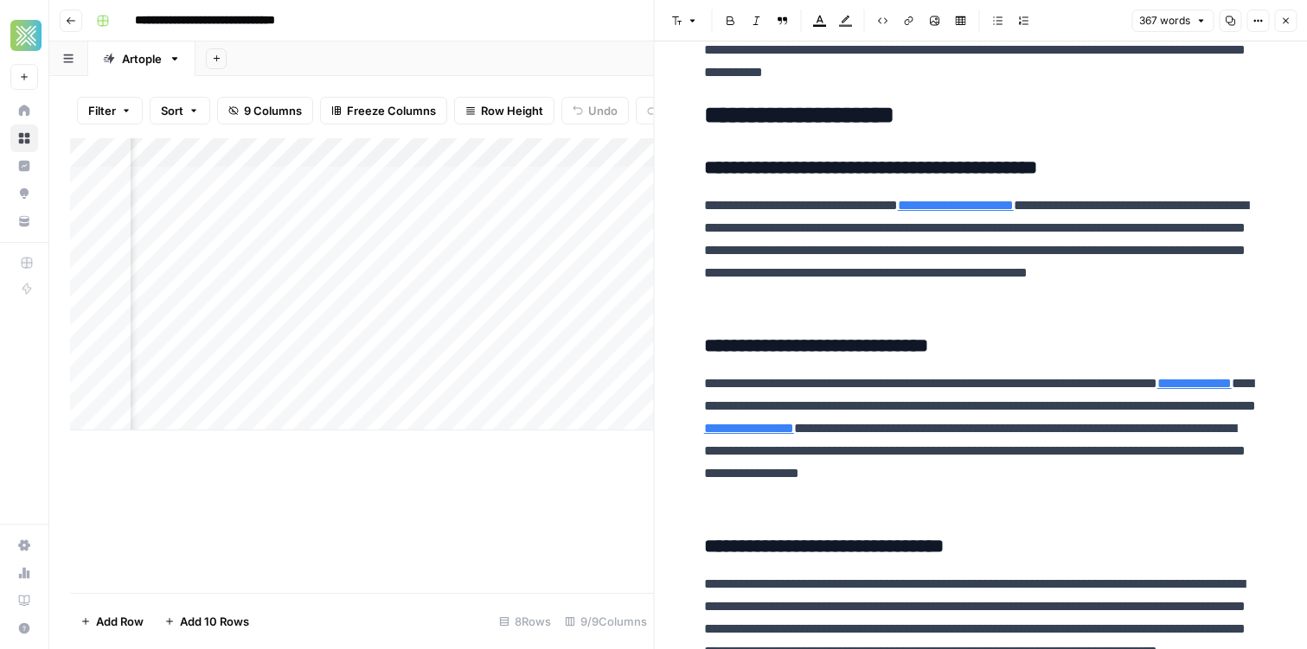
click at [1292, 23] on button "Close" at bounding box center [1285, 21] width 22 height 22
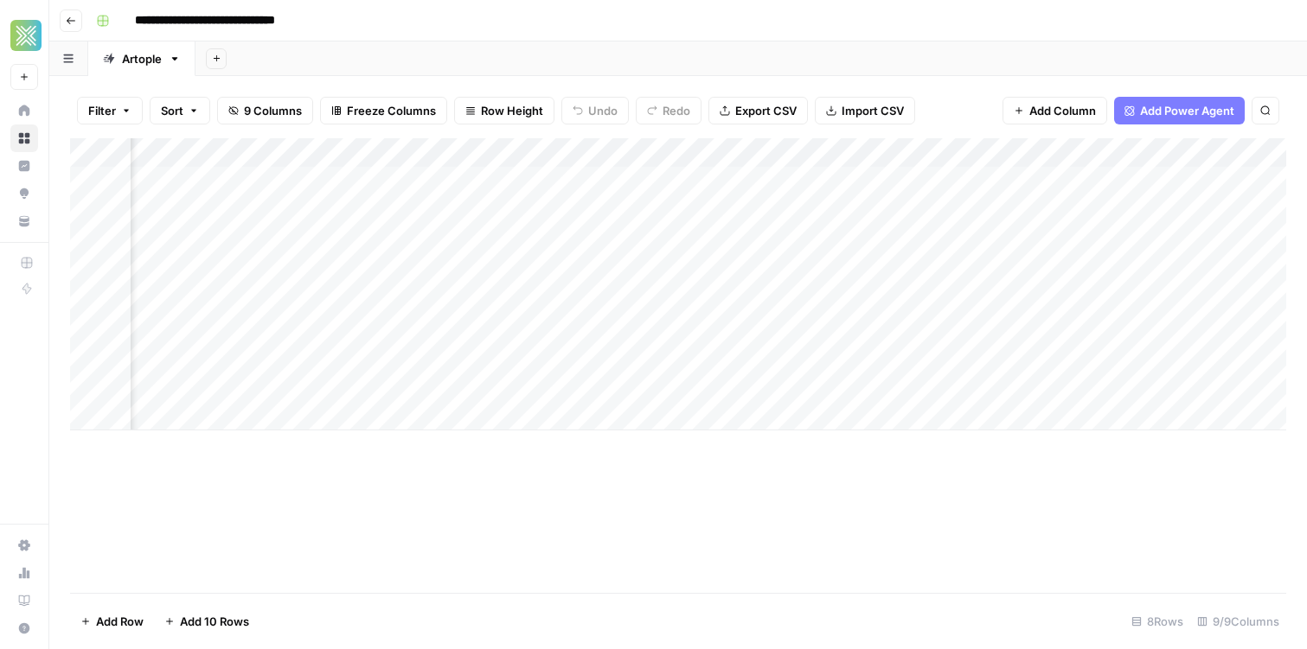
scroll to position [0, 804]
click at [1223, 147] on span "Add Column" at bounding box center [1246, 153] width 61 height 16
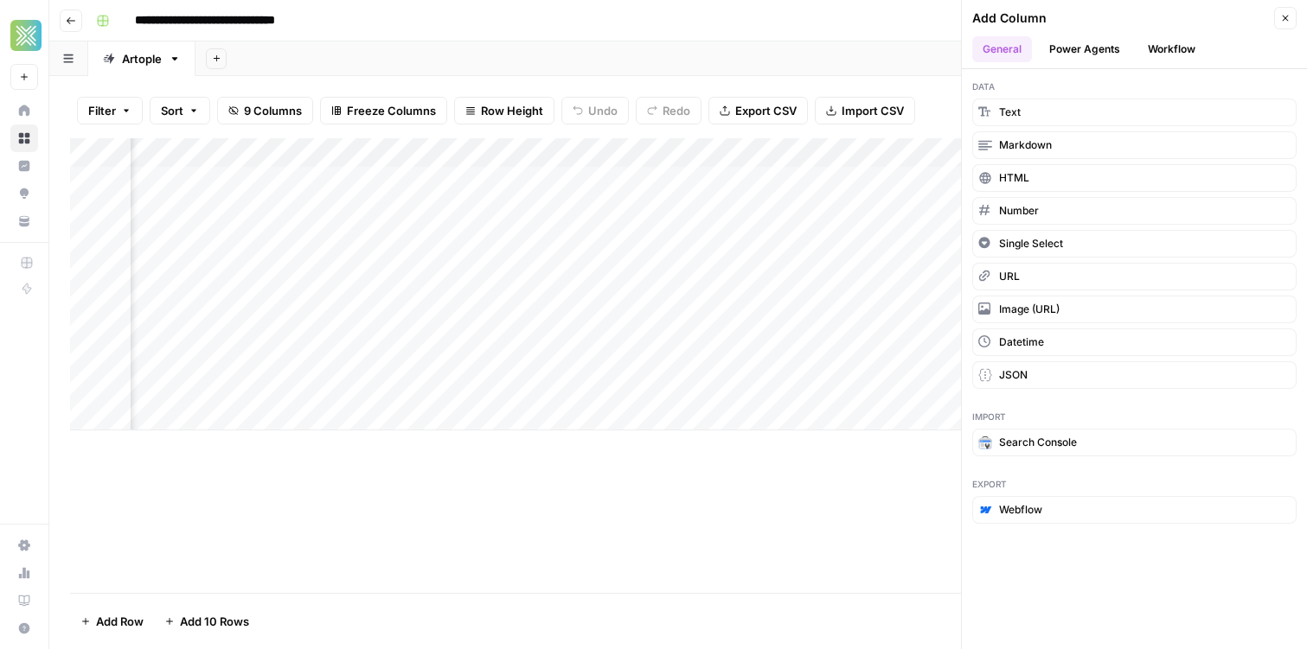
click at [1162, 64] on header "Add Column Close General Power Agents Workflow" at bounding box center [1134, 34] width 345 height 69
click at [1162, 49] on button "Workflow" at bounding box center [1171, 49] width 68 height 26
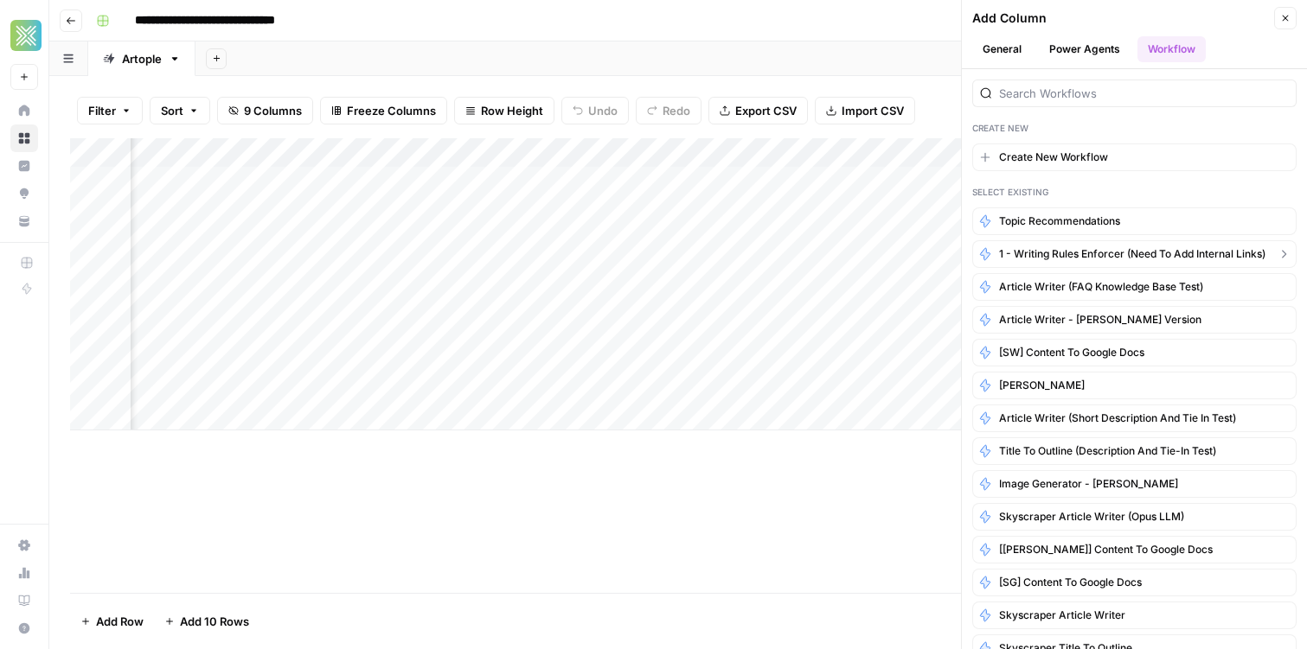
click at [1078, 249] on span "1 - Writing Rules Enforcer (need to add internal links)" at bounding box center [1132, 254] width 266 height 16
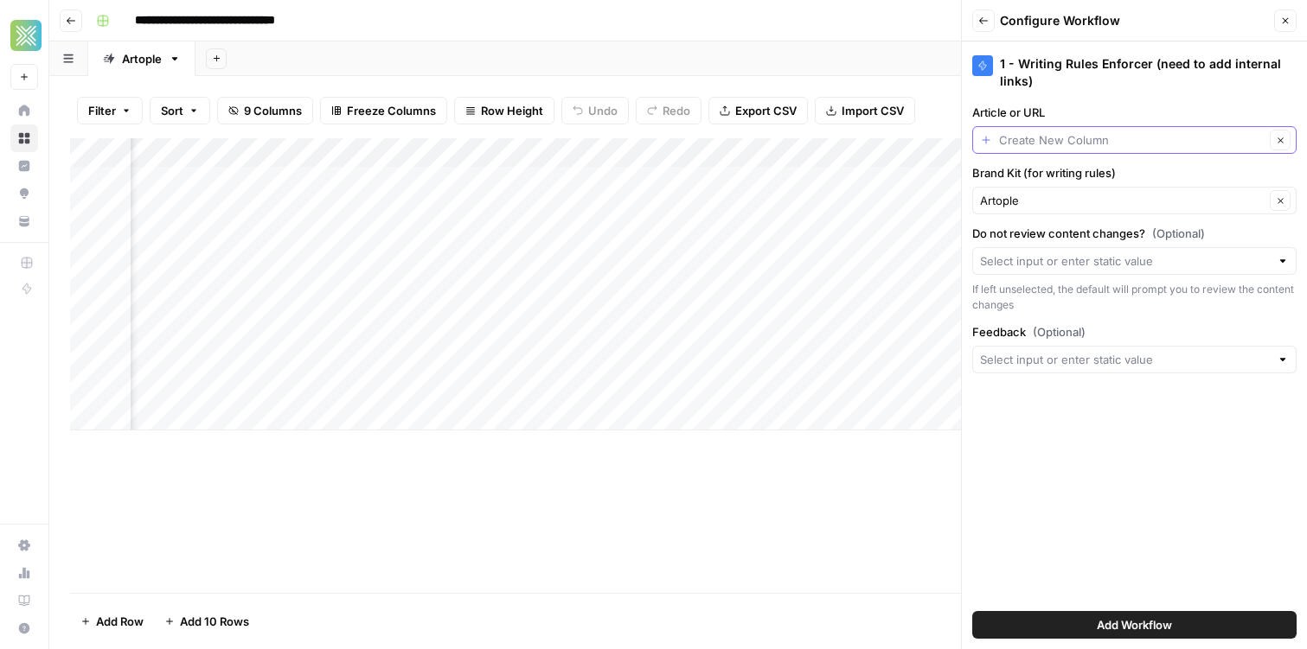
click at [1043, 139] on input "Article or URL" at bounding box center [1131, 139] width 265 height 17
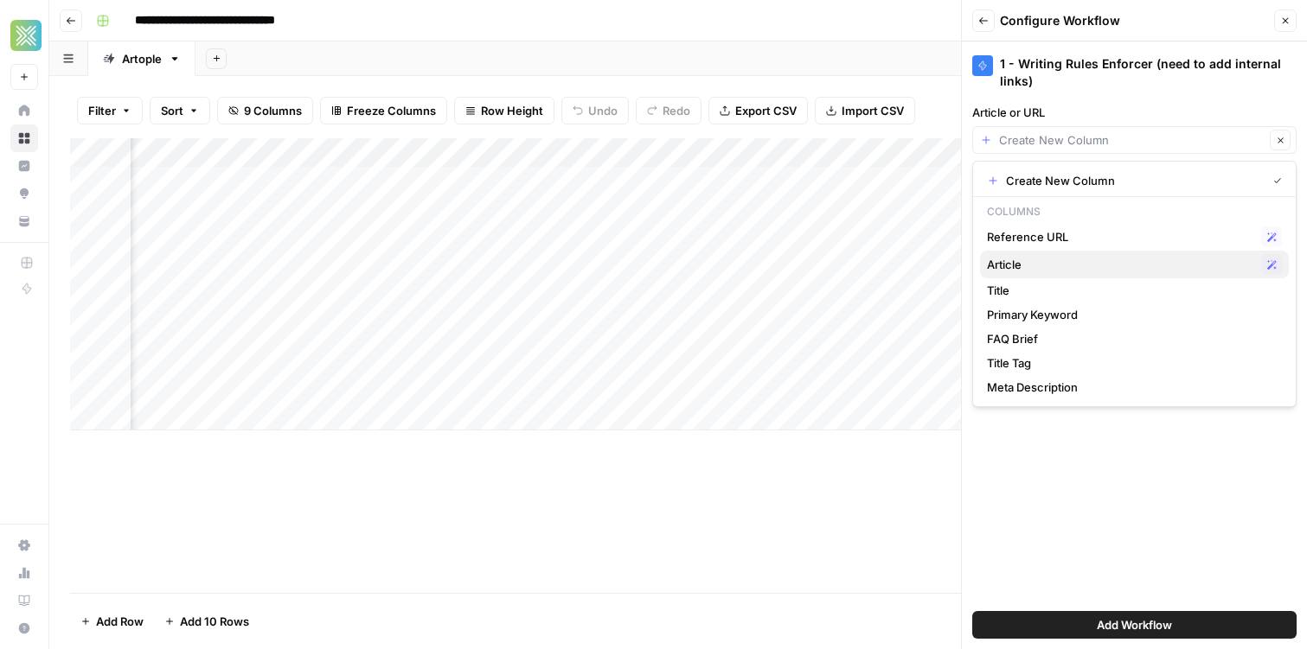
click at [1090, 267] on span "Article" at bounding box center [1120, 264] width 267 height 17
type input "Article"
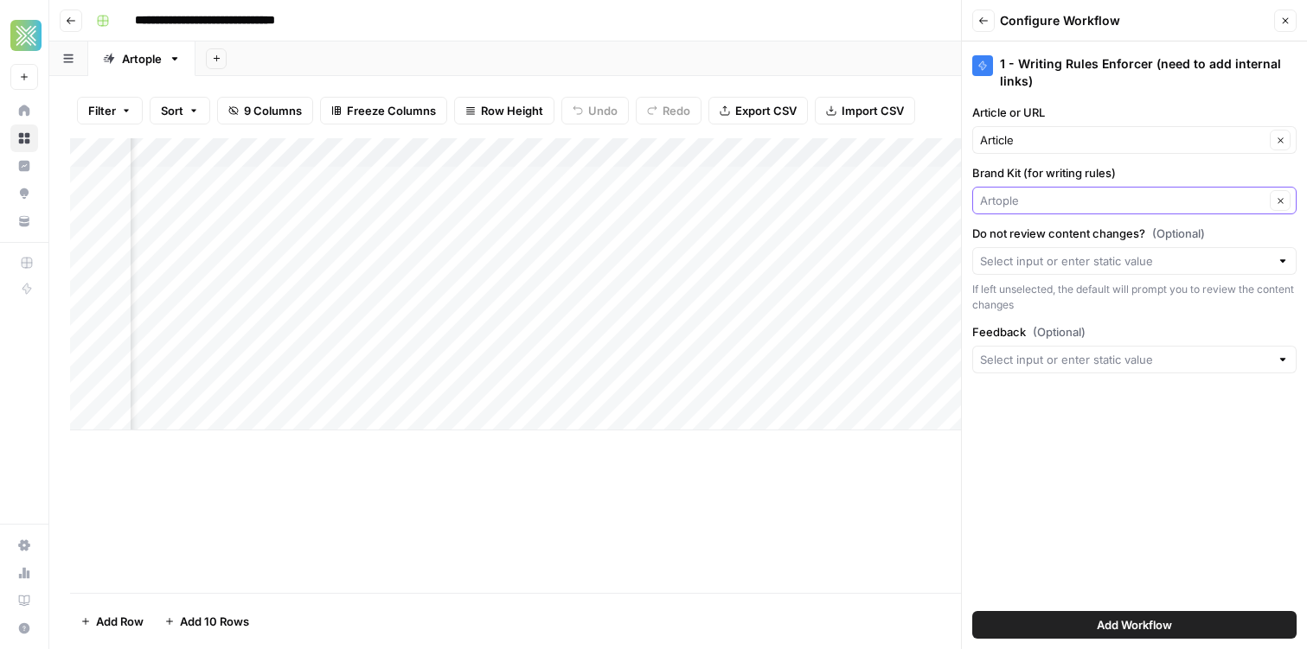
click at [1086, 204] on input "Brand Kit (for writing rules)" at bounding box center [1122, 200] width 285 height 17
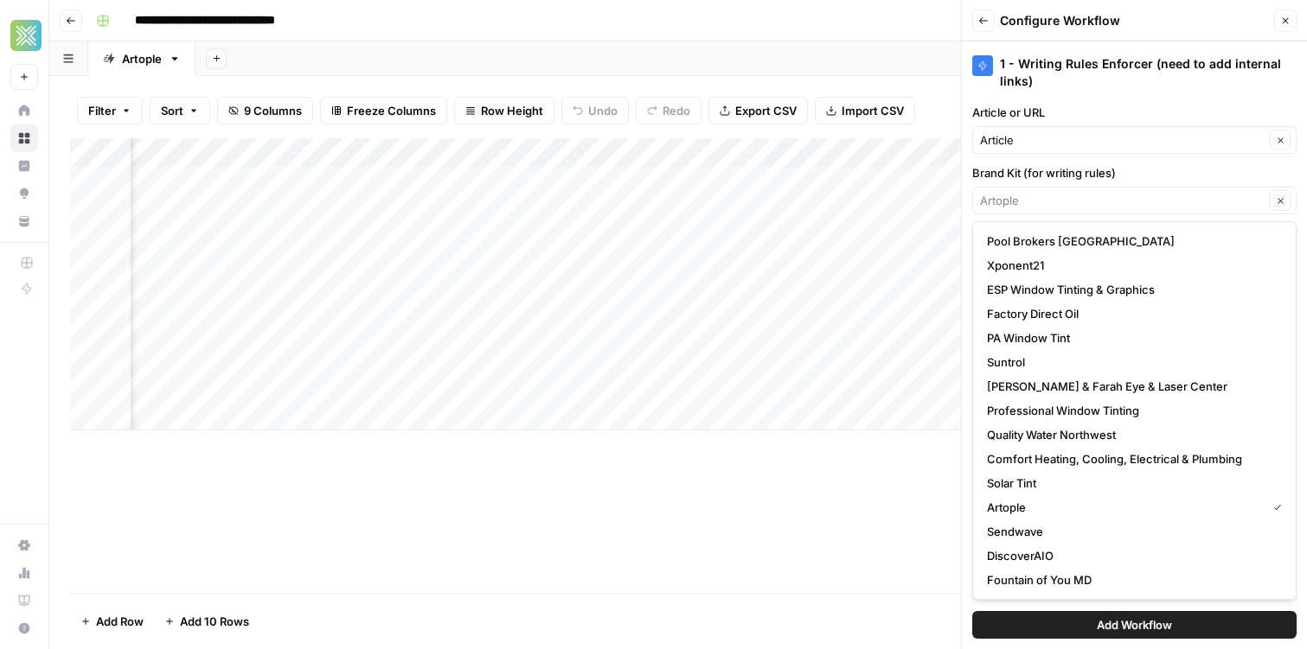
type input "Artople"
click at [1077, 180] on label "Brand Kit (for writing rules)" at bounding box center [1134, 172] width 324 height 17
click at [1077, 192] on input "Artople" at bounding box center [1122, 200] width 285 height 17
type input "Artople"
click at [964, 155] on div "1 - Writing Rules Enforcer (need to add internal links) Article or URL Article …" at bounding box center [1134, 346] width 345 height 608
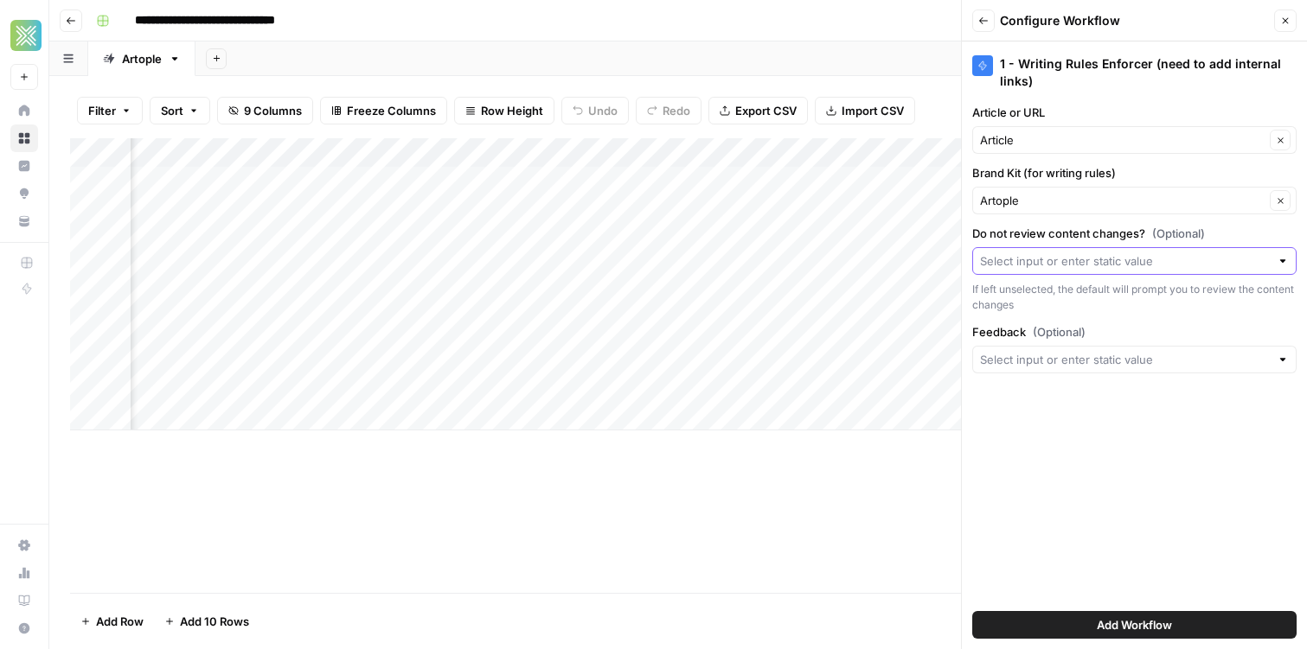
click at [1067, 267] on input "Do not review content changes? (Optional)" at bounding box center [1125, 261] width 290 height 17
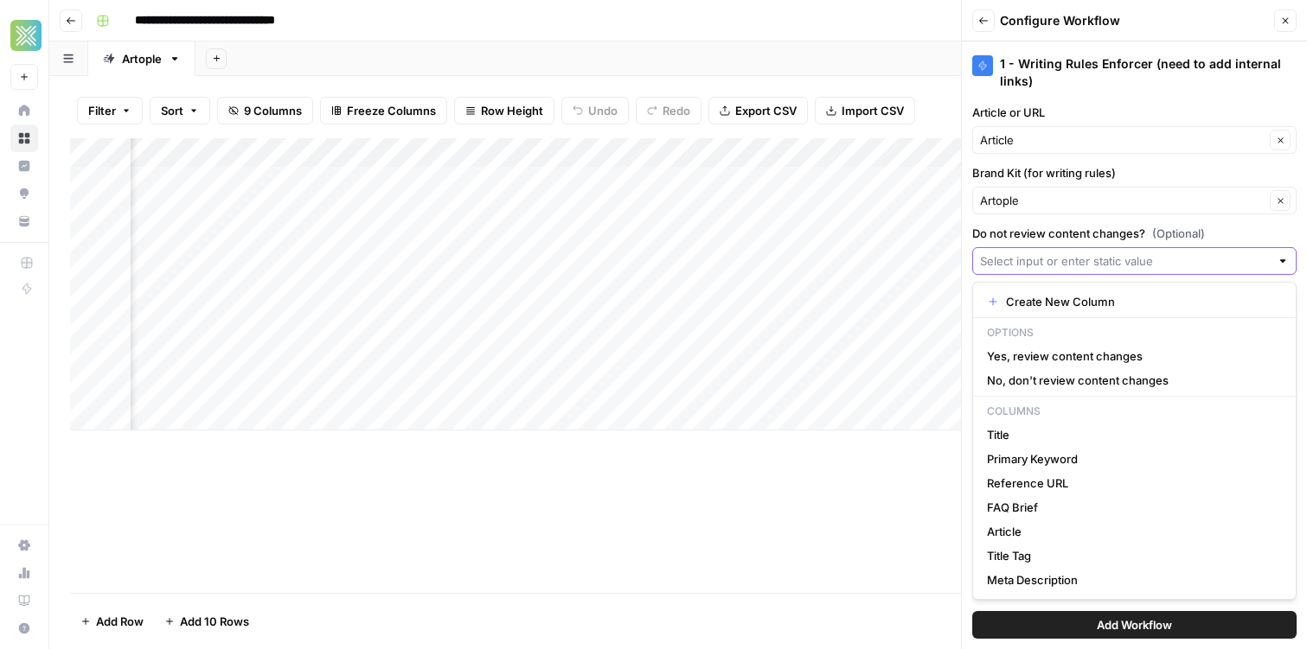
click at [1067, 267] on input "Do not review content changes? (Optional)" at bounding box center [1125, 261] width 290 height 17
click at [1116, 357] on span "Yes, review content changes" at bounding box center [1131, 356] width 288 height 17
type input "Yes, review content changes"
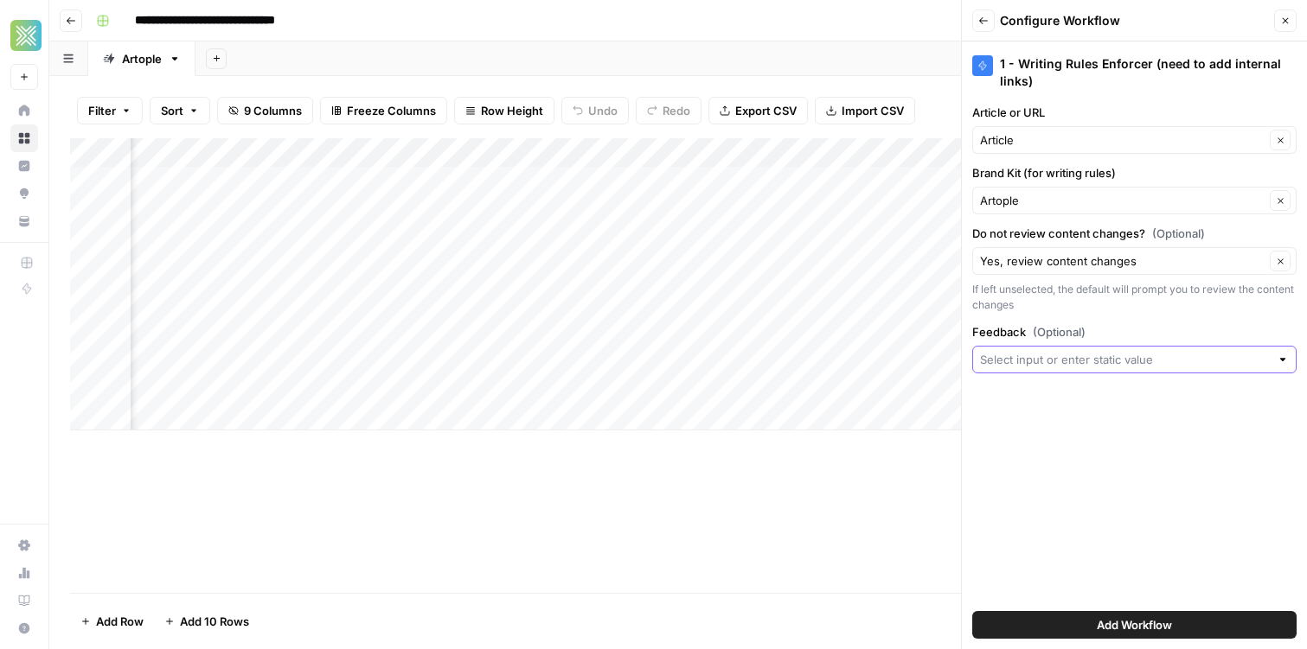
click at [1118, 363] on input "Feedback (Optional)" at bounding box center [1125, 359] width 290 height 17
click at [1071, 324] on span "(Optional)" at bounding box center [1059, 331] width 53 height 17
click at [1071, 351] on input "Feedback (Optional)" at bounding box center [1125, 359] width 290 height 17
click at [1069, 312] on div "If left unselected, the default will prompt you to review the content changes" at bounding box center [1134, 297] width 324 height 31
click at [1121, 617] on span "Add Workflow" at bounding box center [1134, 625] width 75 height 17
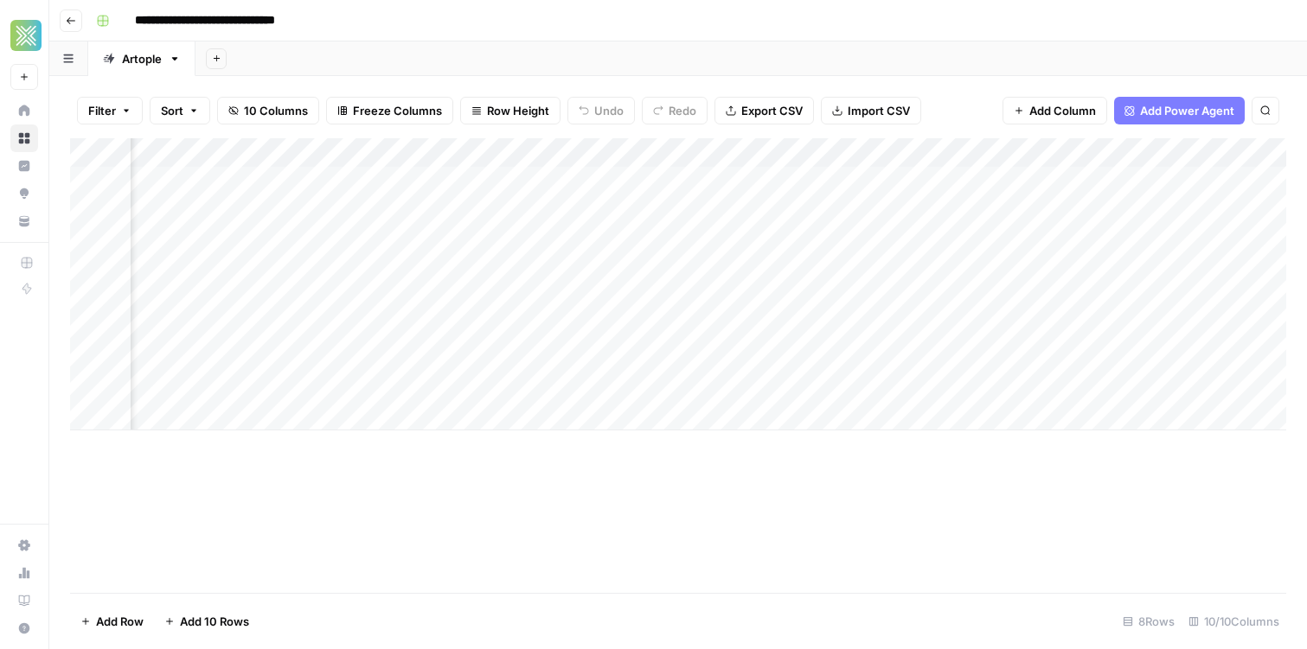
scroll to position [0, 1167]
drag, startPoint x: 1190, startPoint y: 150, endPoint x: 985, endPoint y: 148, distance: 205.0
click at [985, 148] on div "Add Column" at bounding box center [678, 284] width 1216 height 292
click at [1193, 148] on button "Add Column" at bounding box center [1238, 153] width 90 height 22
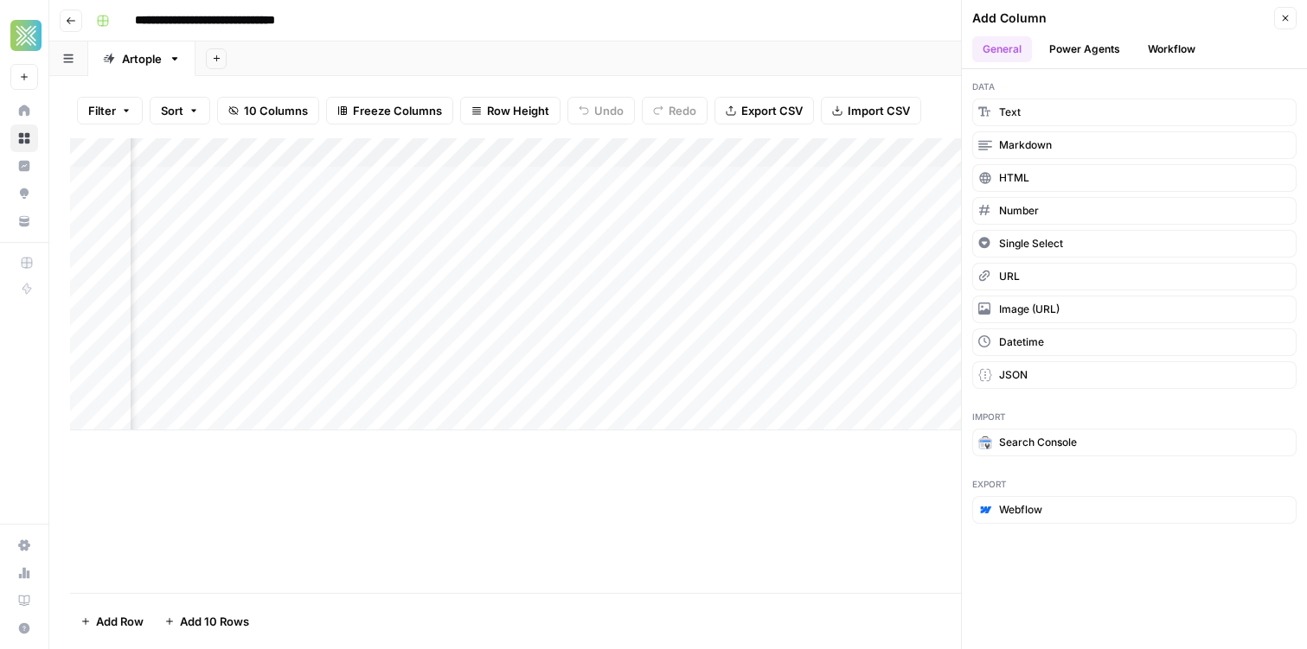
click at [1284, 17] on icon "button" at bounding box center [1285, 19] width 6 height 6
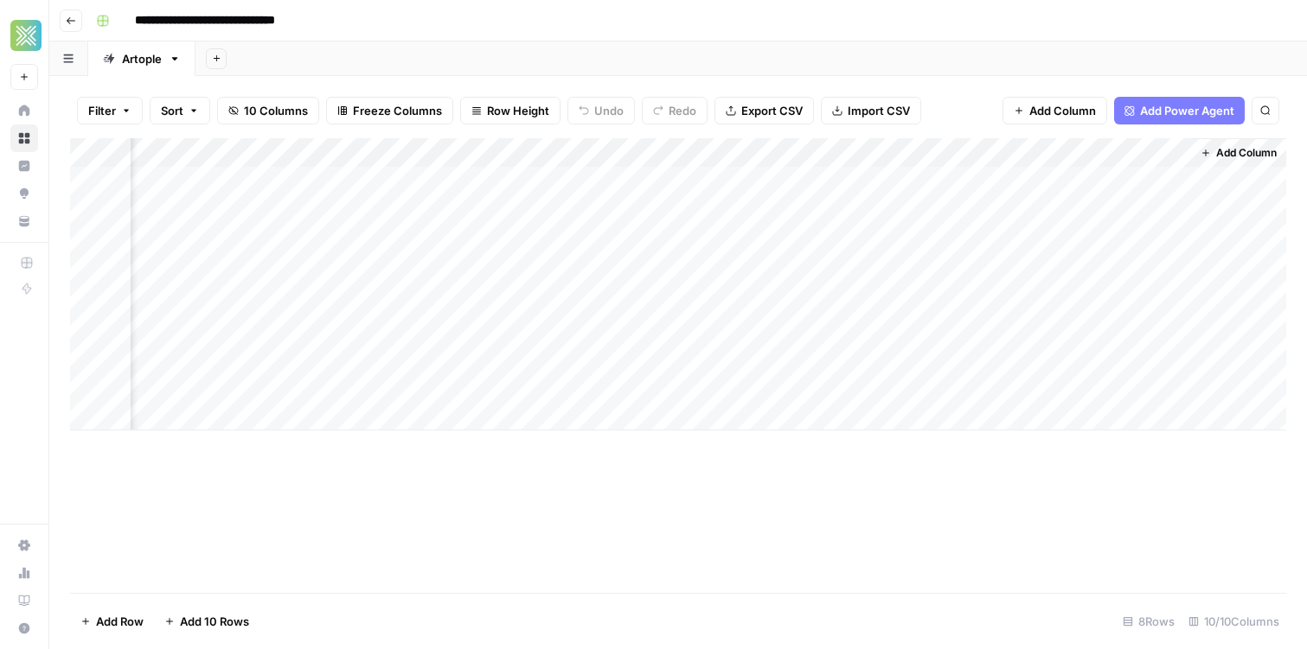
drag, startPoint x: 1188, startPoint y: 156, endPoint x: 1052, endPoint y: 157, distance: 136.6
click at [1052, 157] on div "Add Column" at bounding box center [678, 284] width 1216 height 292
click at [943, 264] on div "Add Column" at bounding box center [678, 284] width 1216 height 292
drag, startPoint x: 1187, startPoint y: 152, endPoint x: 1066, endPoint y: 148, distance: 121.1
click at [1066, 148] on div "Add Column" at bounding box center [678, 284] width 1216 height 292
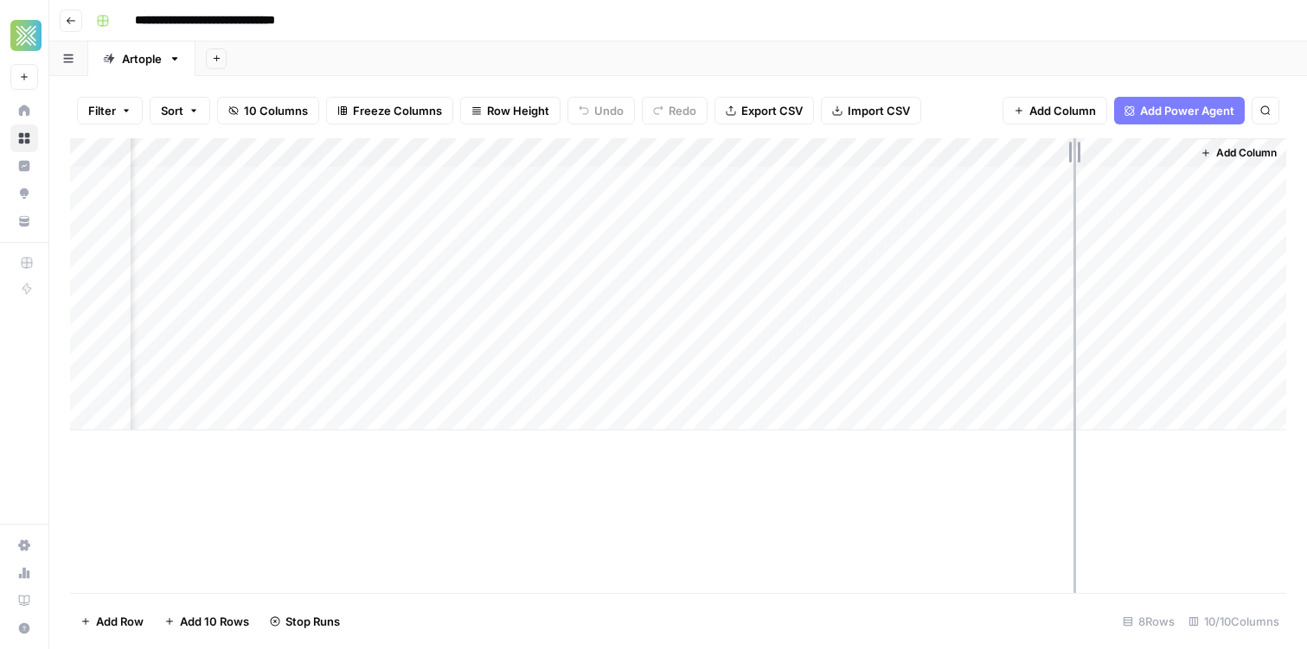
scroll to position [0, 1045]
click at [1041, 274] on div "Add Column" at bounding box center [678, 284] width 1216 height 292
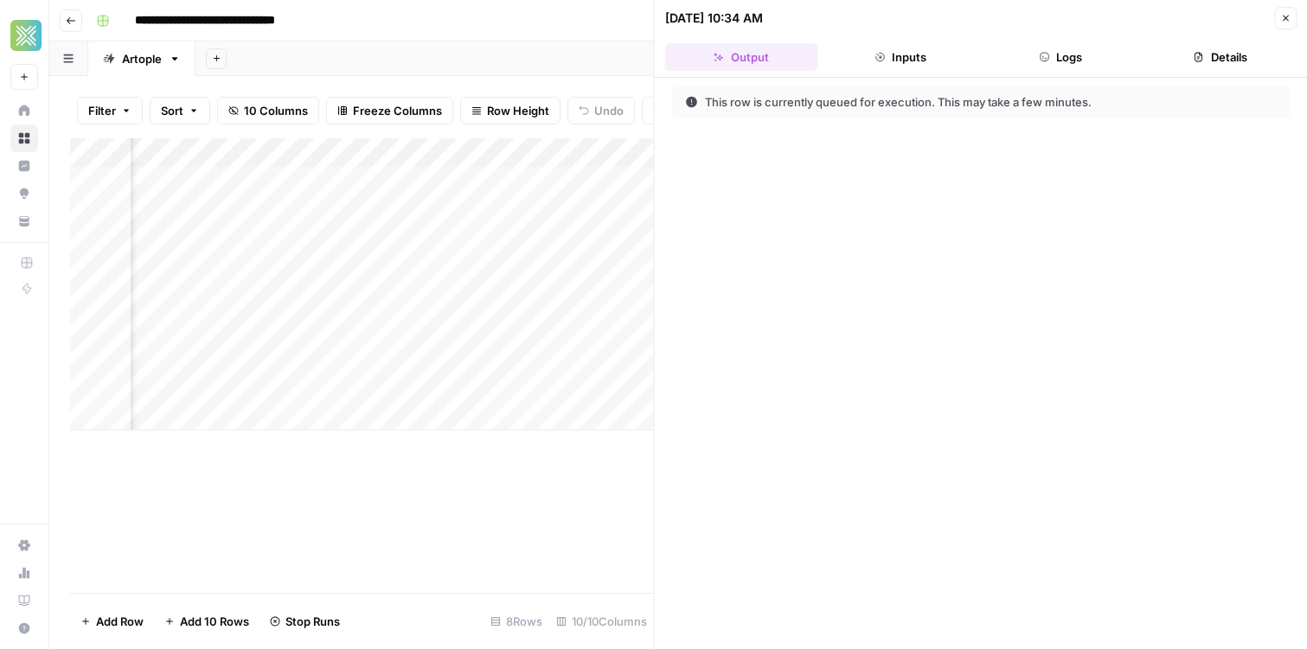
click at [894, 47] on button "Inputs" at bounding box center [900, 57] width 153 height 28
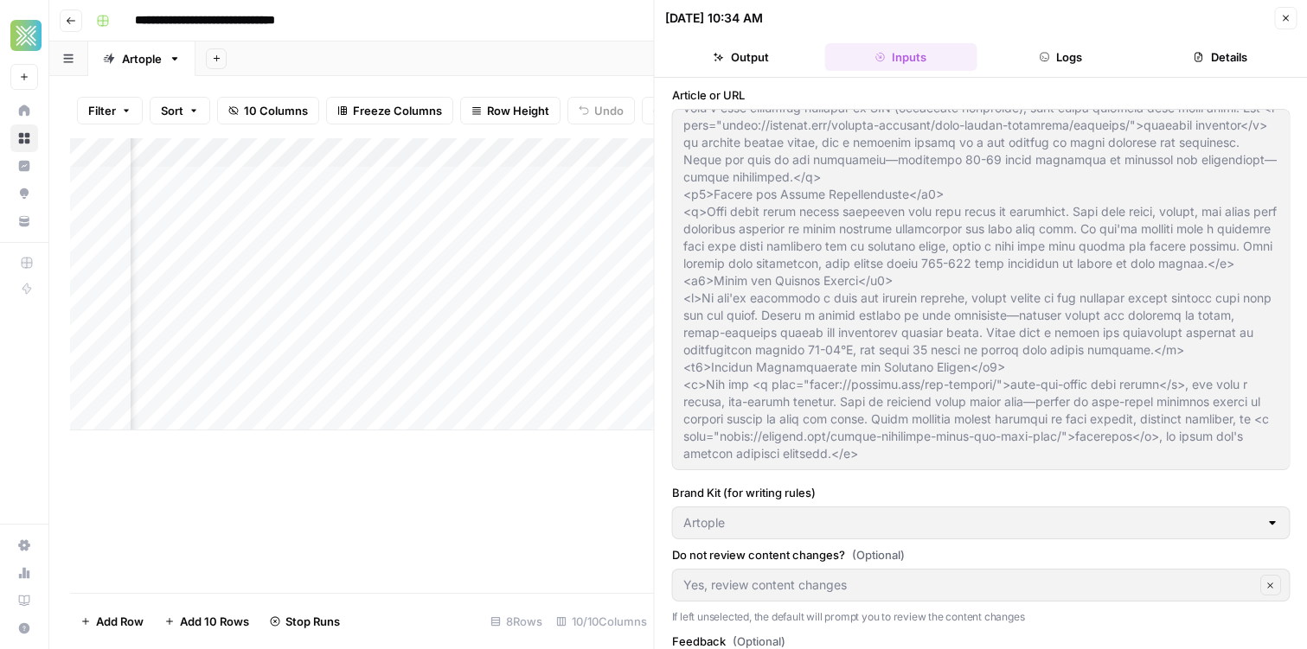
scroll to position [88, 0]
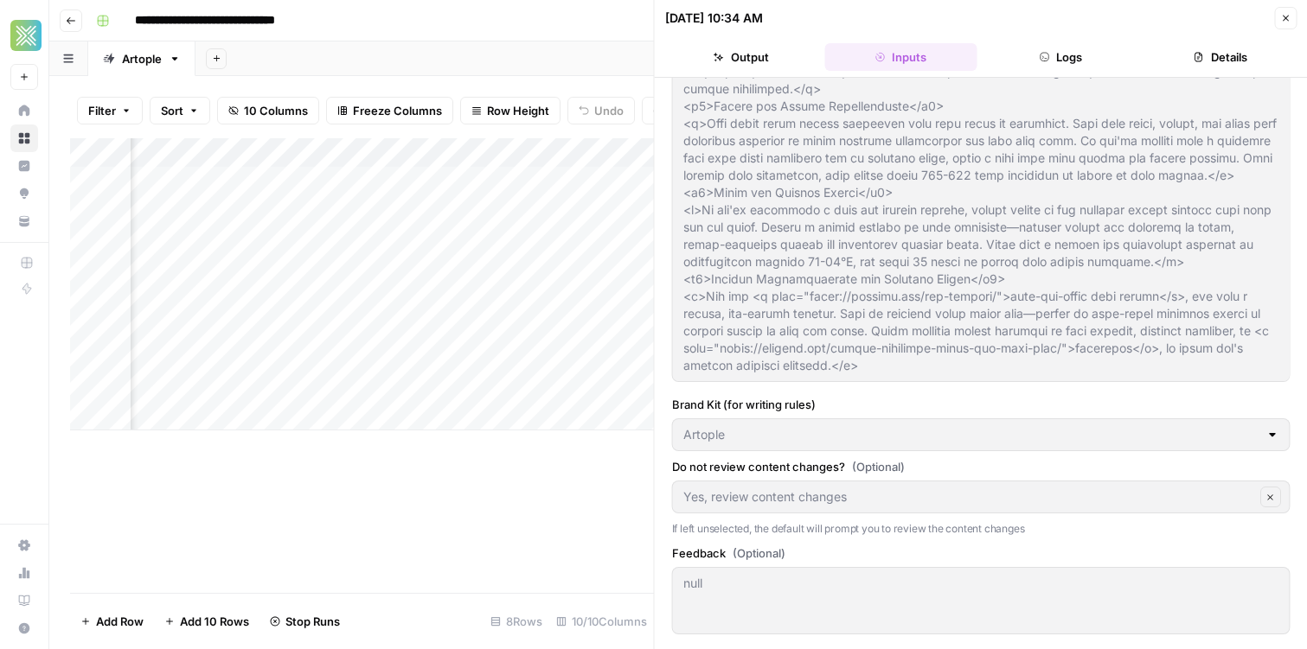
click at [1289, 22] on icon "button" at bounding box center [1285, 18] width 10 height 10
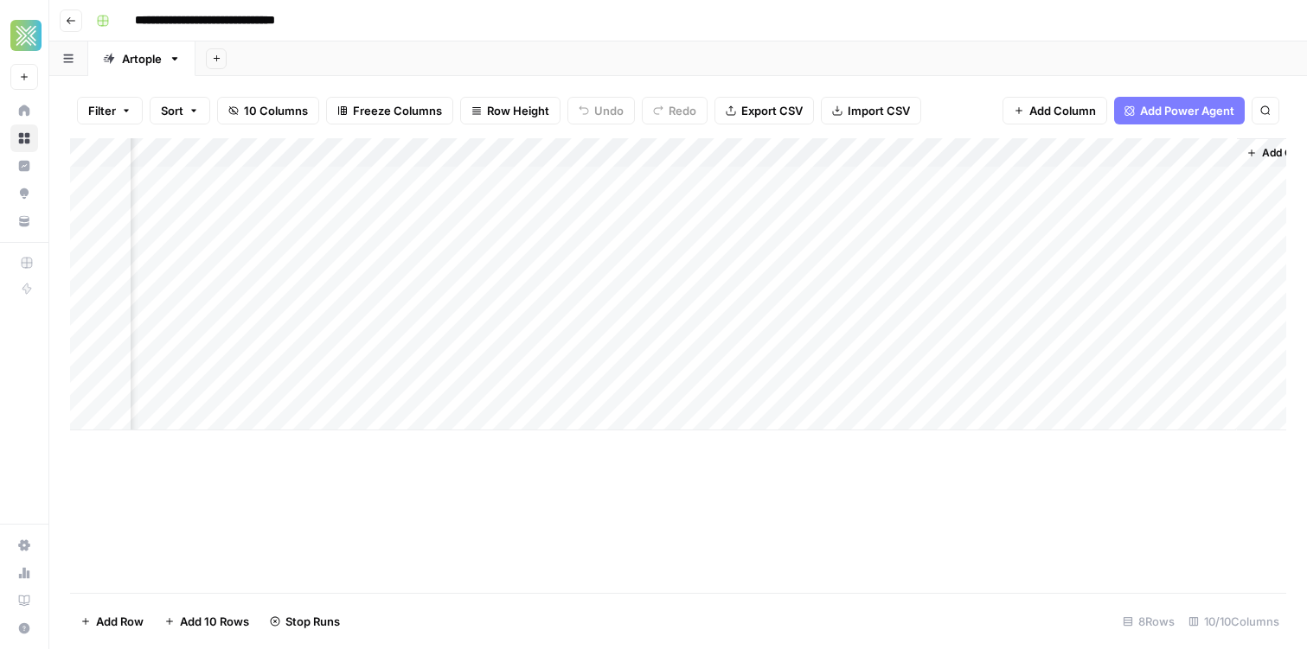
scroll to position [0, 1045]
drag, startPoint x: 1186, startPoint y: 150, endPoint x: 1069, endPoint y: 150, distance: 117.6
click at [1069, 150] on div "Add Column" at bounding box center [678, 284] width 1216 height 292
click at [1085, 600] on span "Reload" at bounding box center [1077, 598] width 35 height 16
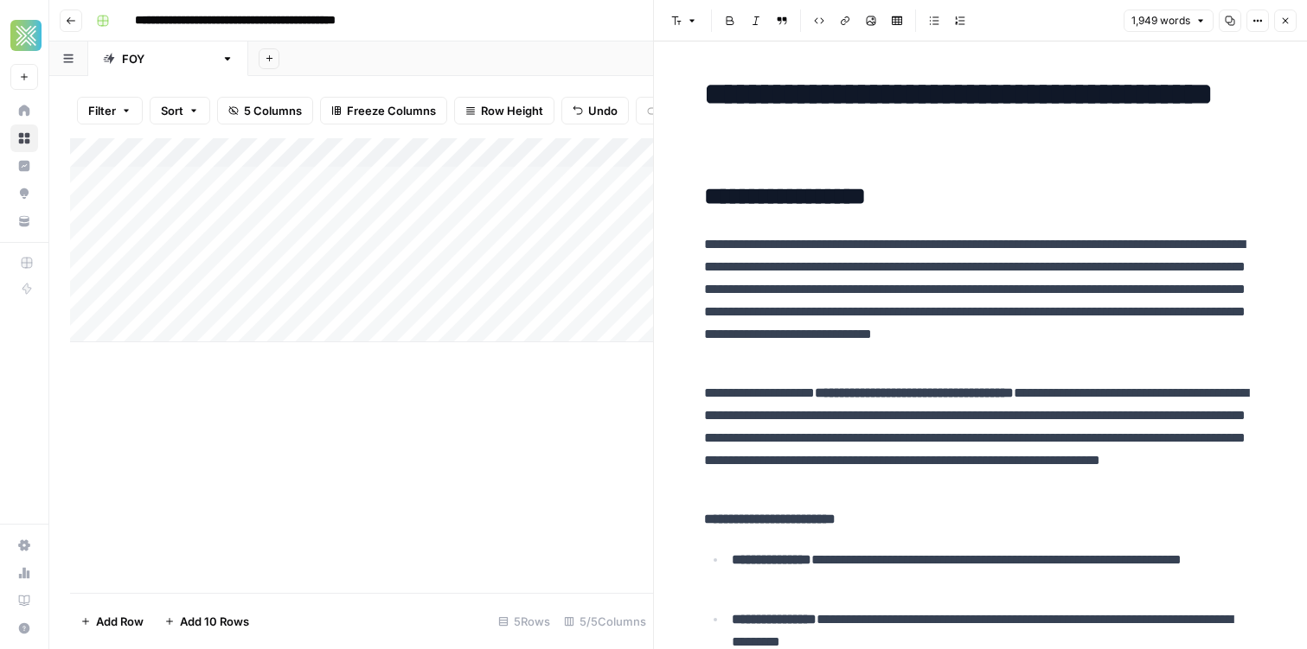
scroll to position [816, 0]
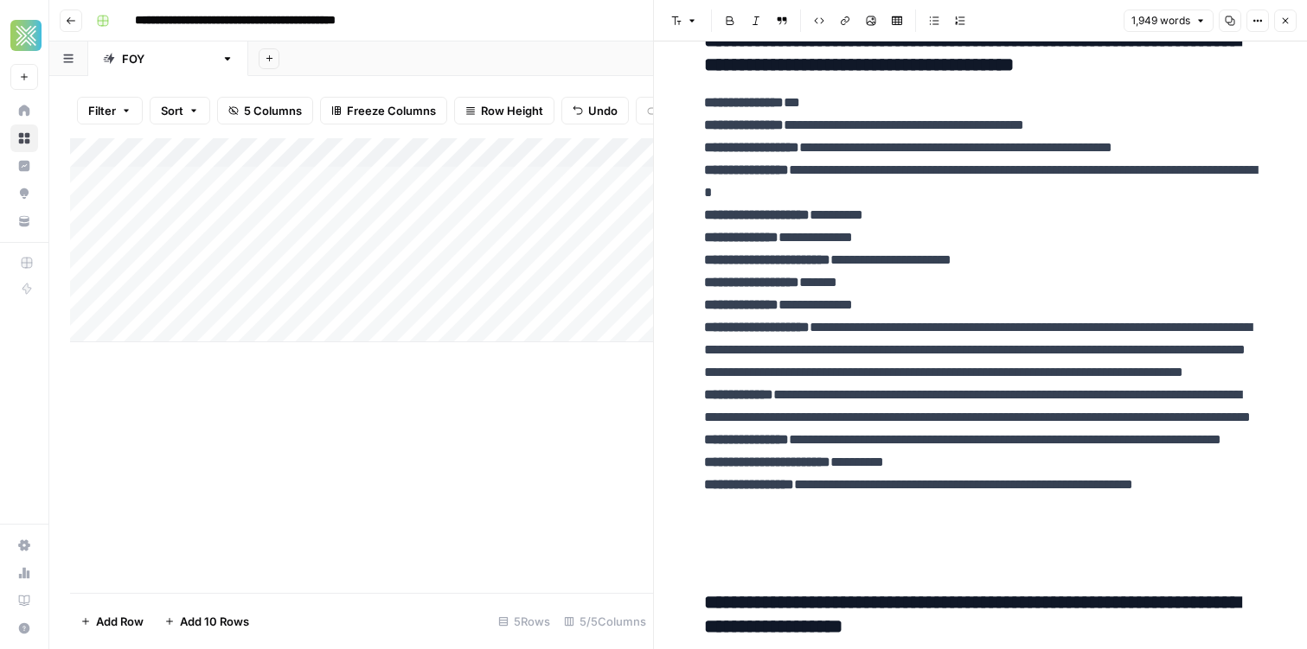
click at [479, 55] on div "Add Sheet" at bounding box center [777, 59] width 1058 height 35
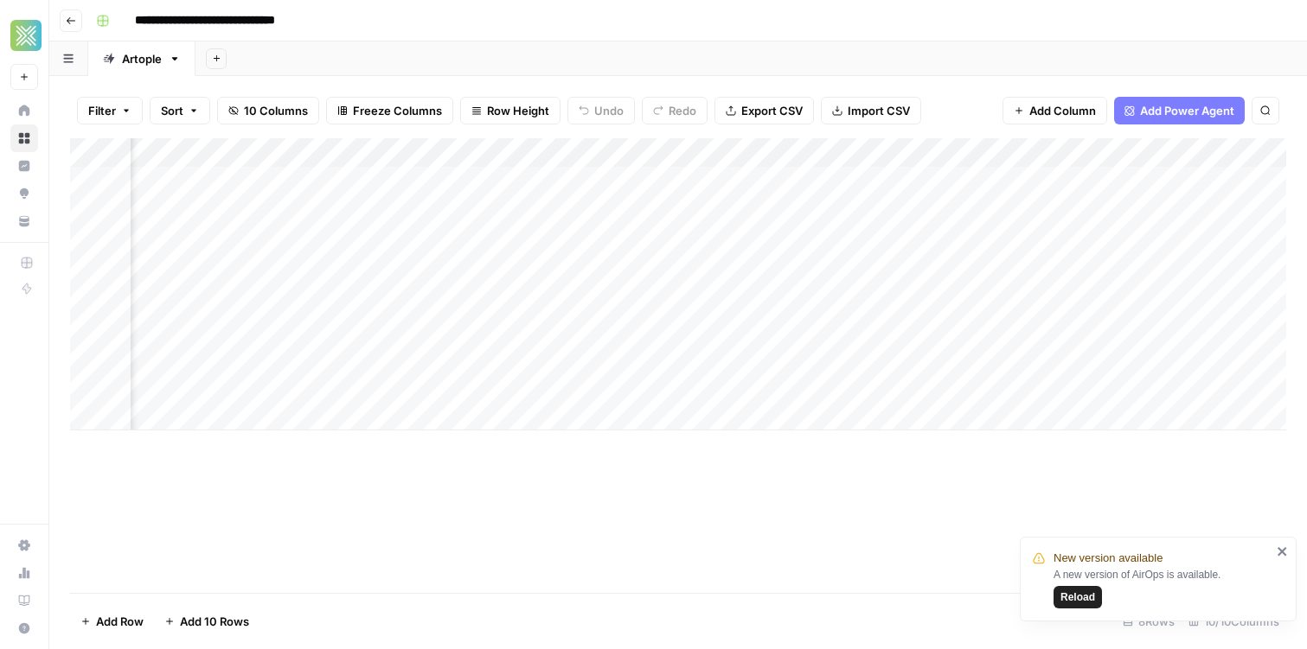
scroll to position [0, 925]
click at [1285, 547] on icon "close" at bounding box center [1282, 552] width 12 height 14
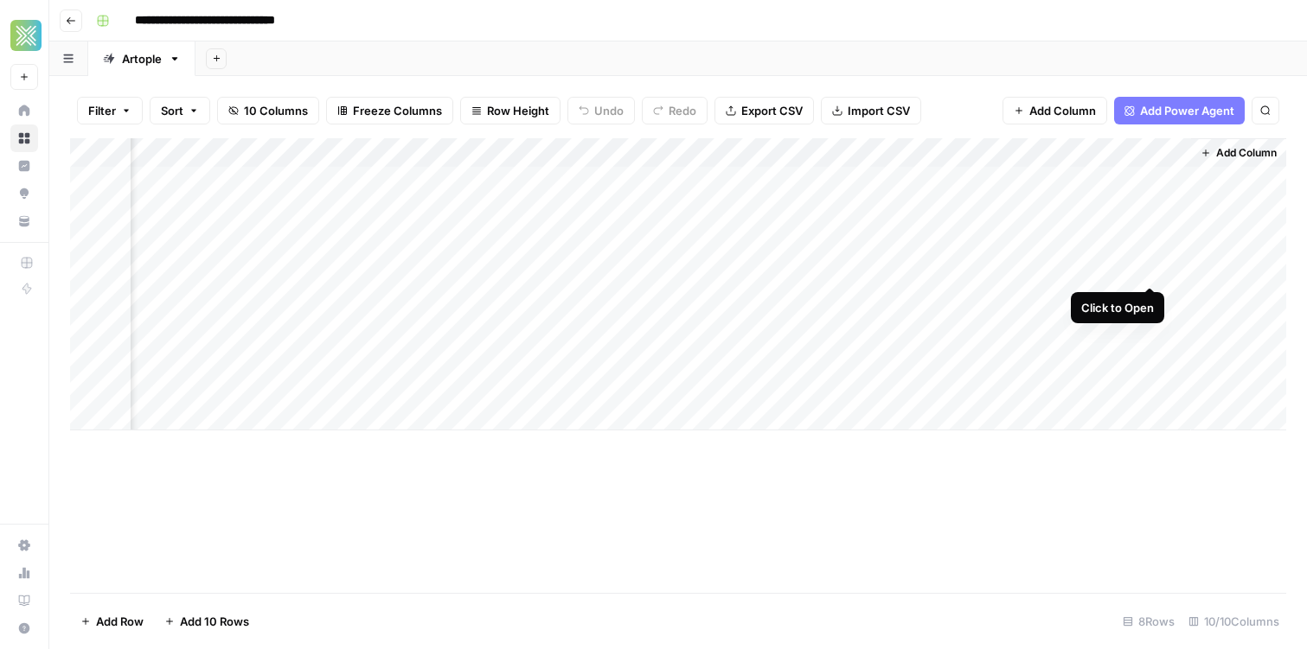
click at [1147, 267] on div "Add Column" at bounding box center [678, 284] width 1216 height 292
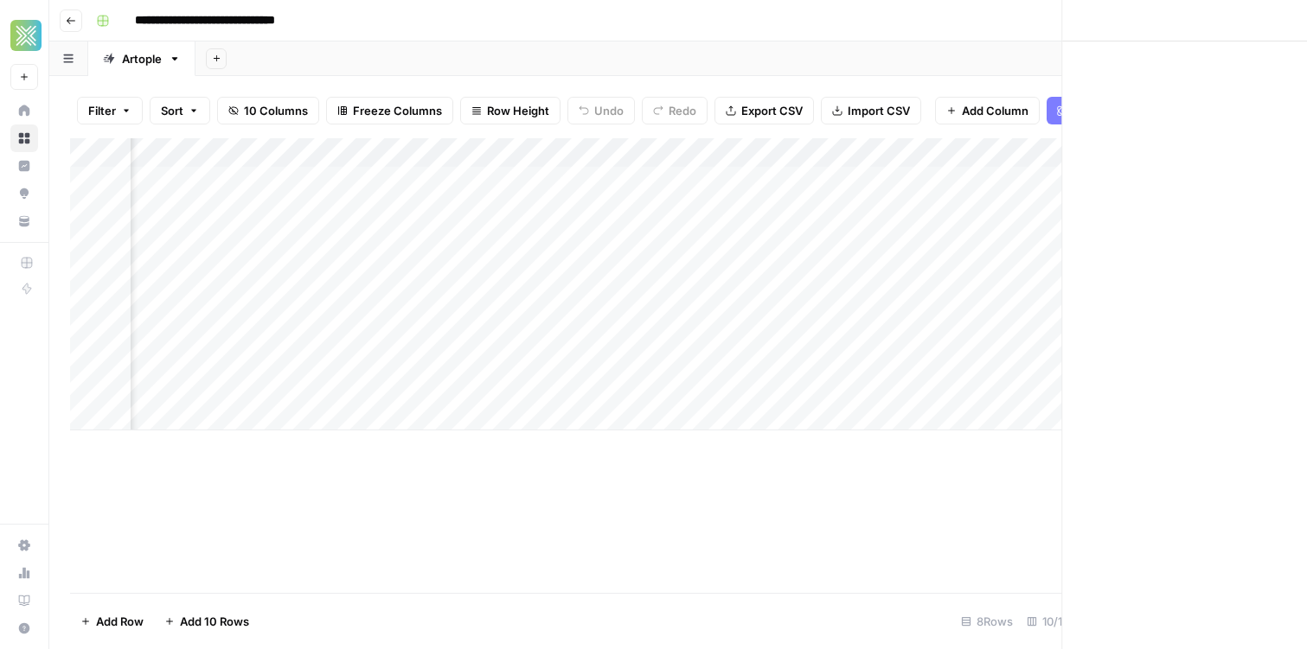
scroll to position [0, 922]
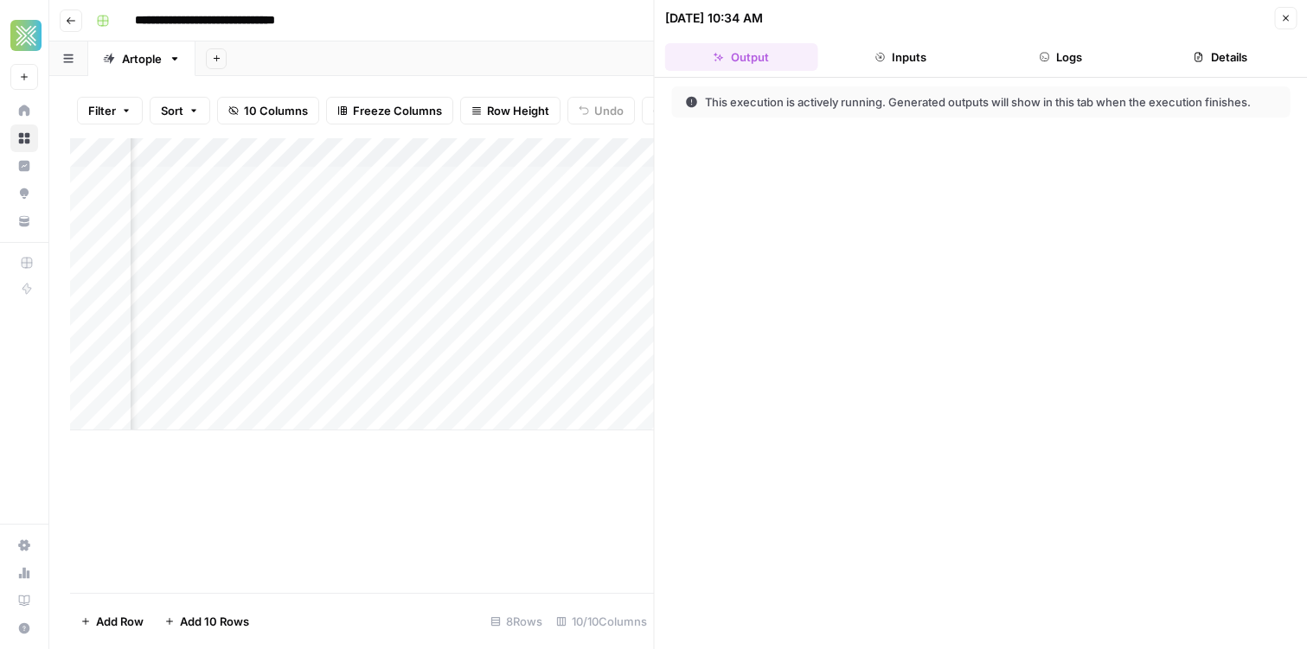
click at [1280, 20] on icon "button" at bounding box center [1285, 18] width 10 height 10
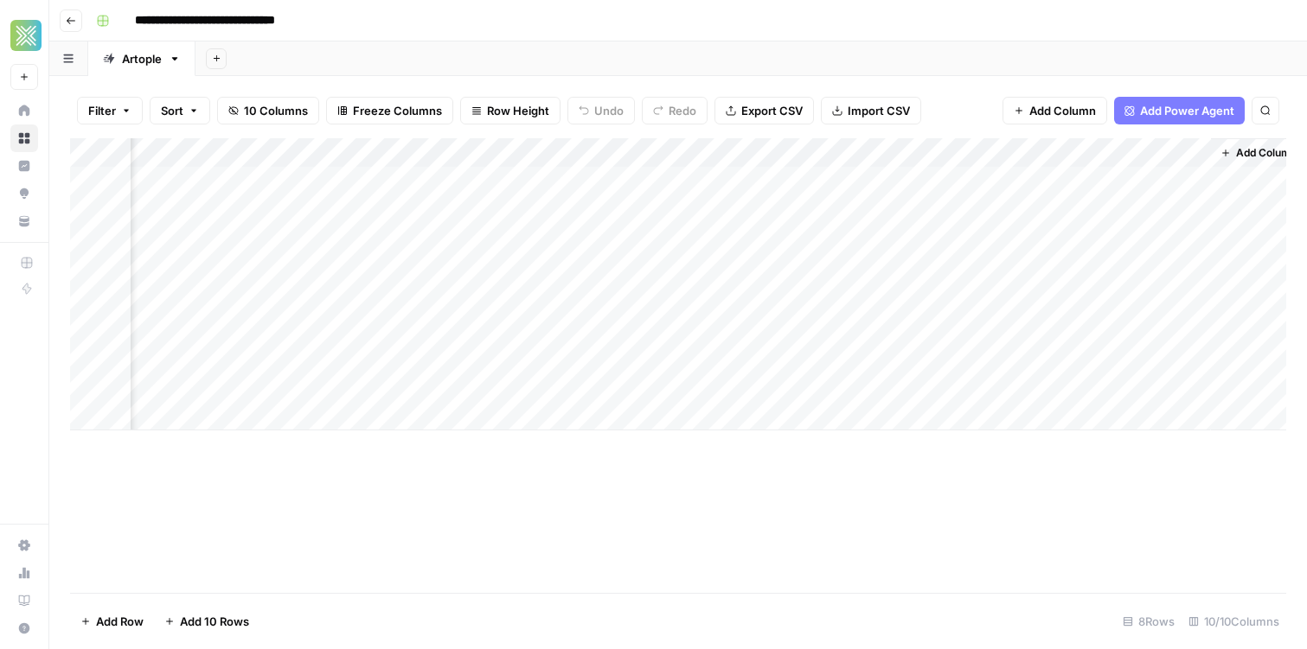
scroll to position [0, 925]
click at [558, 54] on div "Add Sheet" at bounding box center [750, 59] width 1111 height 35
